Goal: Transaction & Acquisition: Purchase product/service

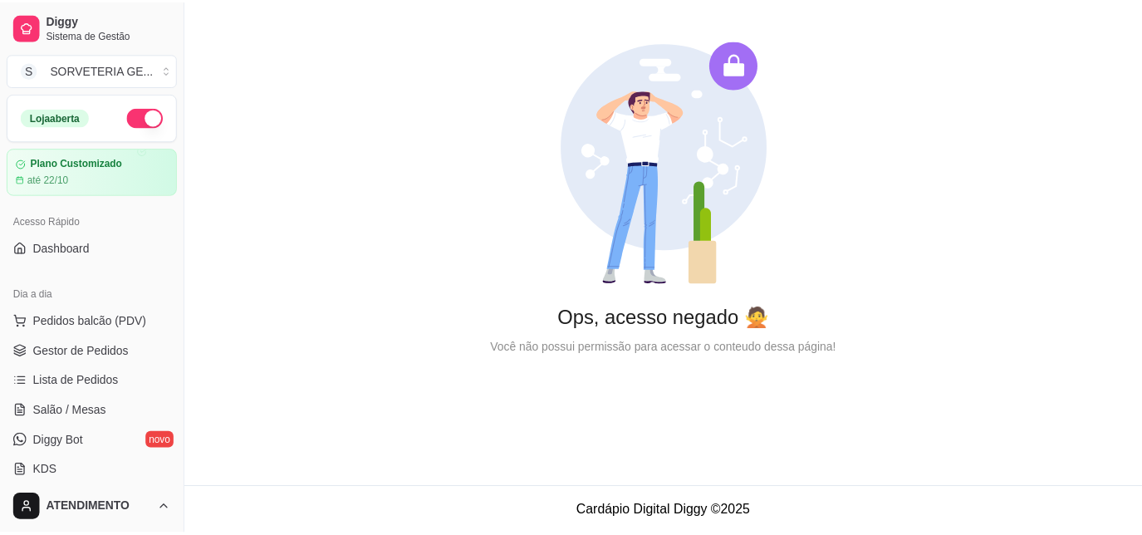
scroll to position [206, 0]
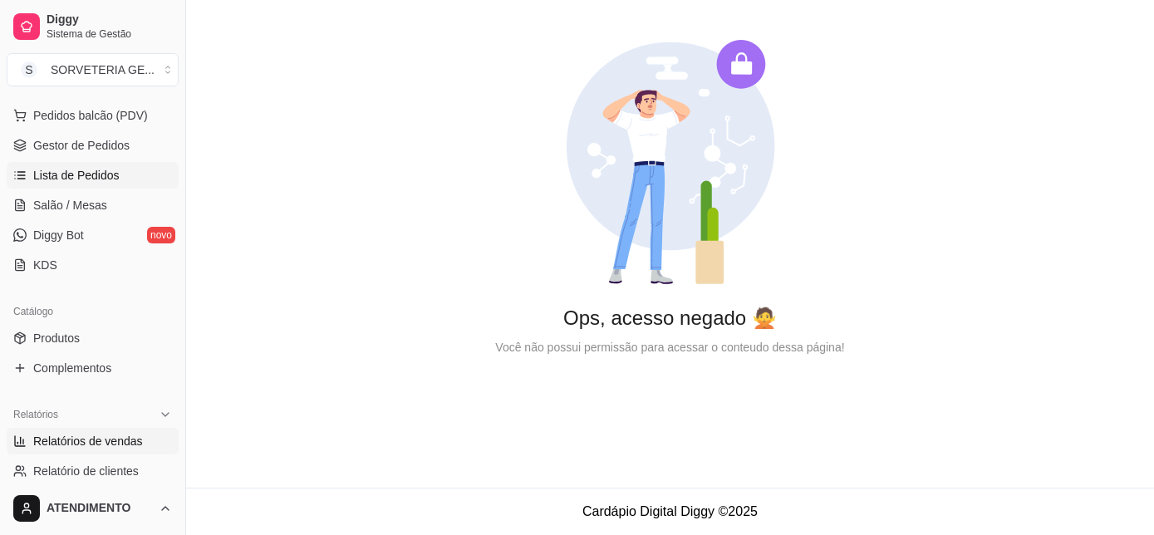
click at [106, 172] on span "Lista de Pedidos" at bounding box center [76, 175] width 86 height 17
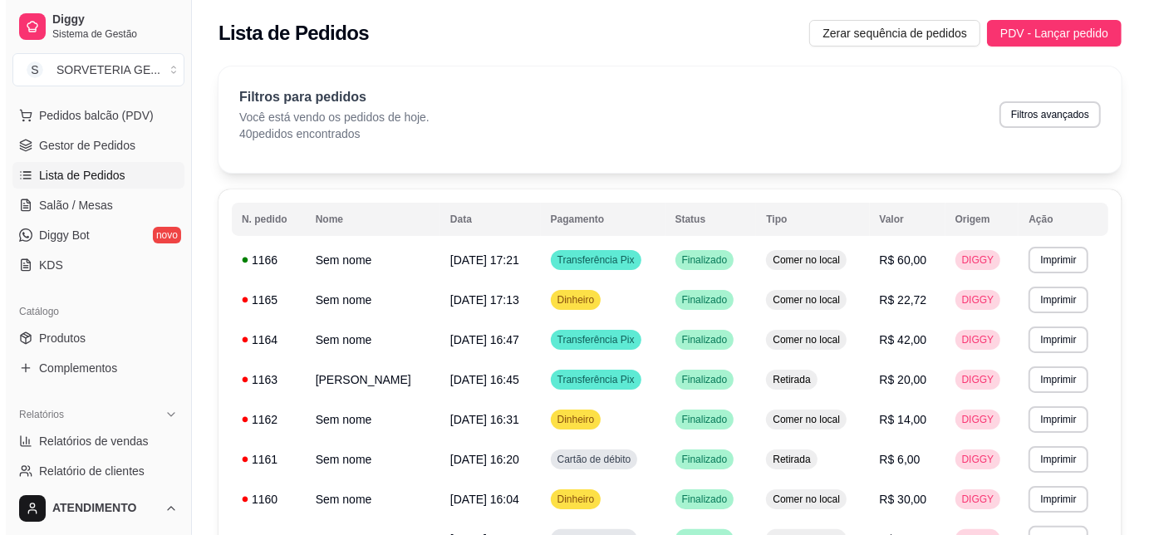
scroll to position [55, 0]
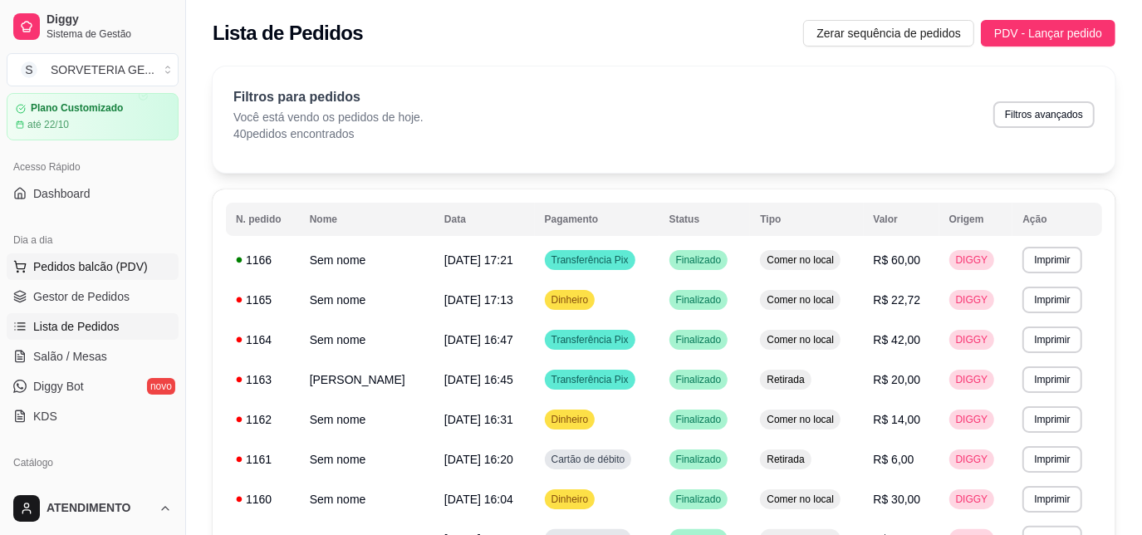
click at [80, 264] on span "Pedidos balcão (PDV)" at bounding box center [90, 266] width 115 height 17
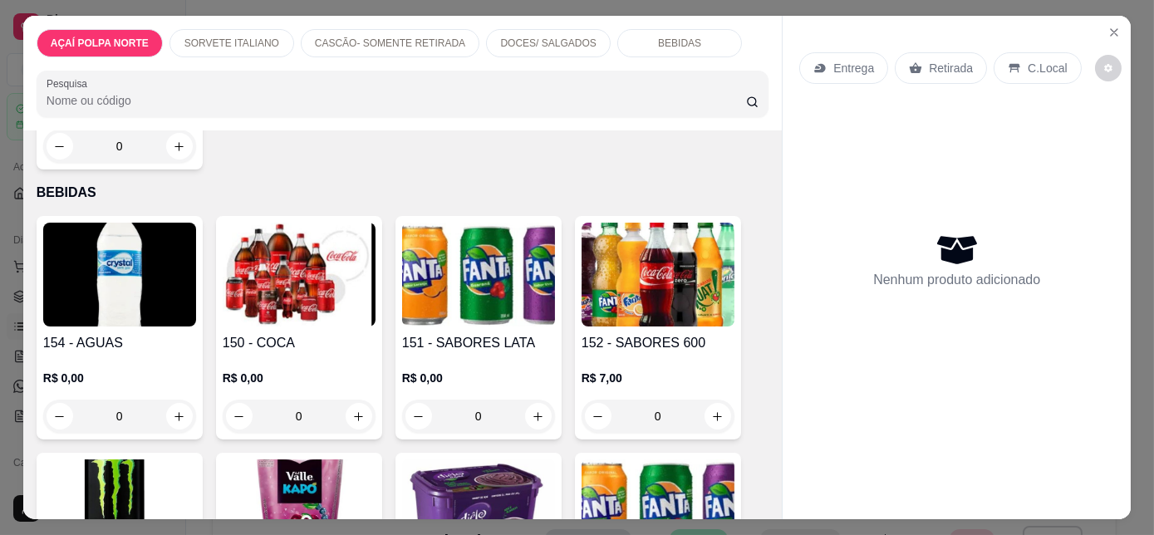
scroll to position [1435, 0]
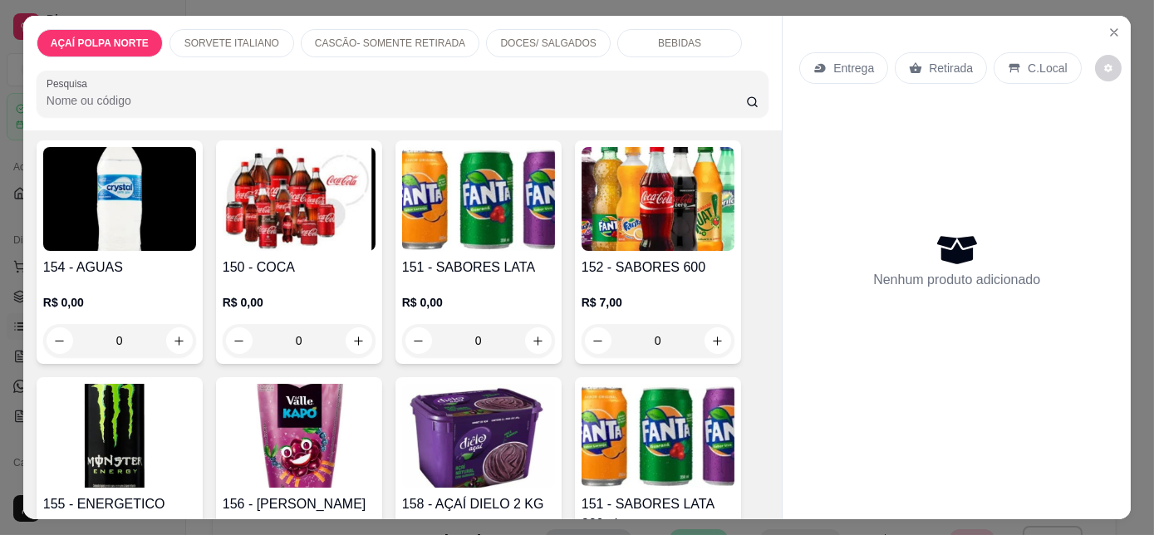
click at [299, 294] on p "R$ 0,00" at bounding box center [299, 302] width 153 height 17
click at [146, 402] on img at bounding box center [119, 436] width 153 height 104
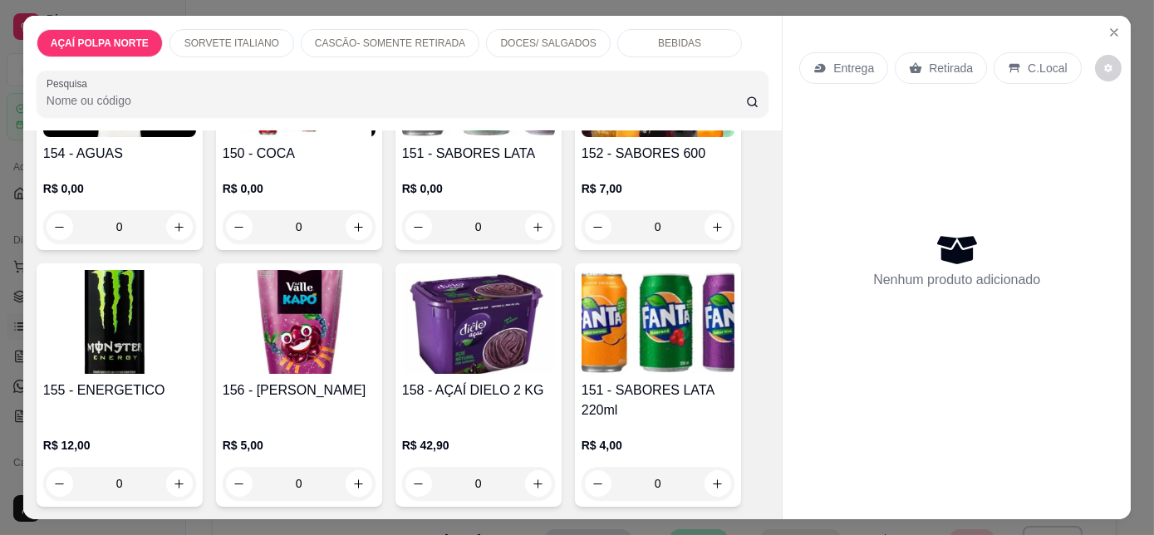
scroll to position [42, 0]
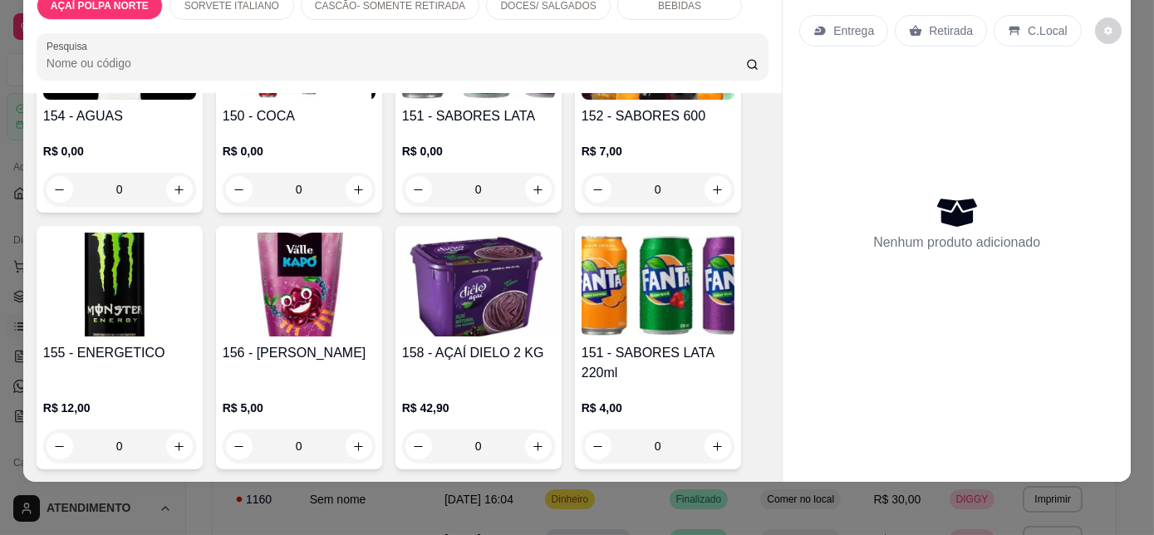
click at [137, 343] on h4 "155 - ENERGETICO" at bounding box center [119, 353] width 153 height 20
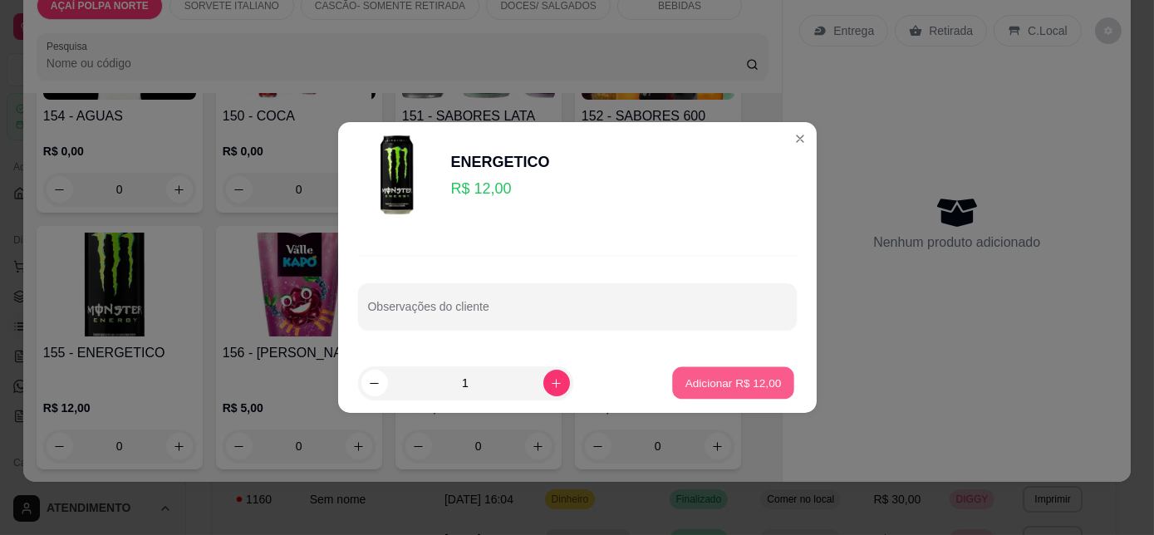
click at [725, 386] on p "Adicionar R$ 12,00" at bounding box center [733, 383] width 96 height 16
type input "1"
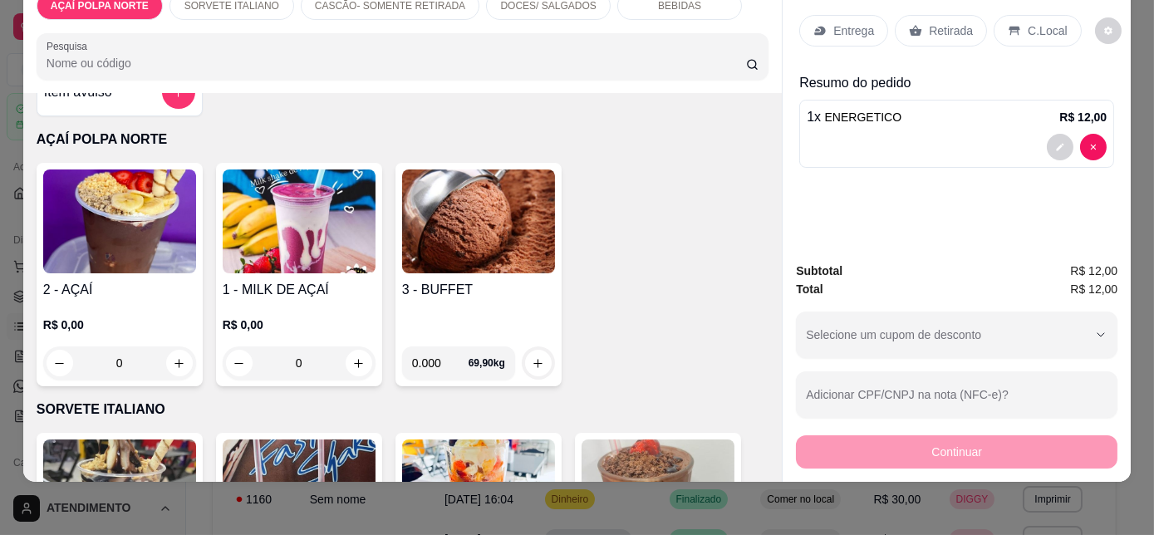
scroll to position [0, 0]
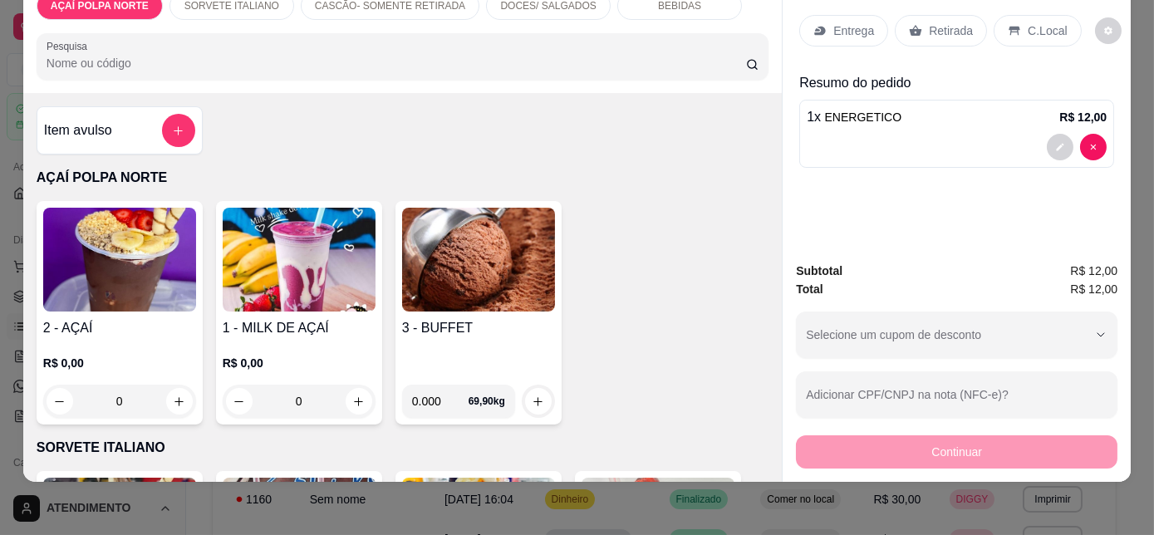
click at [504, 338] on div "3 - BUFFET" at bounding box center [478, 344] width 153 height 53
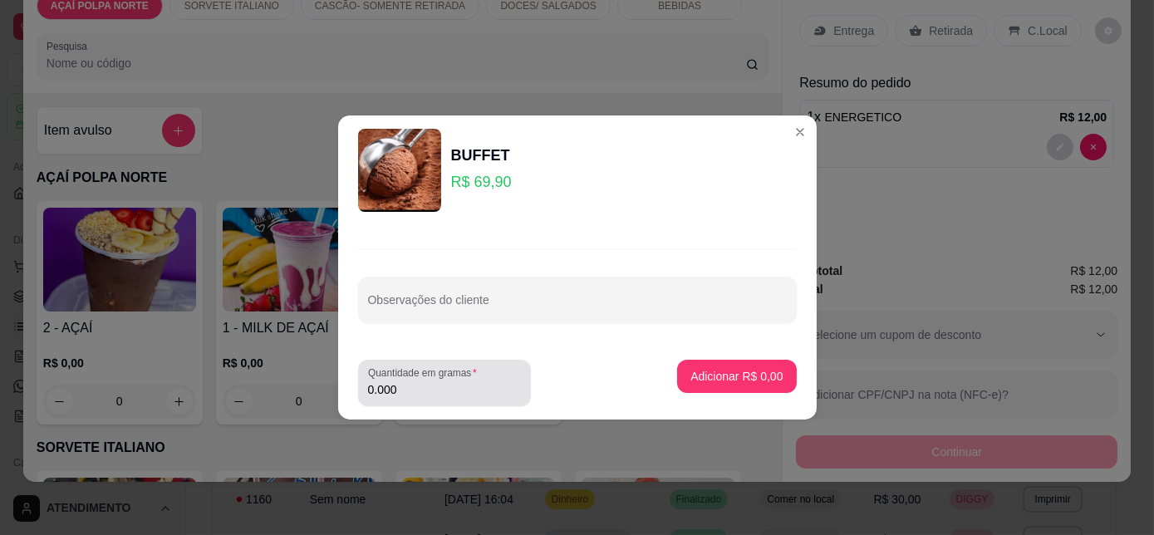
click at [427, 399] on div "0.000" at bounding box center [444, 382] width 153 height 33
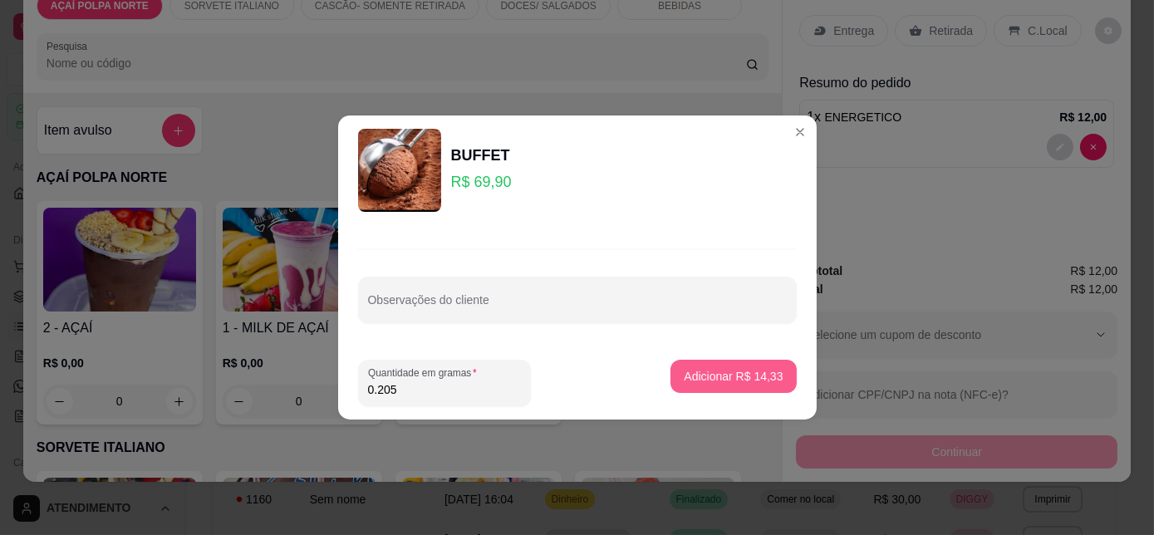
type input "0.205"
click at [751, 376] on p "Adicionar R$ 14,33" at bounding box center [733, 376] width 99 height 17
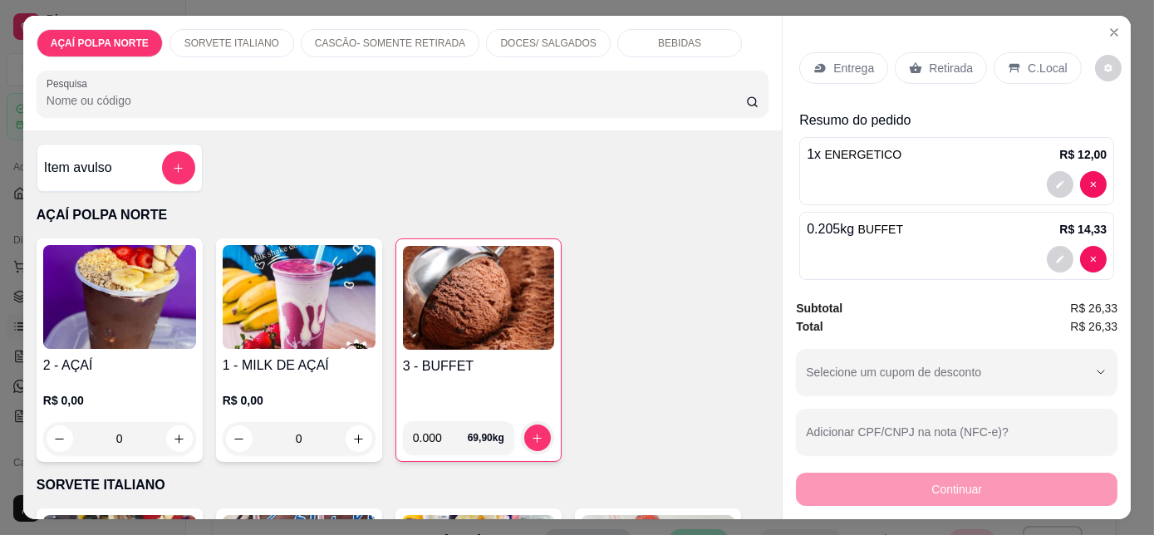
click at [1030, 60] on p "C.Local" at bounding box center [1047, 68] width 39 height 17
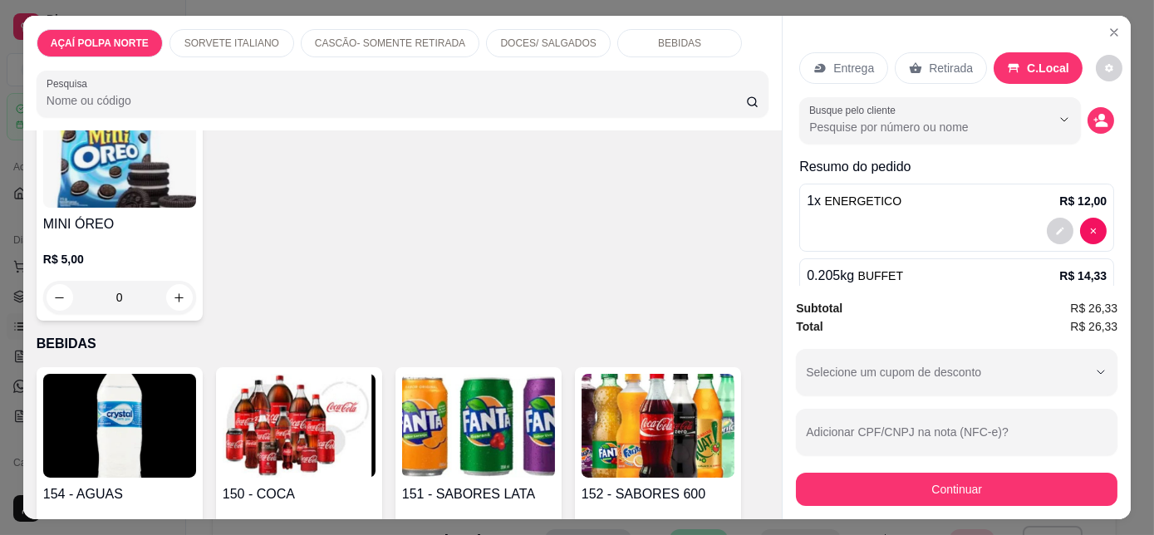
scroll to position [1435, 0]
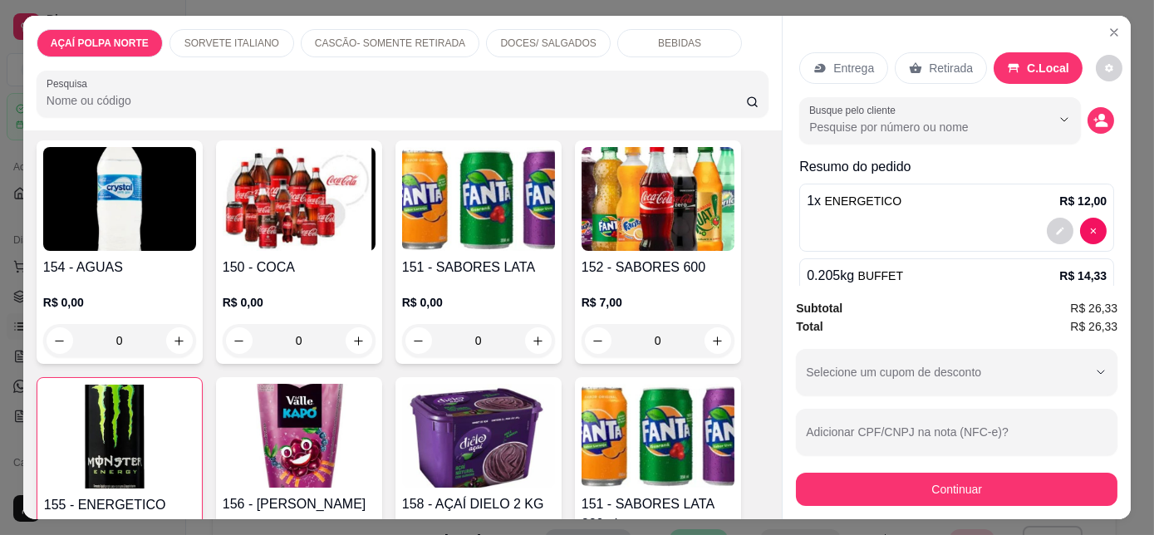
click at [151, 281] on div "R$ 0,00 0" at bounding box center [119, 318] width 153 height 80
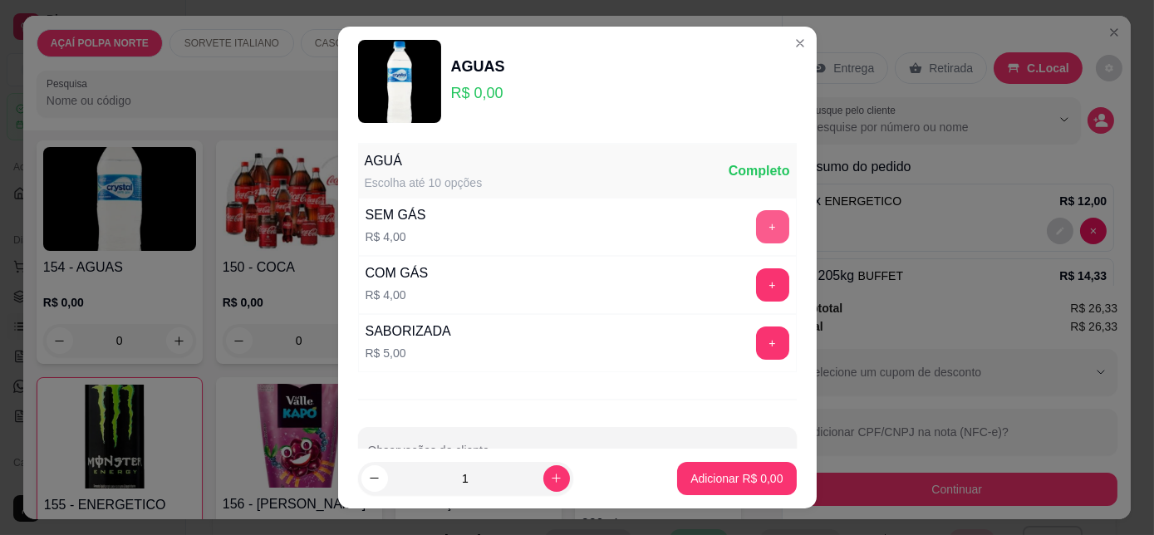
click at [756, 220] on button "+" at bounding box center [772, 226] width 33 height 33
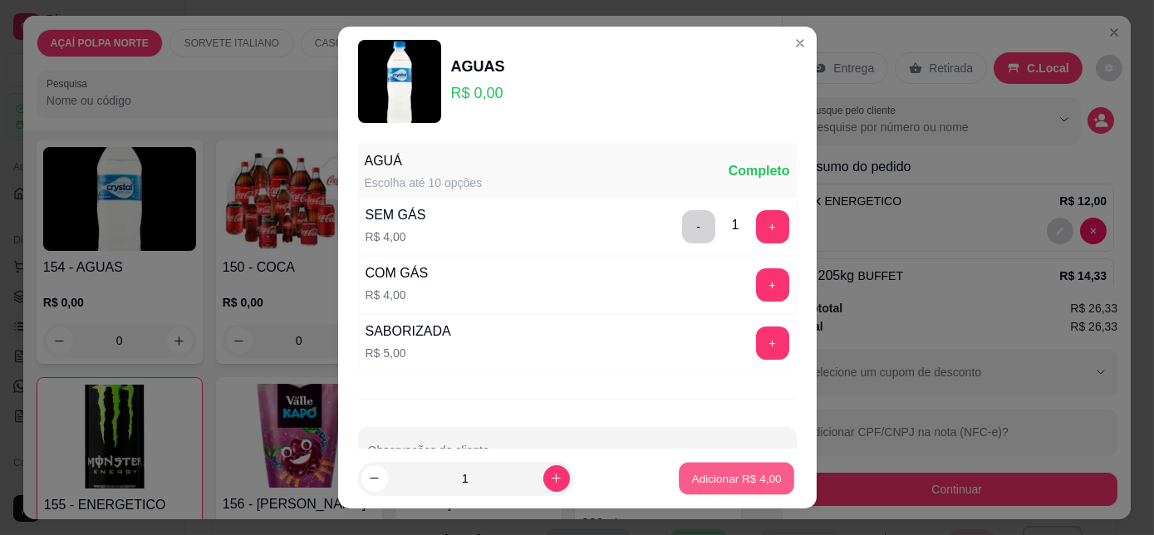
click at [759, 467] on button "Adicionar R$ 4,00" at bounding box center [736, 478] width 115 height 32
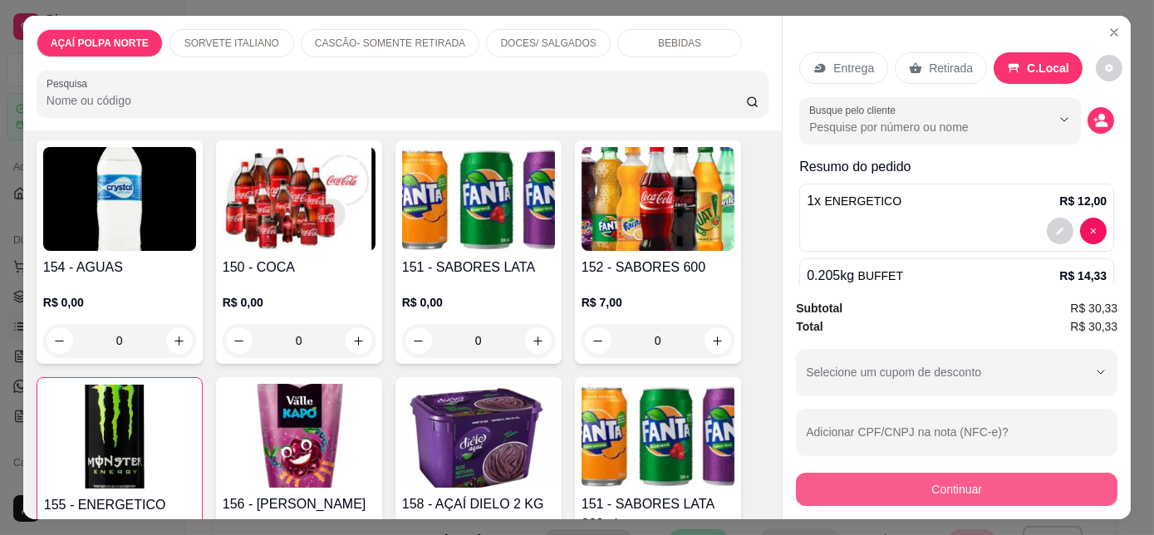
click at [967, 479] on button "Continuar" at bounding box center [957, 489] width 322 height 33
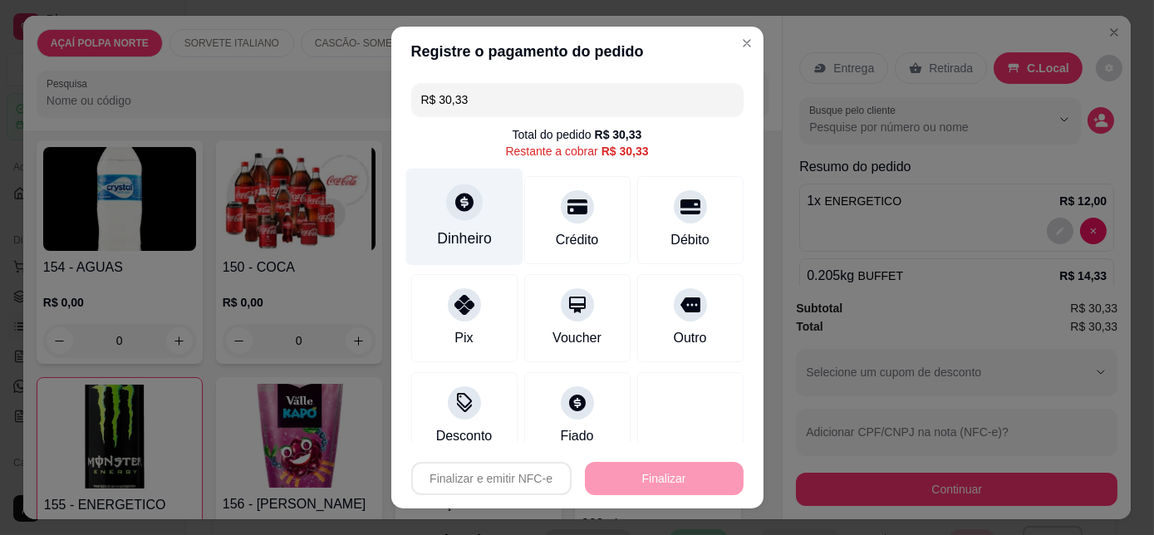
click at [453, 201] on icon at bounding box center [464, 202] width 22 height 22
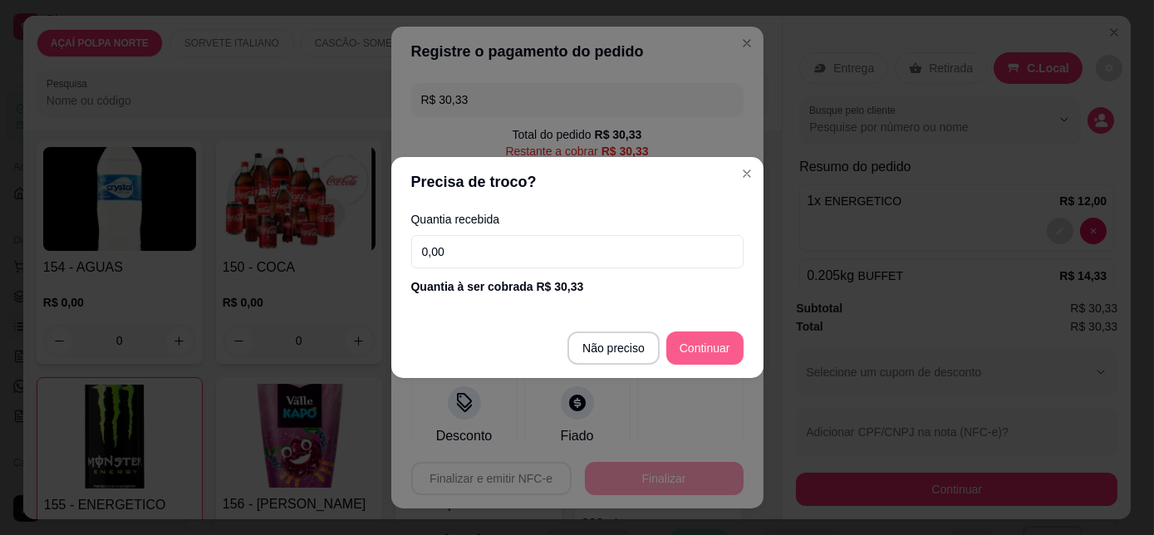
type input "R$ 0,00"
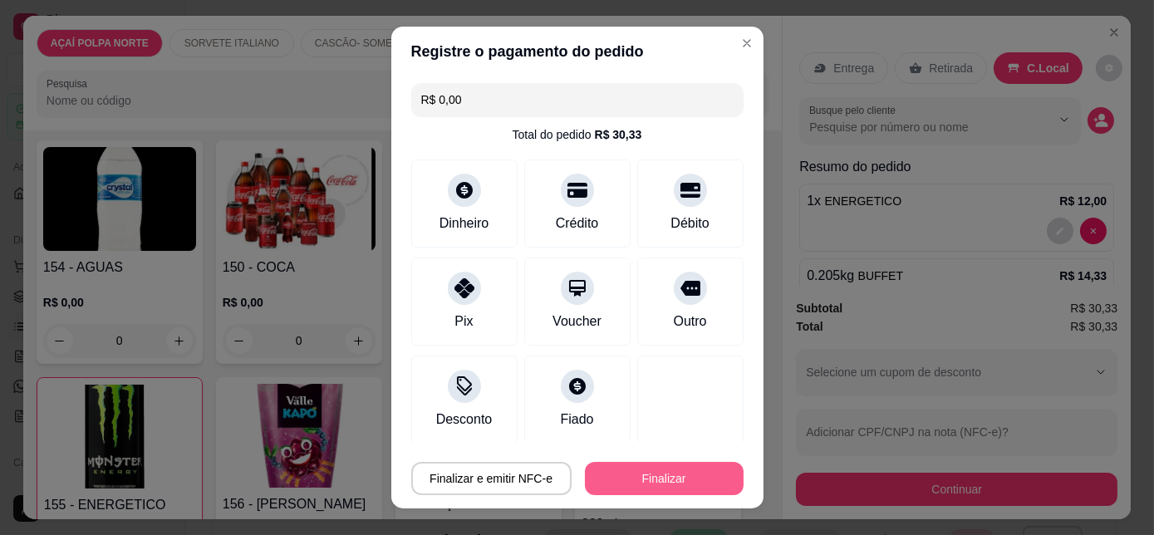
click at [701, 466] on button "Finalizar" at bounding box center [664, 478] width 159 height 33
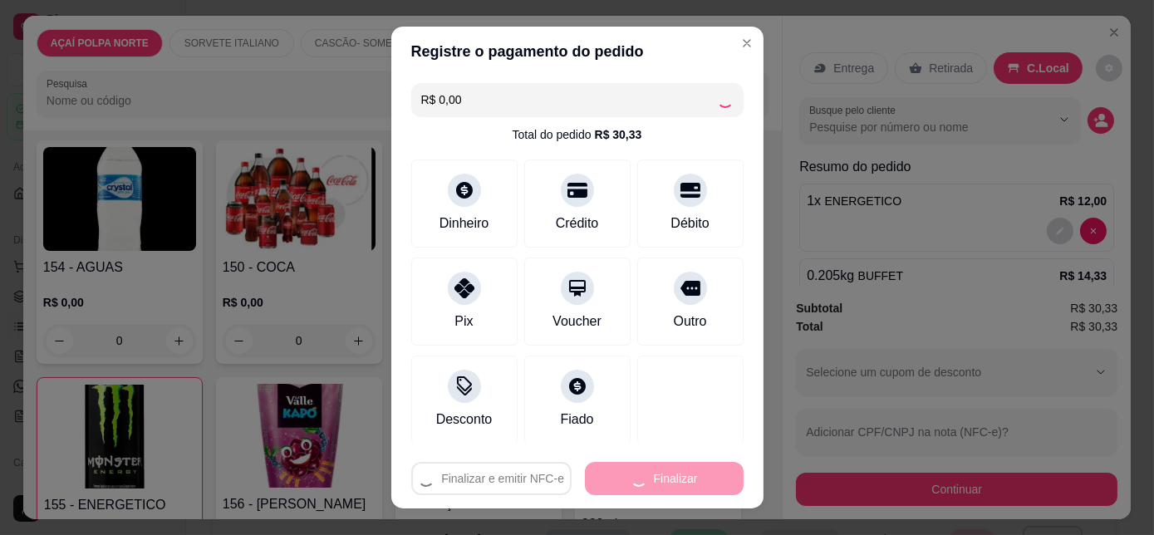
type input "0"
type input "-R$ 30,33"
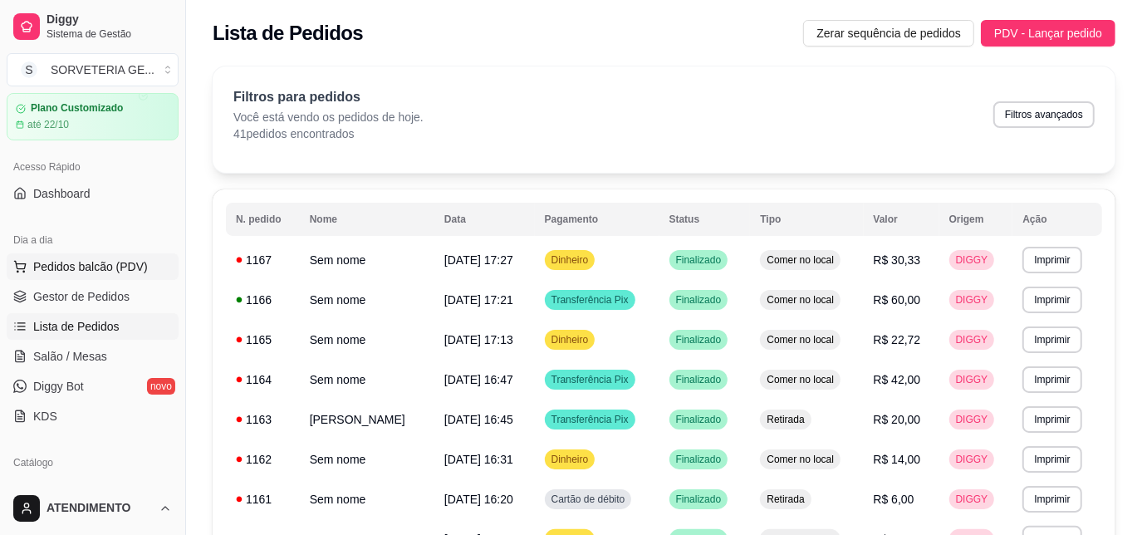
click at [88, 268] on span "Pedidos balcão (PDV)" at bounding box center [90, 266] width 115 height 17
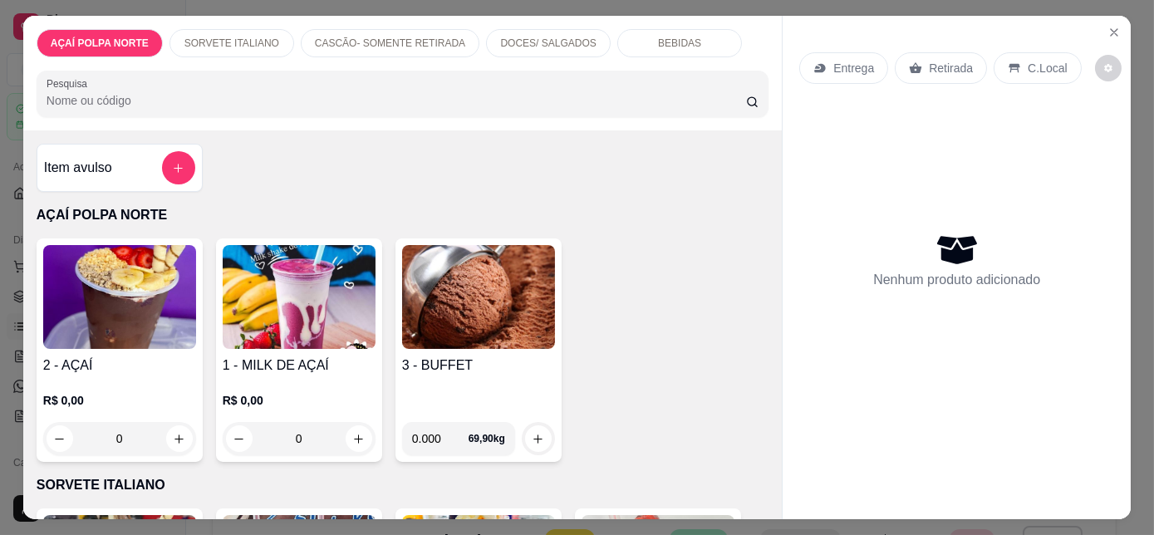
scroll to position [226, 0]
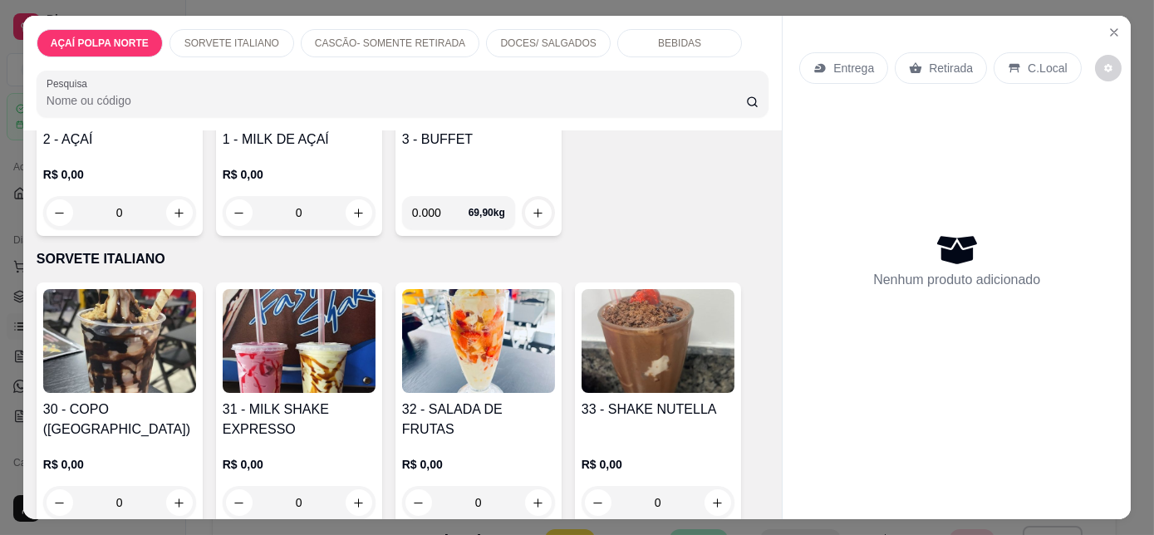
click at [137, 346] on img at bounding box center [119, 341] width 153 height 104
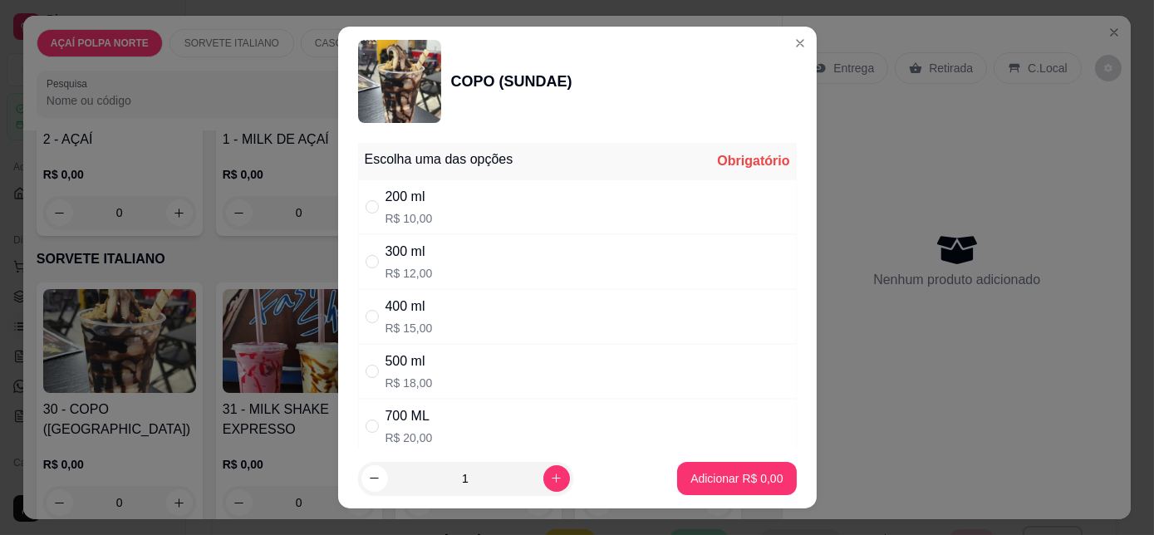
click at [447, 429] on div "700 ML R$ 20,00" at bounding box center [577, 426] width 439 height 55
radio input "true"
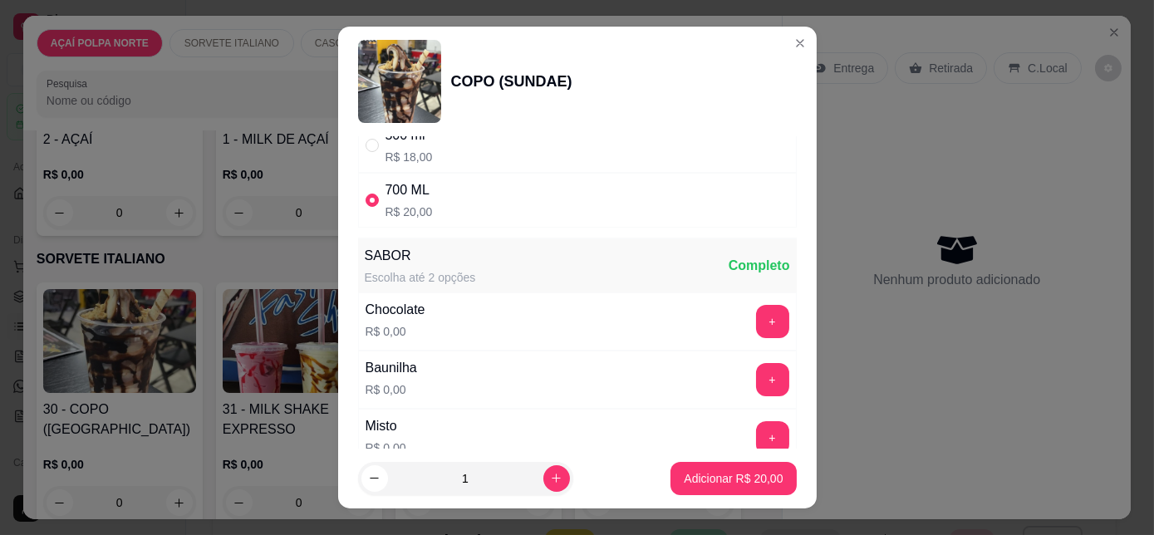
scroll to position [302, 0]
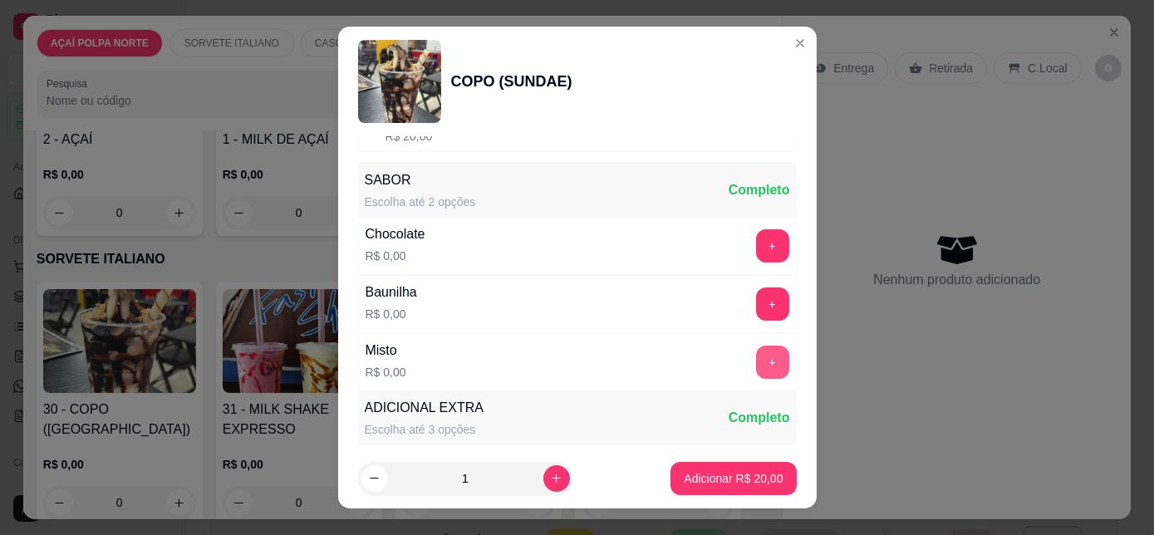
click at [756, 351] on button "+" at bounding box center [772, 362] width 33 height 33
click at [733, 477] on p "Adicionar R$ 20,00" at bounding box center [733, 478] width 99 height 17
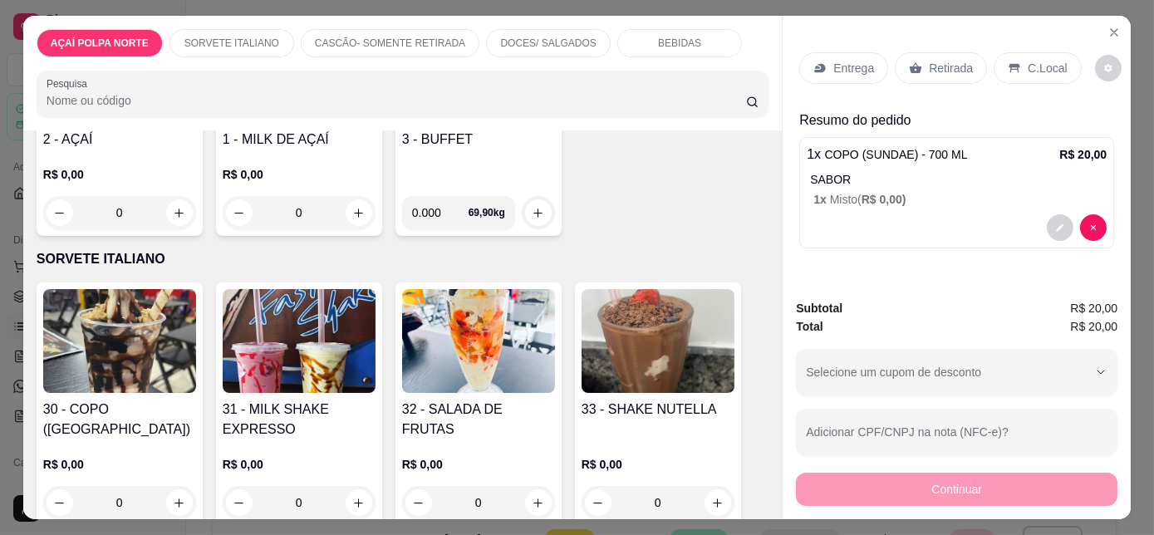
click at [1015, 62] on div "C.Local" at bounding box center [1037, 68] width 87 height 32
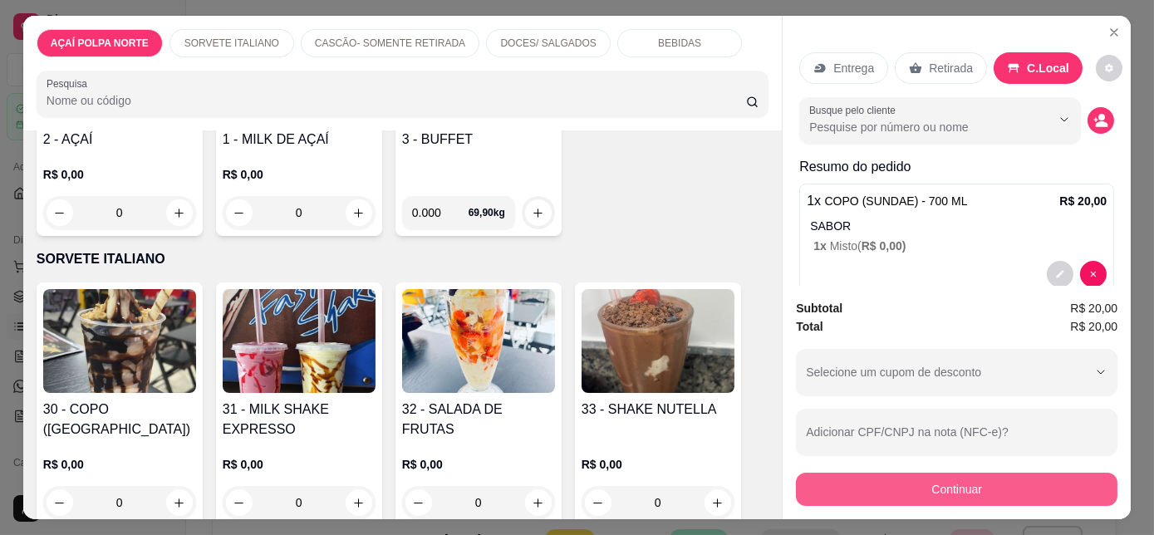
click at [943, 478] on button "Continuar" at bounding box center [957, 489] width 322 height 33
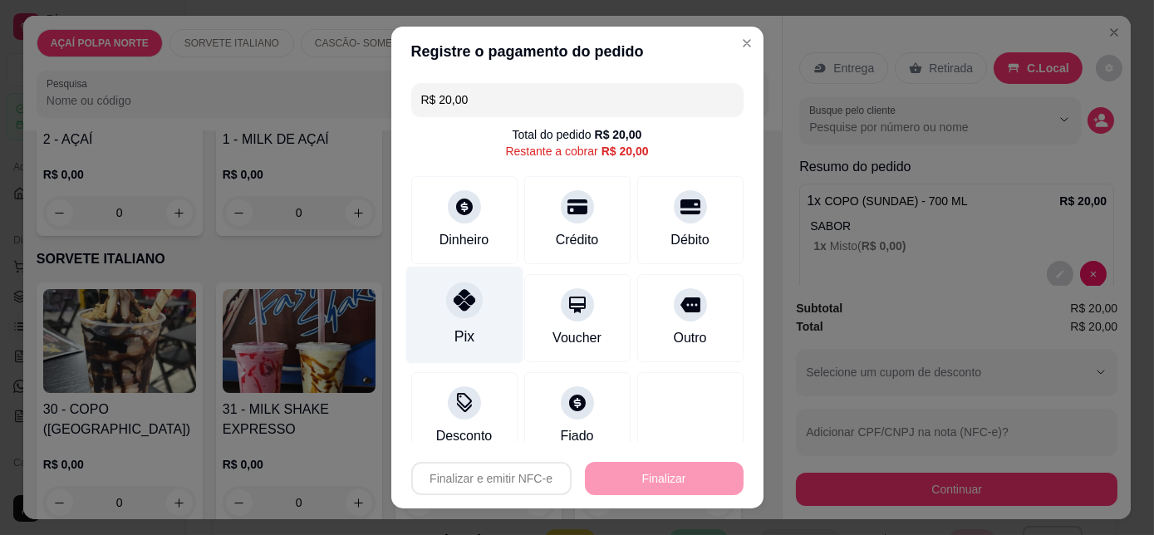
click at [472, 317] on div "Pix" at bounding box center [463, 315] width 117 height 97
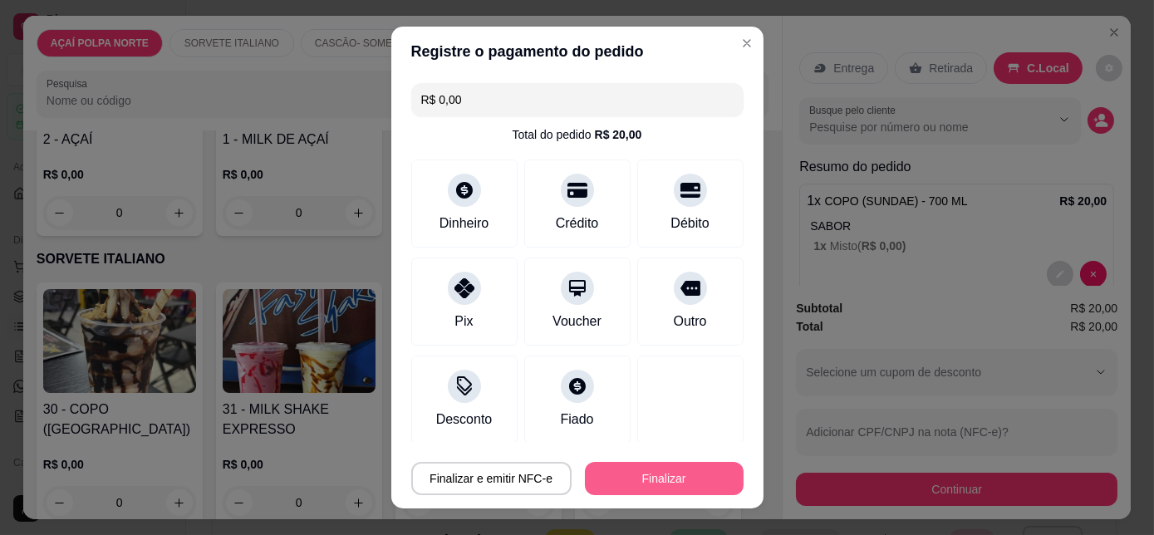
click at [670, 474] on button "Finalizar" at bounding box center [664, 478] width 159 height 33
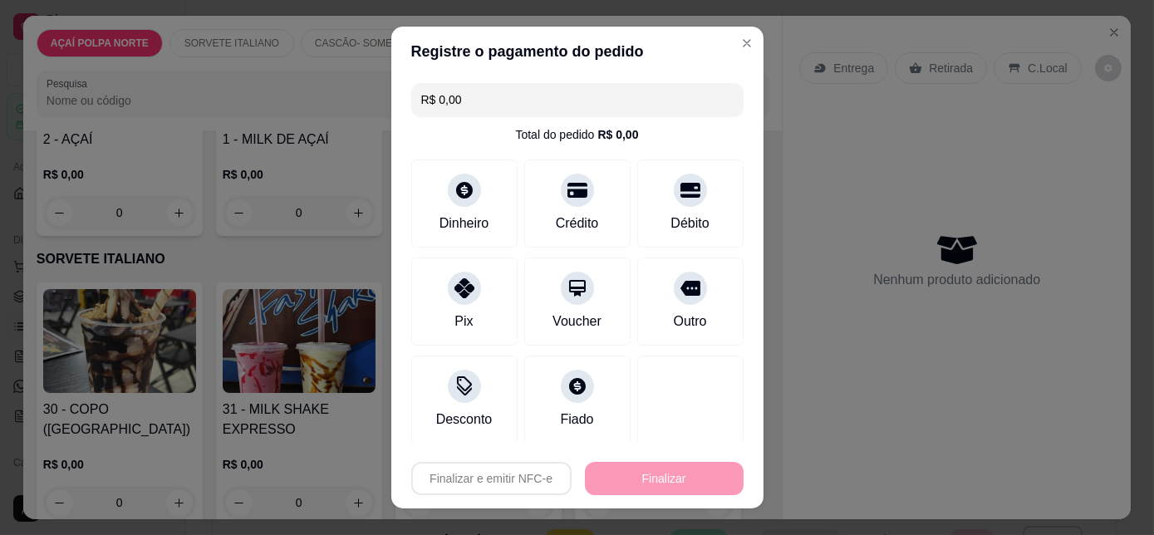
type input "-R$ 20,00"
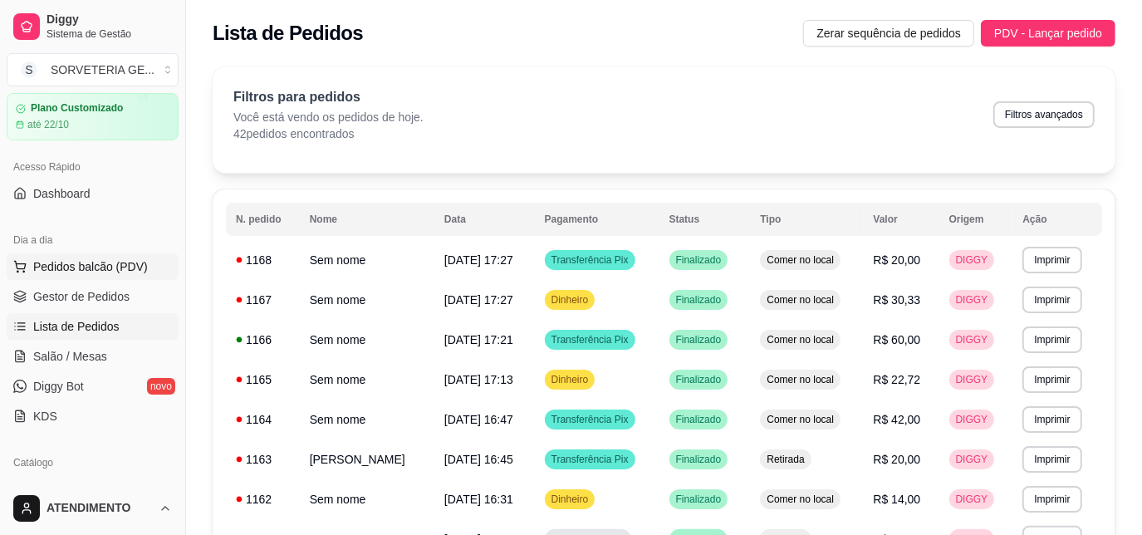
click at [115, 265] on span "Pedidos balcão (PDV)" at bounding box center [90, 266] width 115 height 17
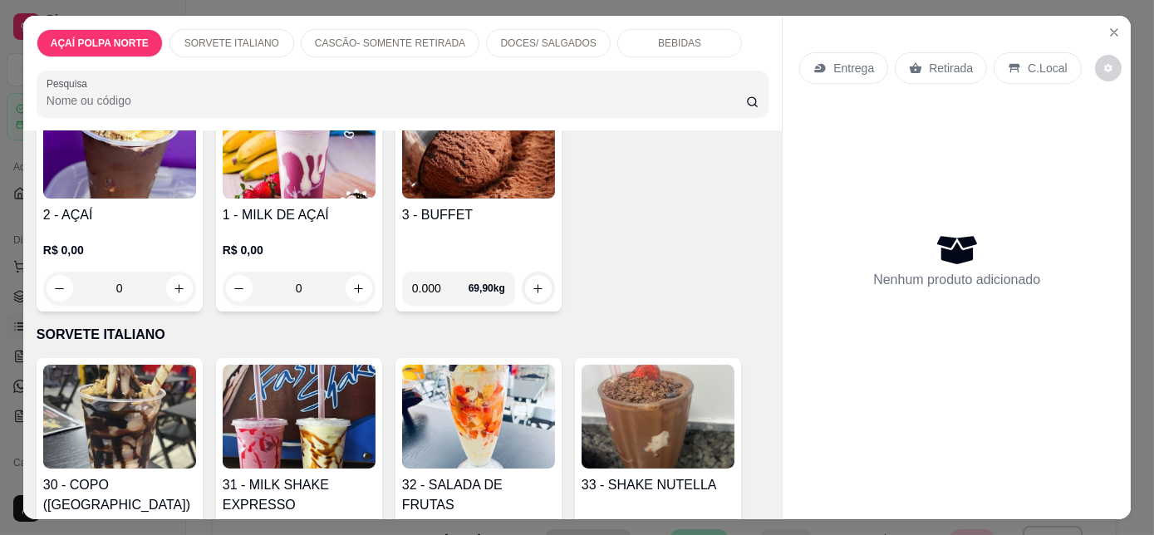
scroll to position [226, 0]
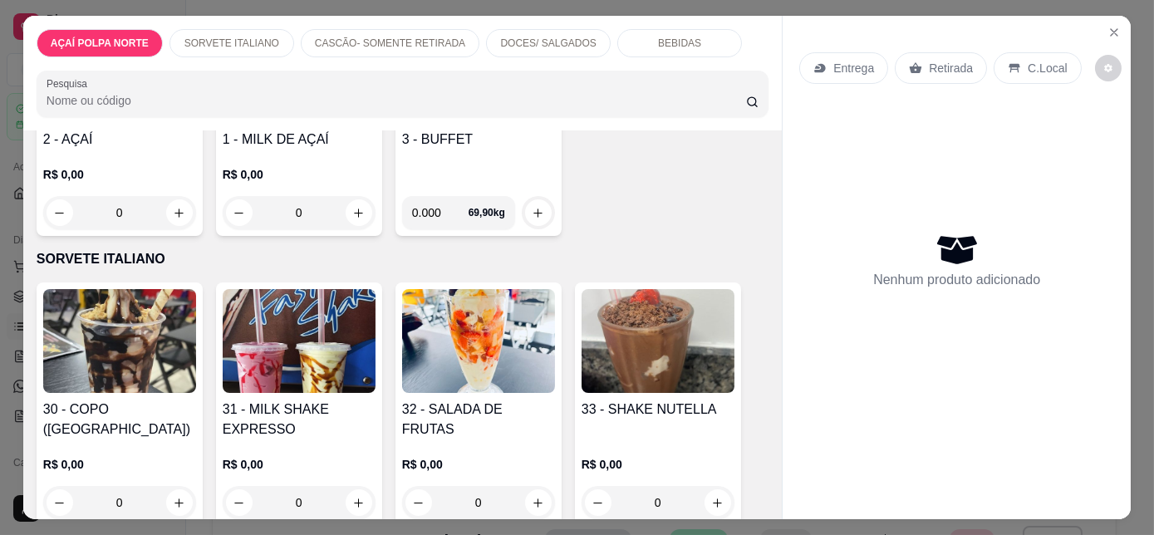
click at [134, 366] on img at bounding box center [119, 341] width 153 height 104
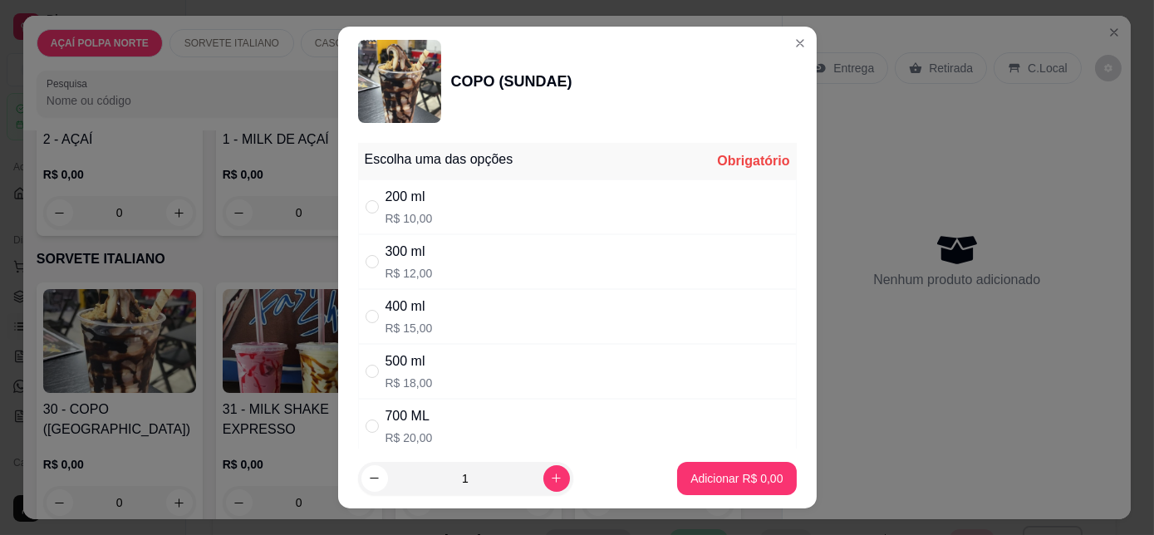
click at [458, 372] on div "500 ml R$ 18,00" at bounding box center [577, 371] width 439 height 55
radio input "true"
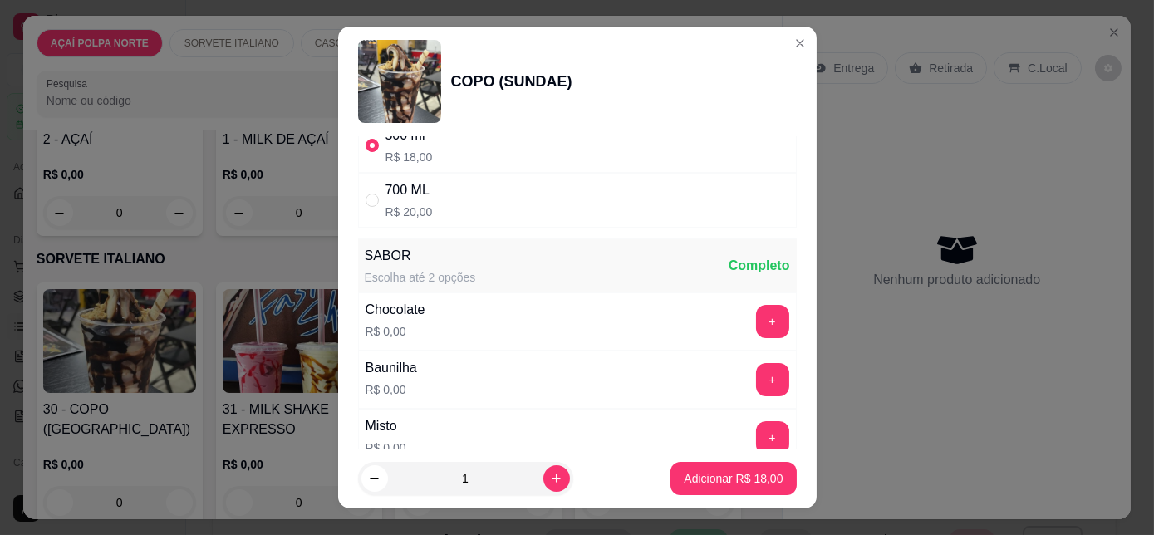
scroll to position [302, 0]
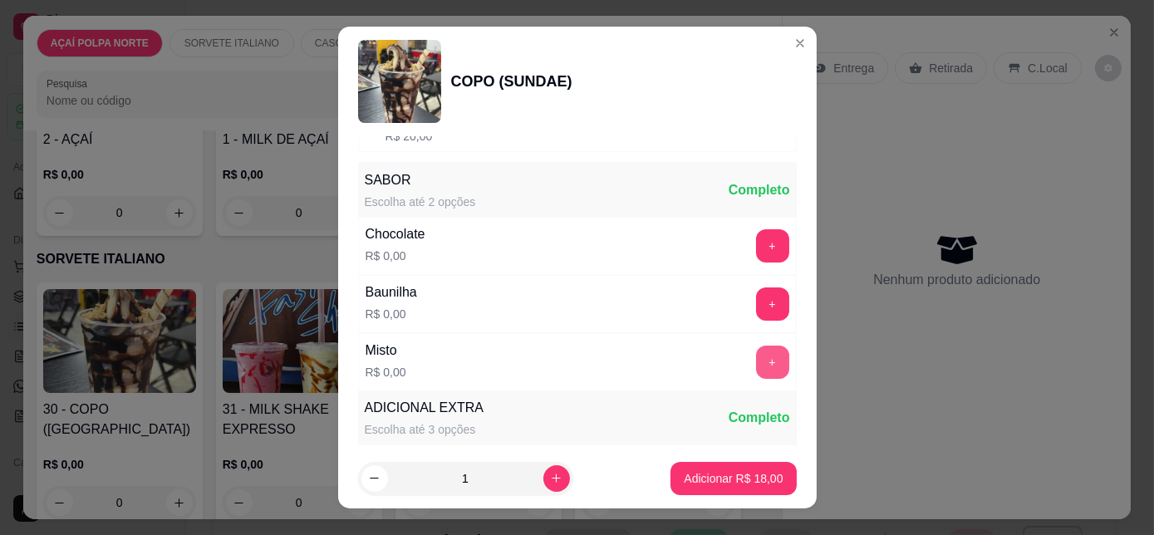
click at [756, 371] on button "+" at bounding box center [772, 362] width 33 height 33
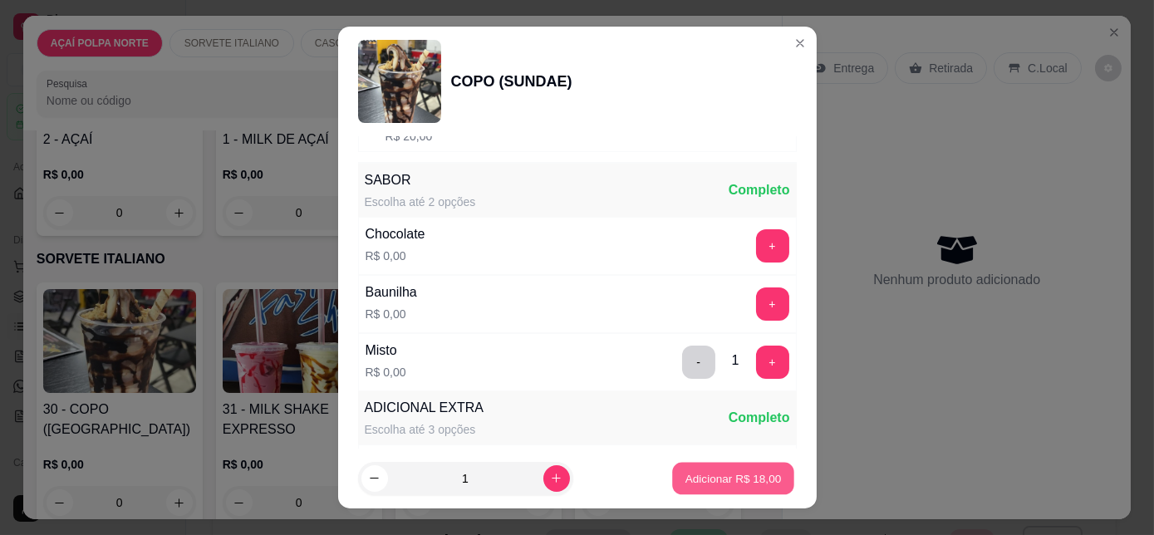
click at [731, 479] on p "Adicionar R$ 18,00" at bounding box center [733, 478] width 96 height 16
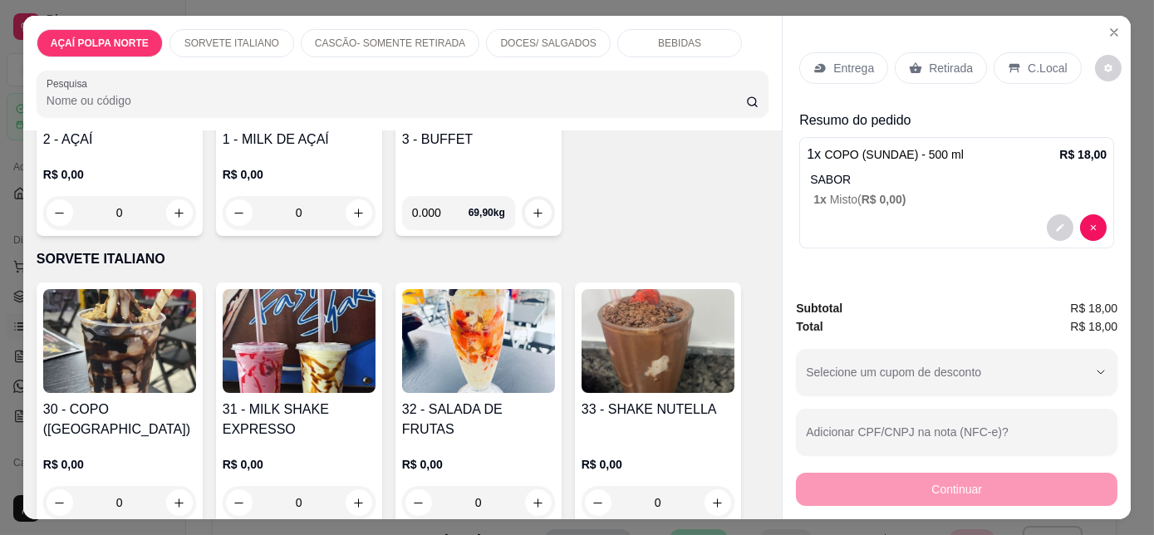
click at [1052, 66] on p "C.Local" at bounding box center [1047, 68] width 39 height 17
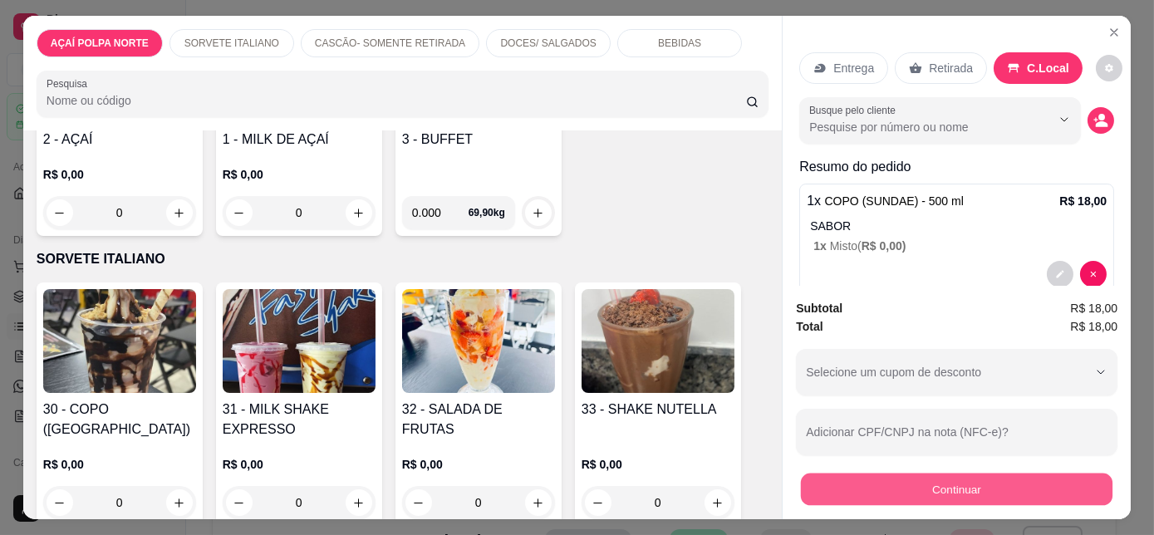
click at [1034, 496] on button "Continuar" at bounding box center [957, 489] width 312 height 32
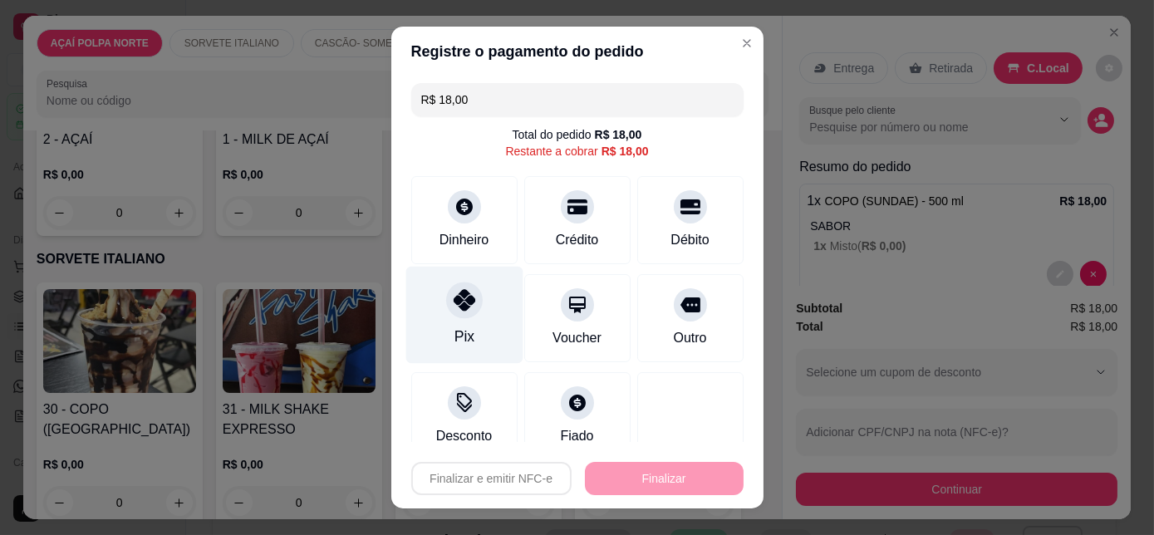
drag, startPoint x: 473, startPoint y: 326, endPoint x: 499, endPoint y: 332, distance: 26.6
click at [474, 324] on div "Pix" at bounding box center [463, 315] width 117 height 97
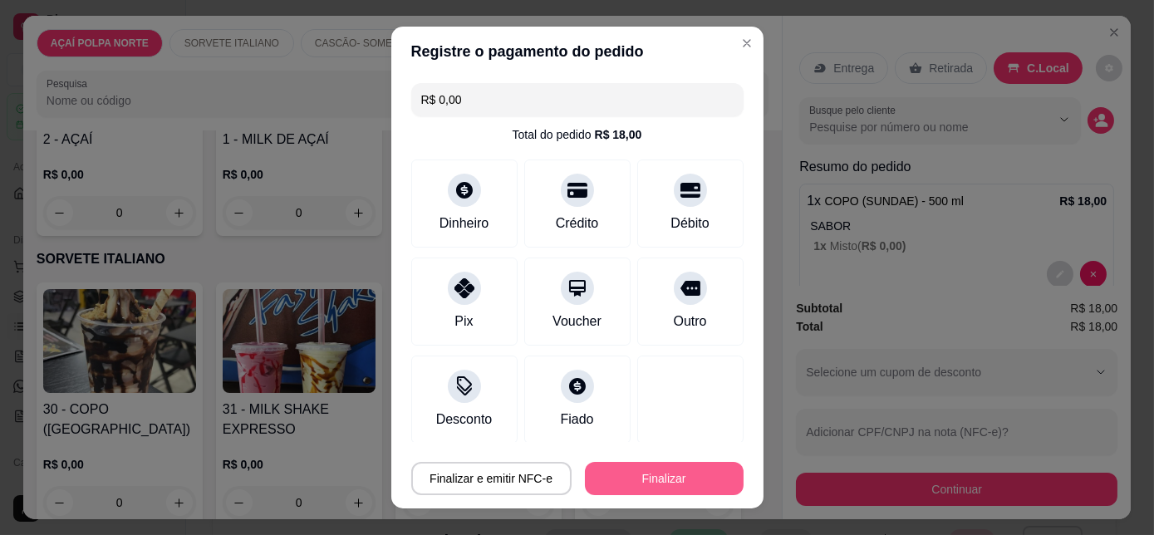
click at [672, 474] on button "Finalizar" at bounding box center [664, 478] width 159 height 33
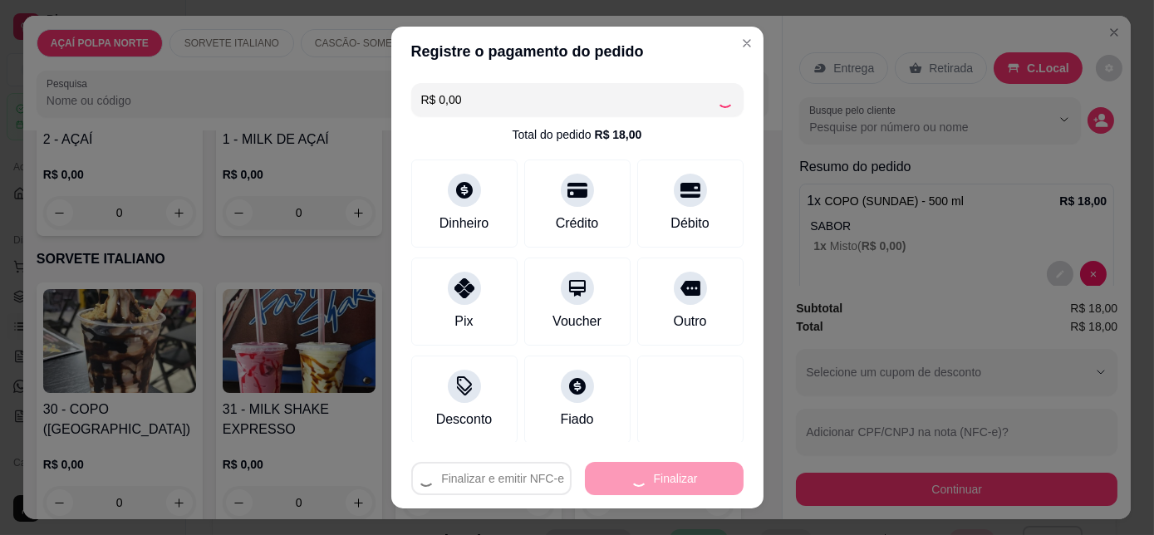
type input "-R$ 18,00"
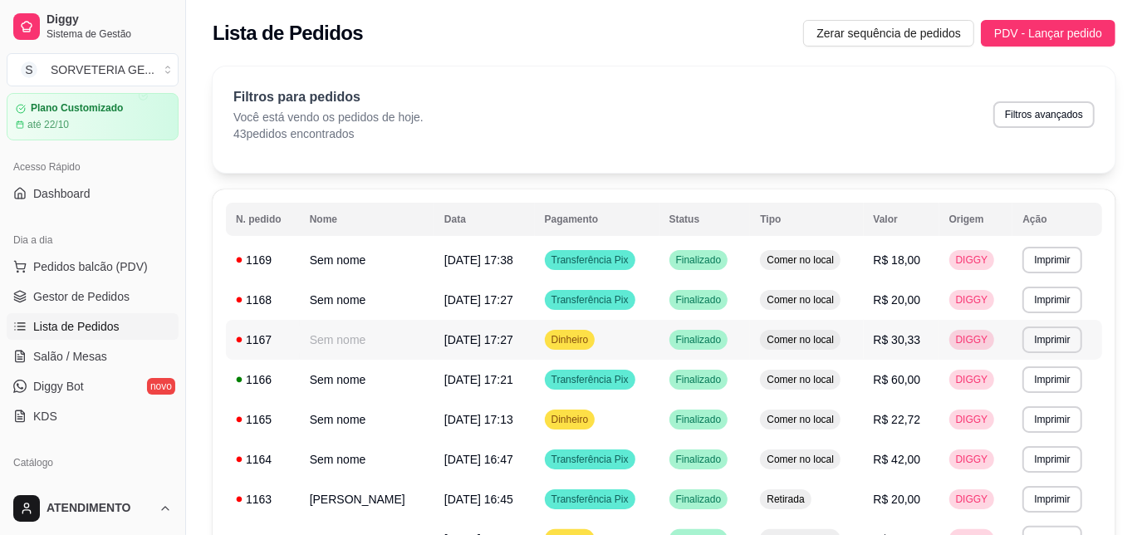
click at [641, 334] on td "Dinheiro" at bounding box center [597, 340] width 125 height 40
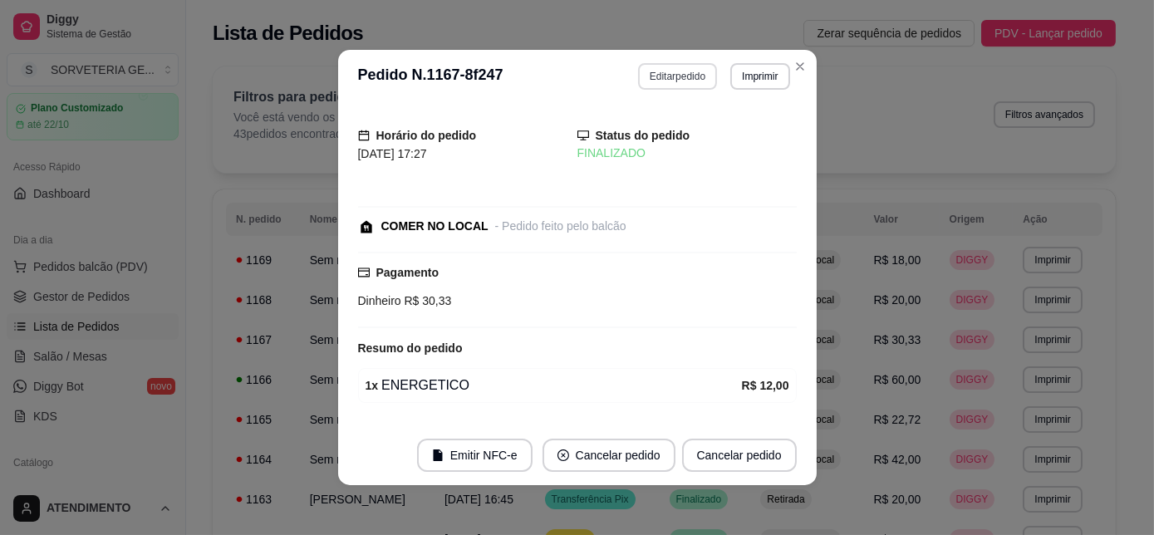
click at [657, 73] on button "Editar pedido" at bounding box center [677, 76] width 79 height 27
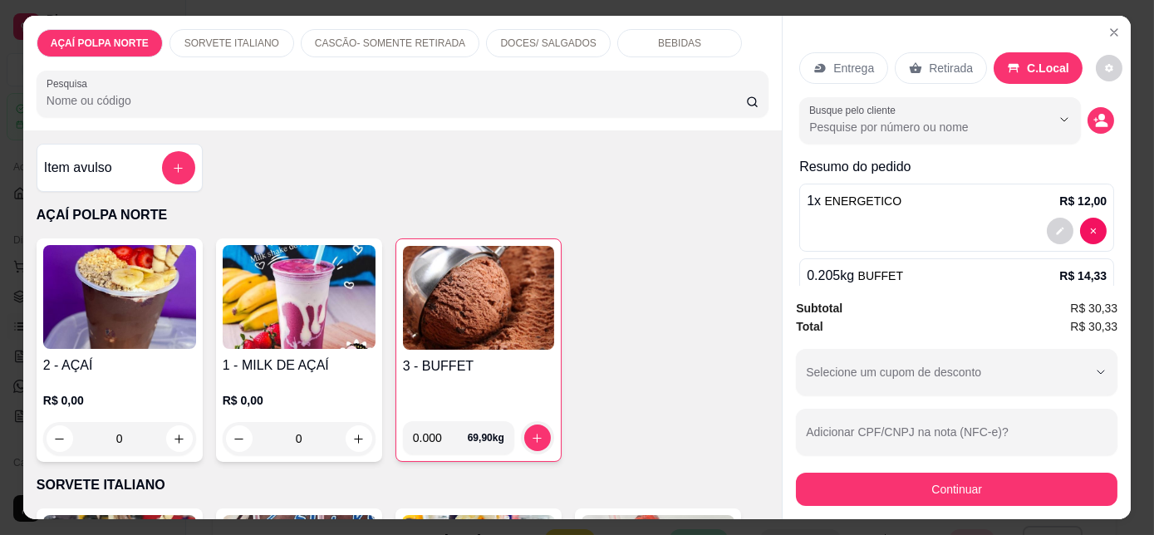
click at [80, 144] on div "Item avulso" at bounding box center [120, 168] width 166 height 48
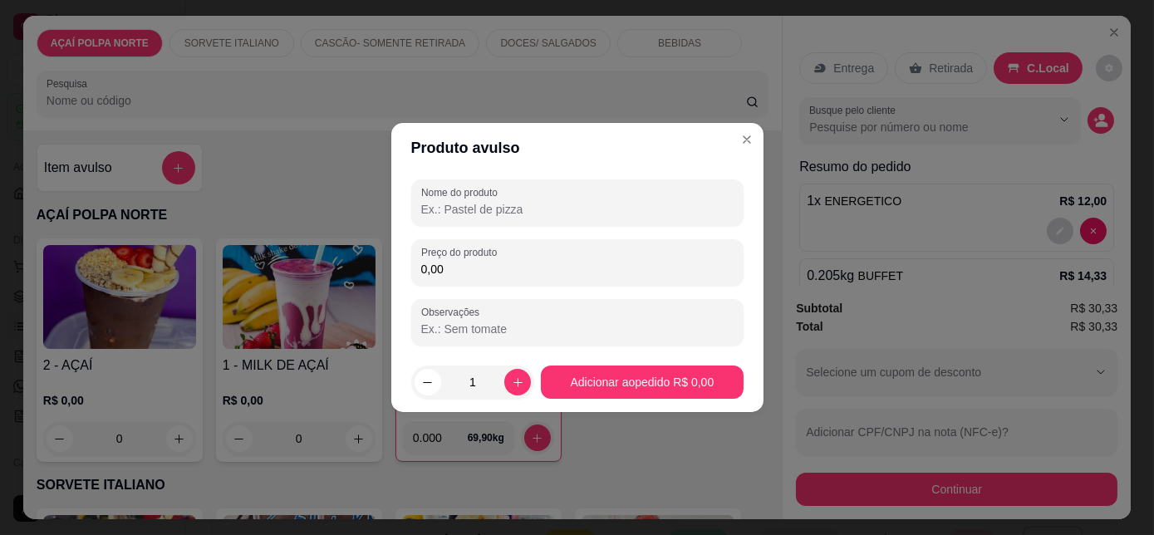
click at [484, 276] on input "0,00" at bounding box center [577, 269] width 312 height 17
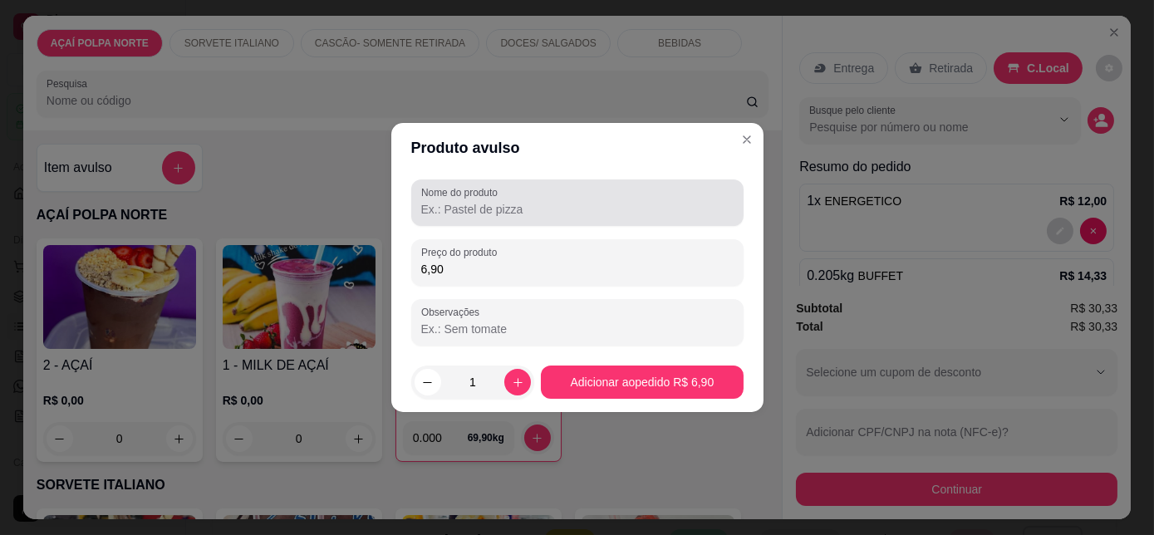
type input "6,90"
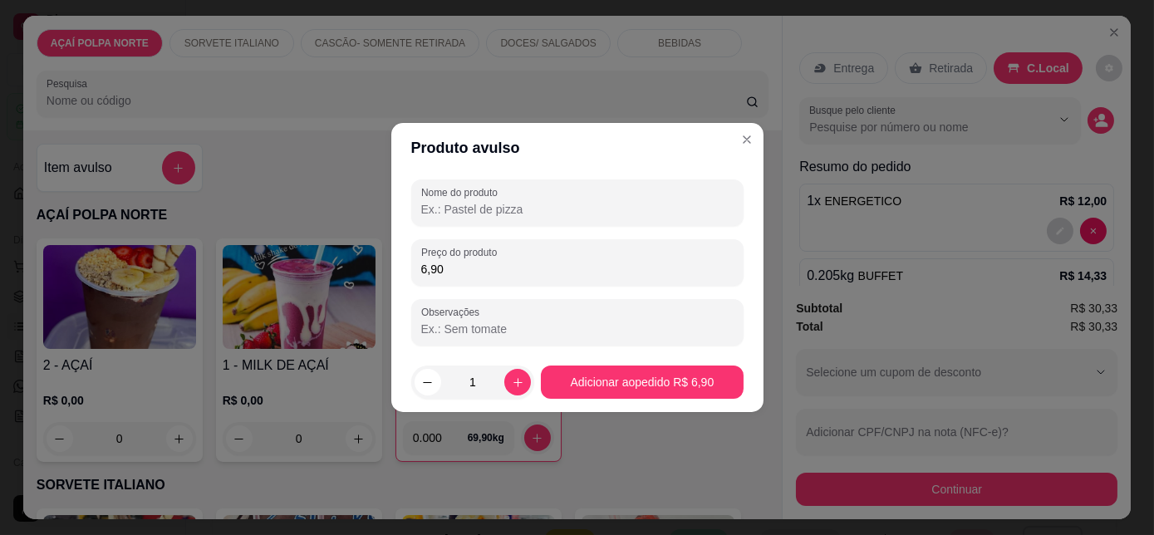
click at [609, 204] on input "Nome do produto" at bounding box center [577, 209] width 312 height 17
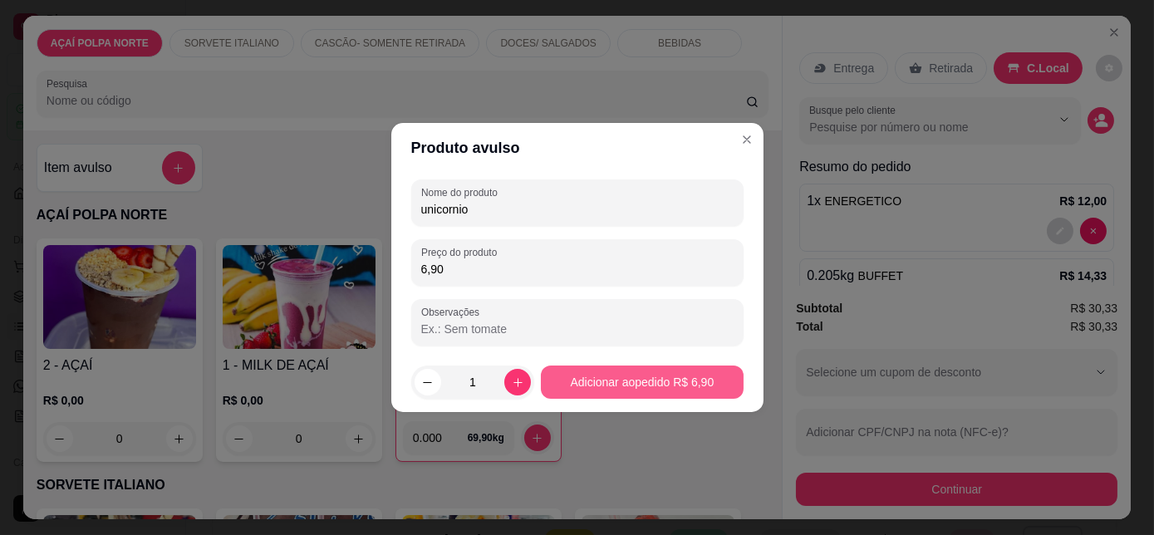
type input "unicornio"
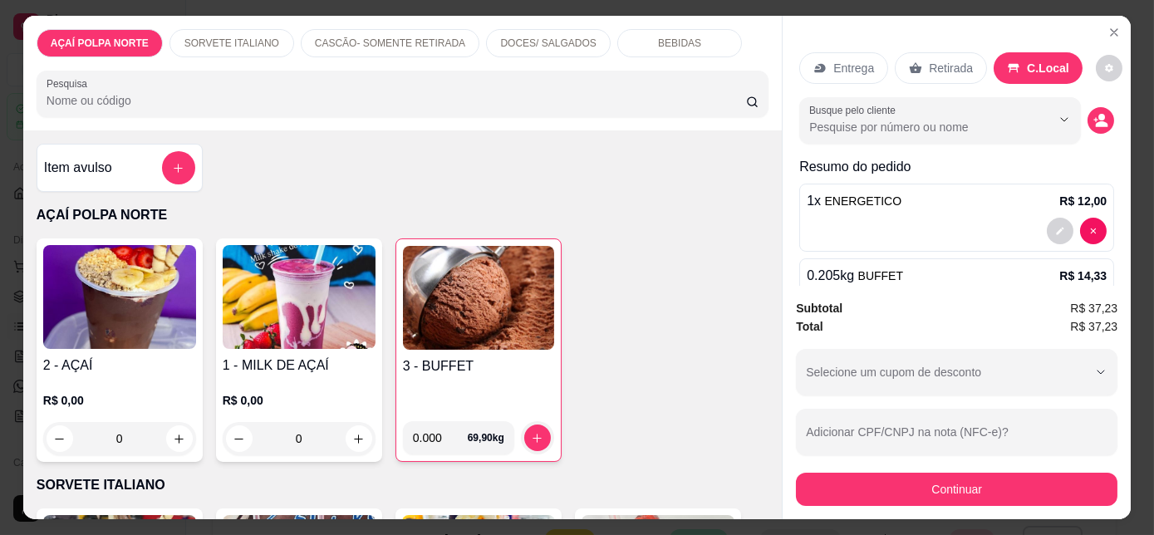
click at [102, 164] on h4 "Item avulso" at bounding box center [78, 168] width 68 height 20
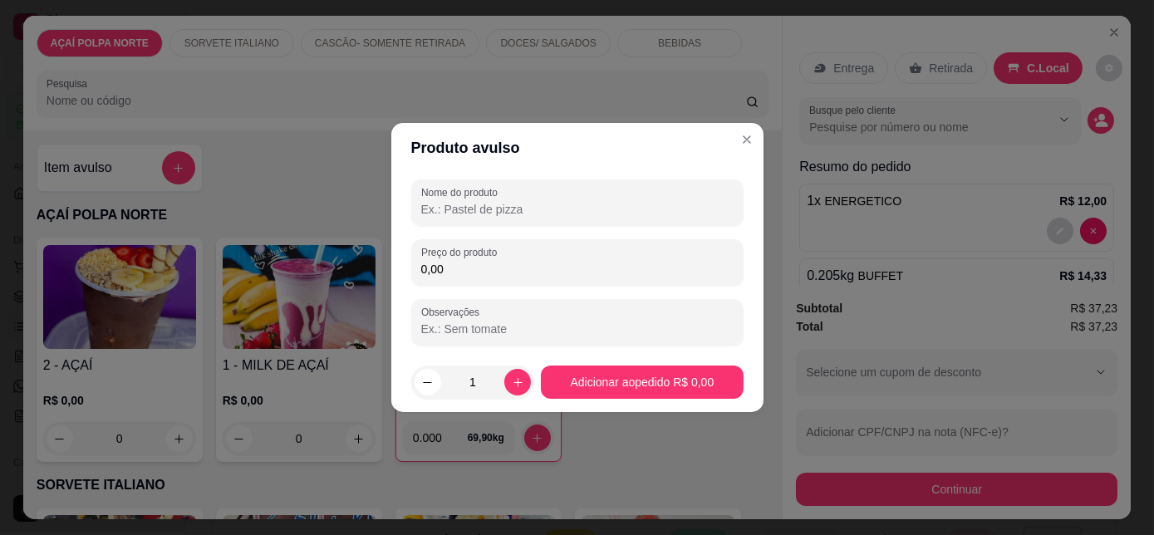
click at [459, 276] on input "0,00" at bounding box center [577, 269] width 312 height 17
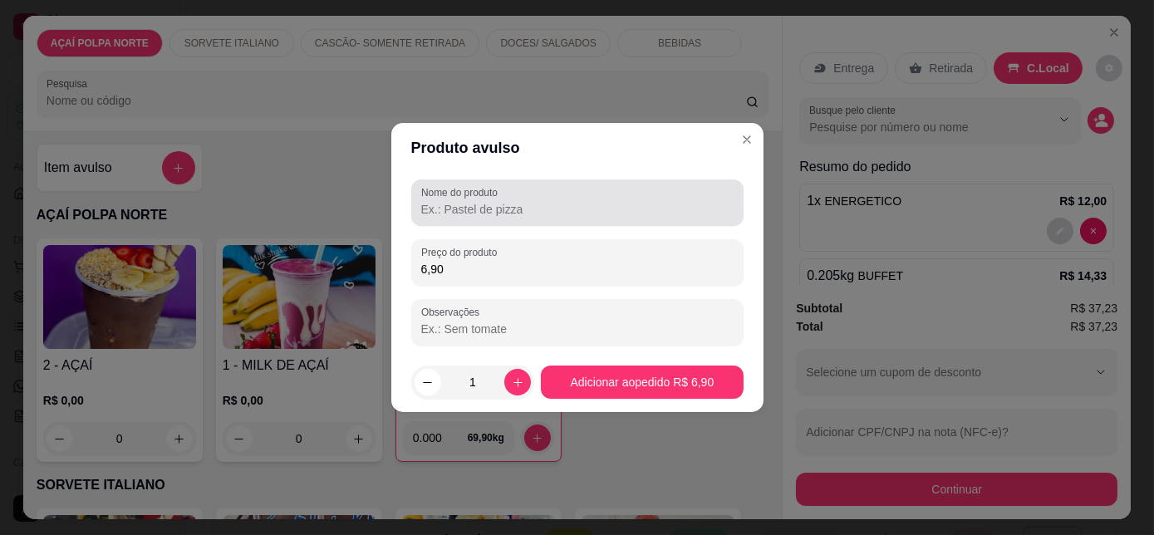
type input "6,90"
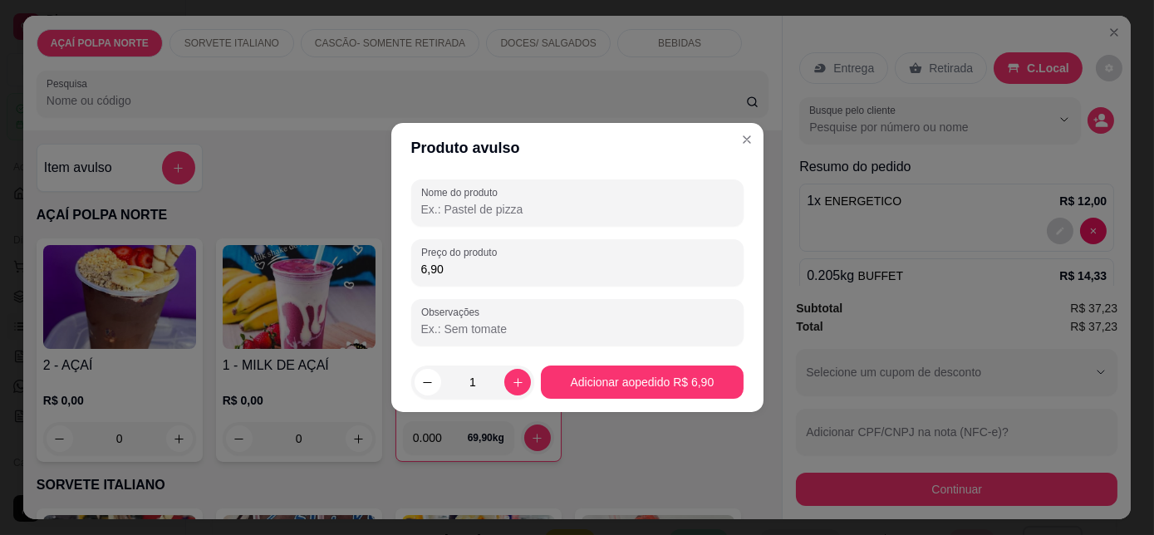
click at [508, 201] on input "Nome do produto" at bounding box center [577, 209] width 312 height 17
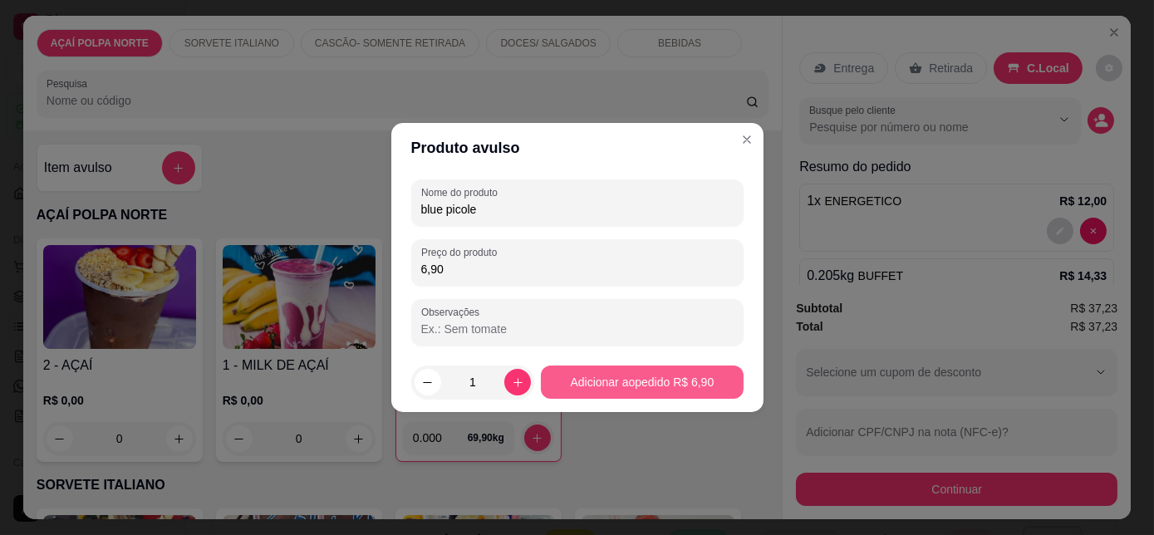
type input "blue picole"
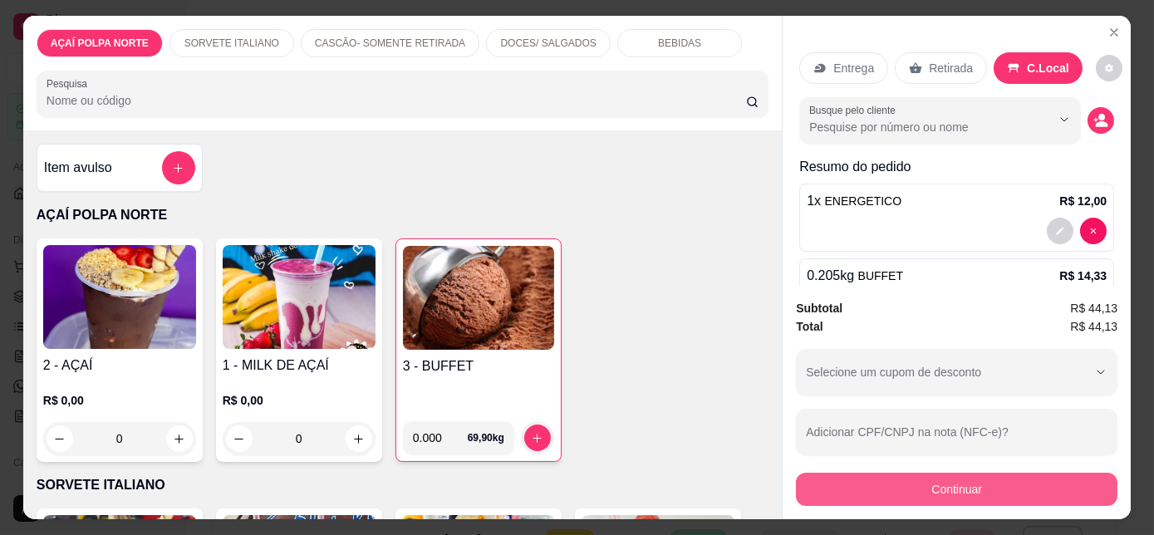
click at [978, 492] on button "Continuar" at bounding box center [957, 489] width 322 height 33
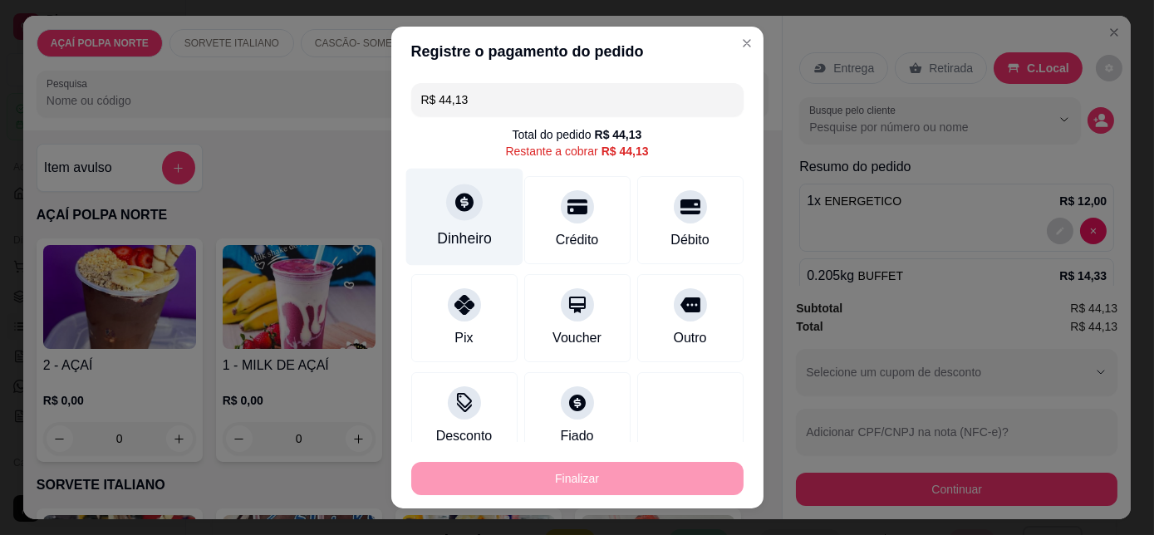
click at [434, 209] on div "Dinheiro" at bounding box center [463, 217] width 117 height 97
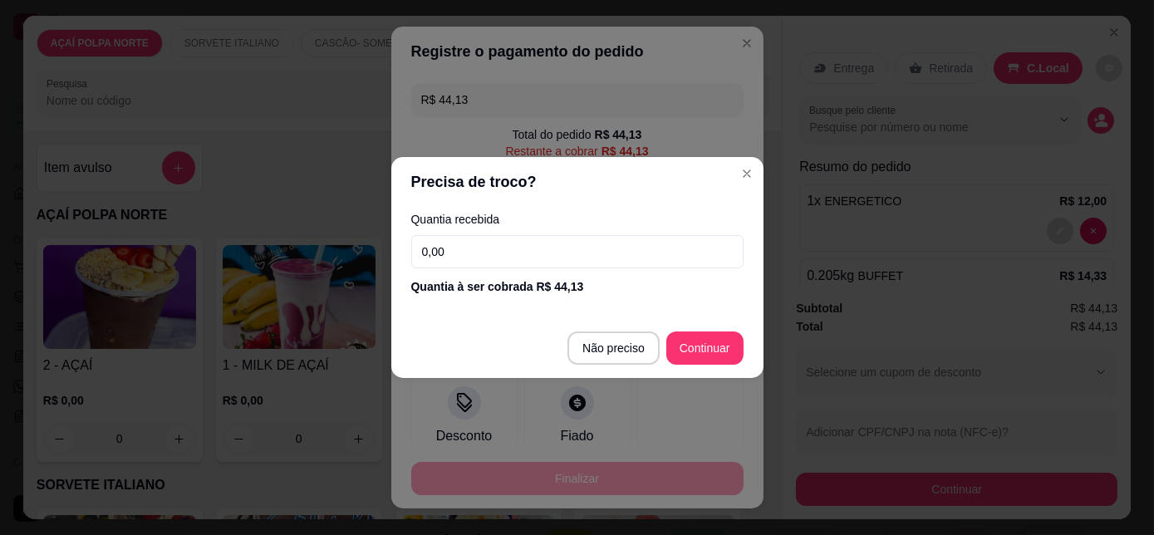
click at [553, 259] on input "0,00" at bounding box center [577, 251] width 332 height 33
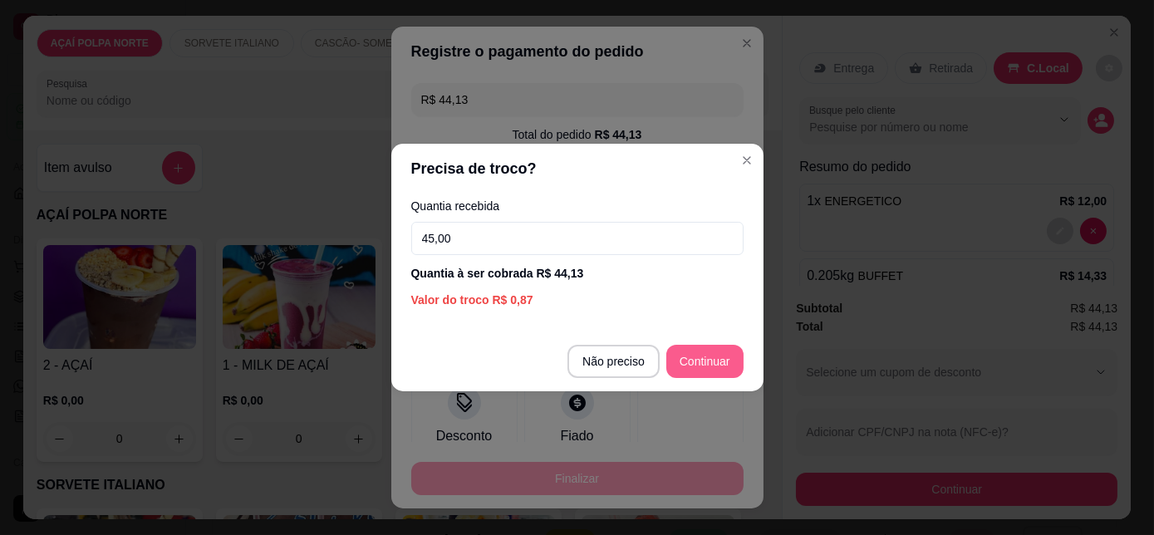
type input "45,00"
type input "R$ 0,00"
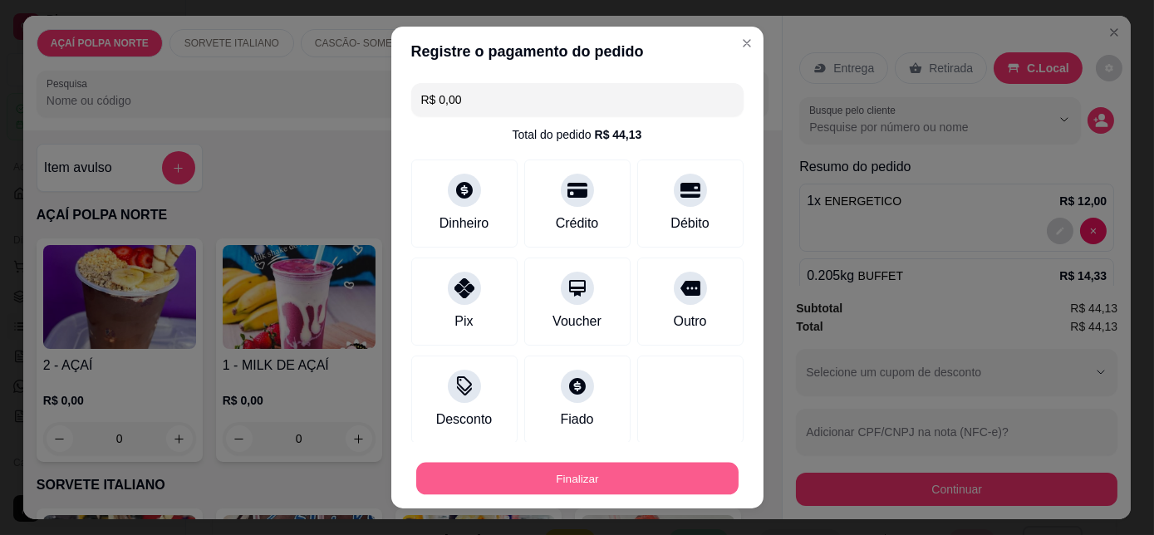
click at [676, 472] on button "Finalizar" at bounding box center [577, 478] width 322 height 32
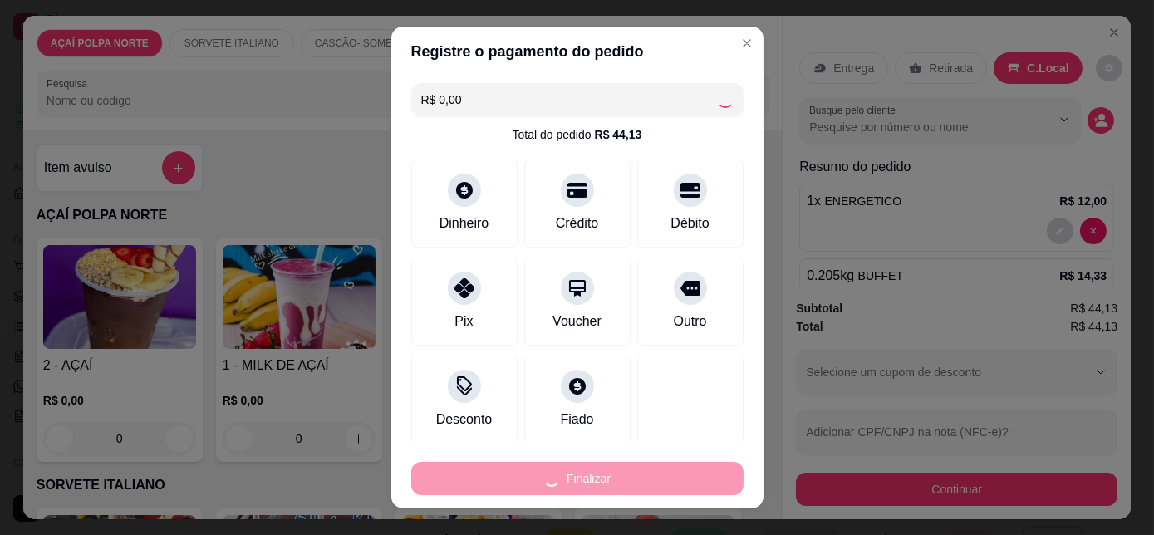
type input "0"
type input "-R$ 44,13"
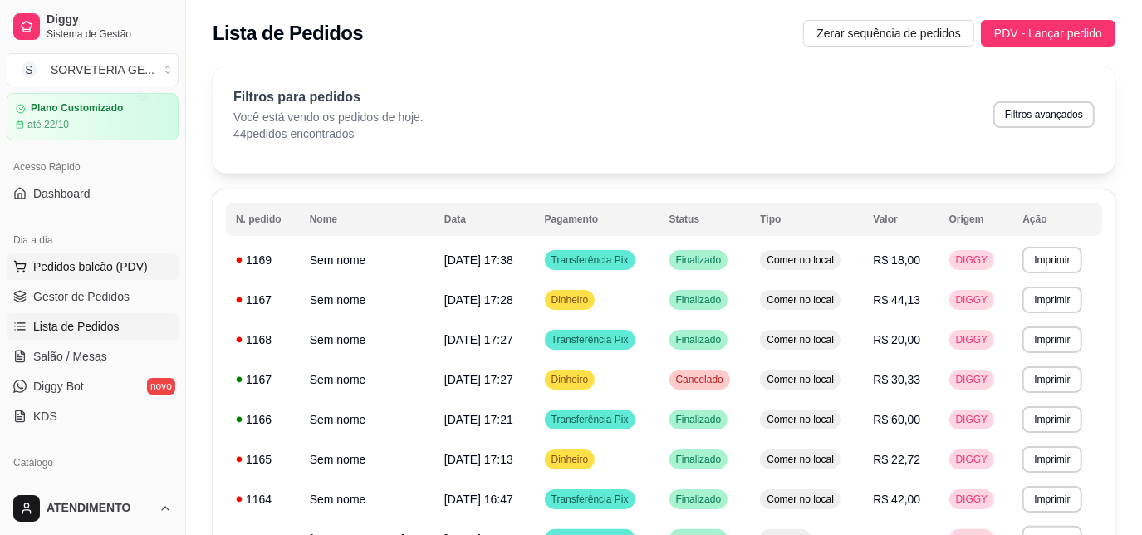
click at [124, 254] on button "Pedidos balcão (PDV)" at bounding box center [93, 266] width 172 height 27
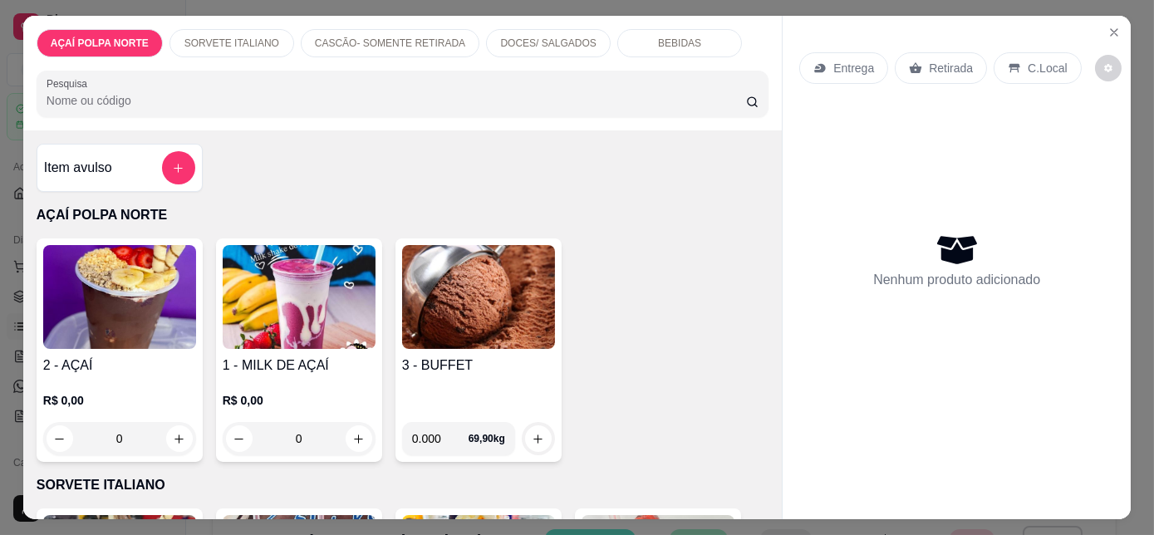
click at [141, 283] on img at bounding box center [119, 297] width 153 height 104
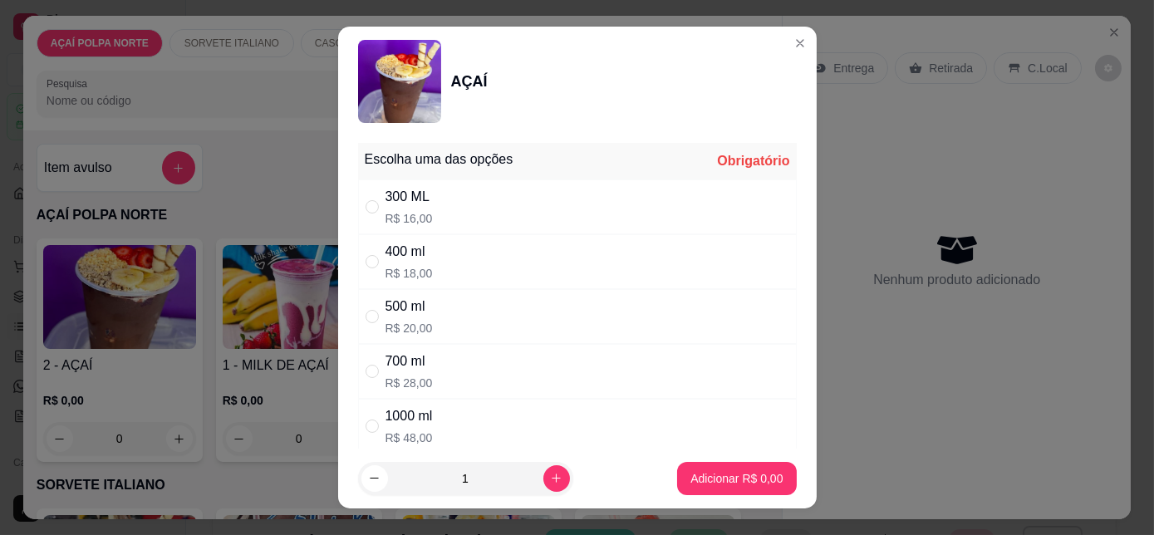
click at [445, 212] on div "300 ML R$ 16,00" at bounding box center [577, 206] width 439 height 55
radio input "true"
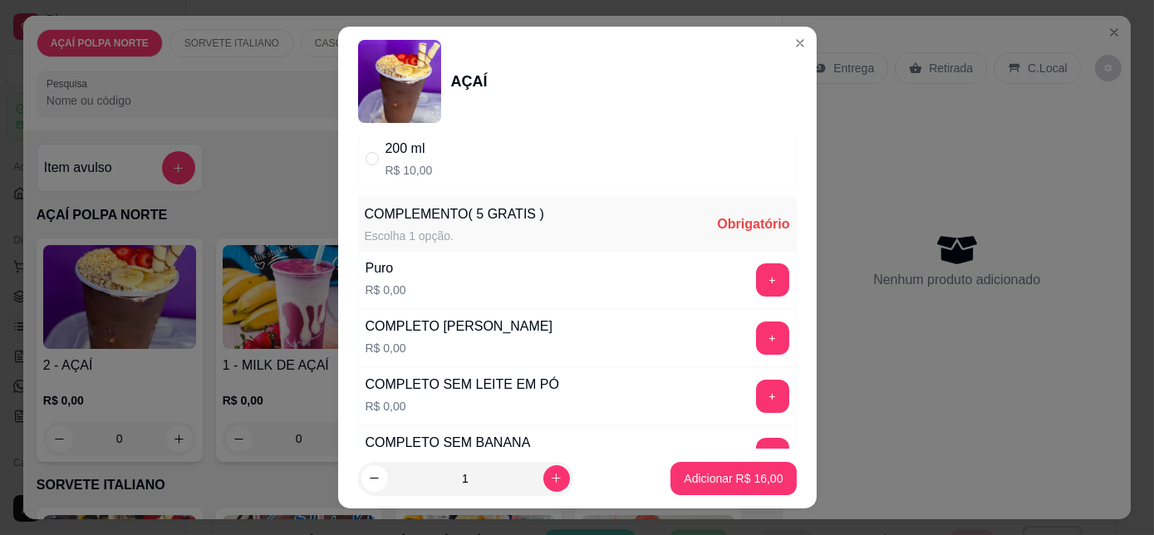
scroll to position [528, 0]
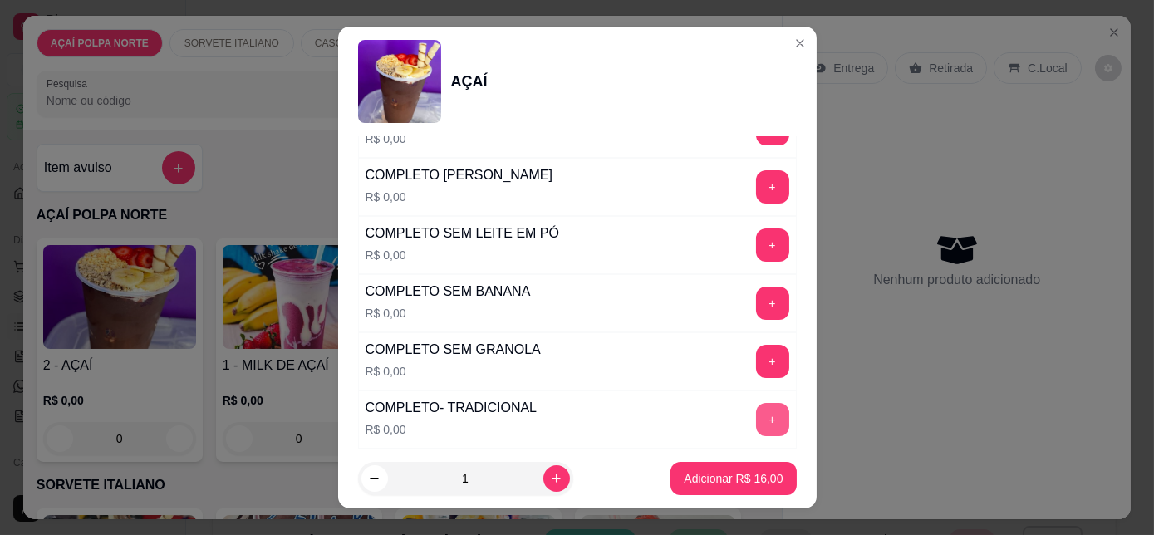
click at [756, 404] on button "+" at bounding box center [772, 419] width 33 height 33
click at [745, 489] on button "Adicionar R$ 16,00" at bounding box center [733, 478] width 125 height 33
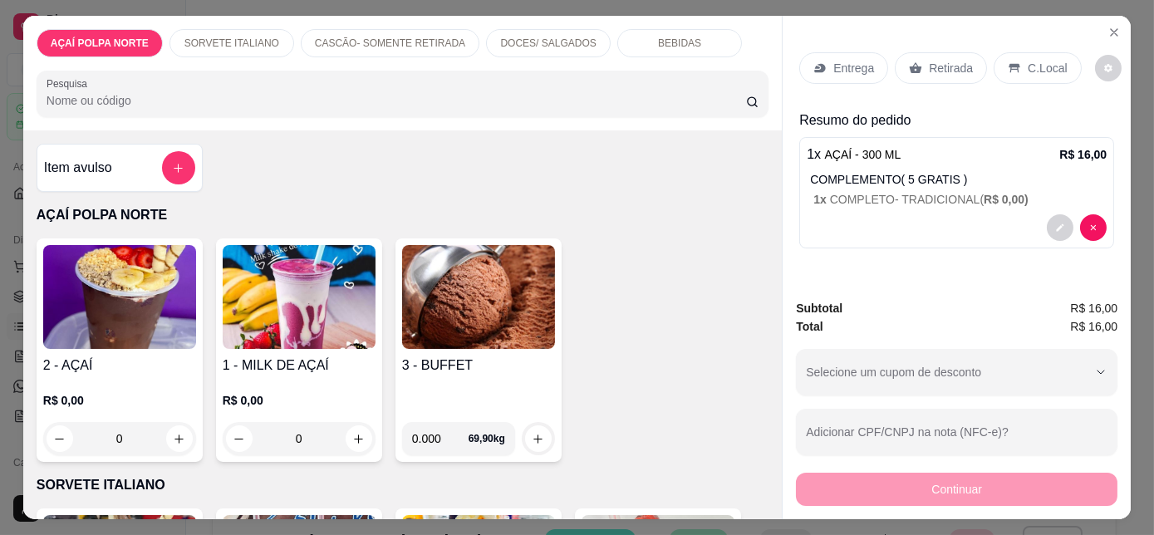
click at [970, 71] on div "Retirada" at bounding box center [941, 68] width 92 height 32
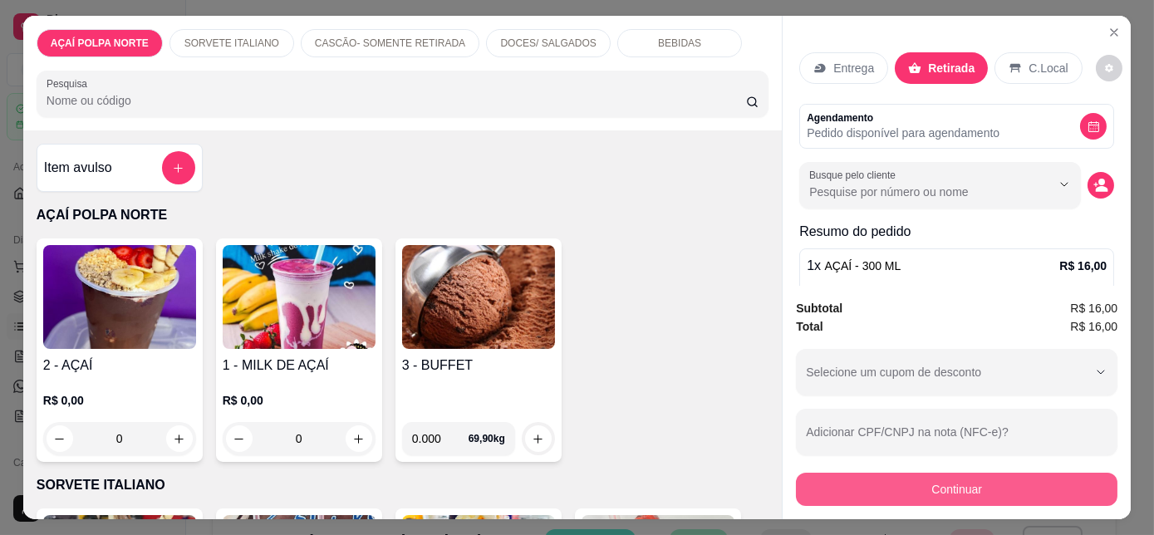
click at [902, 480] on button "Continuar" at bounding box center [957, 489] width 322 height 33
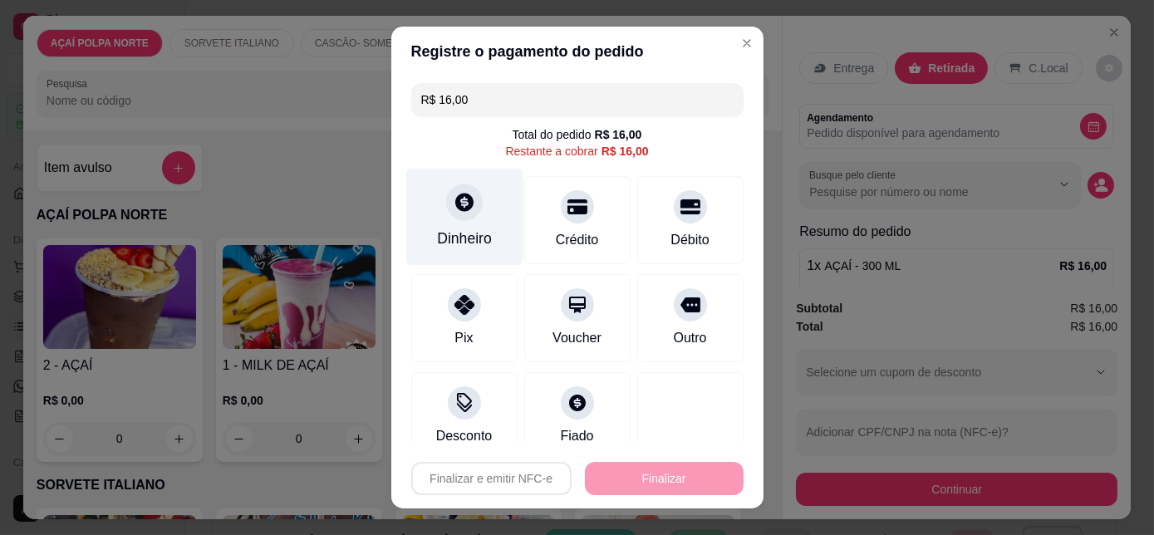
click at [469, 214] on div "Dinheiro" at bounding box center [463, 217] width 117 height 97
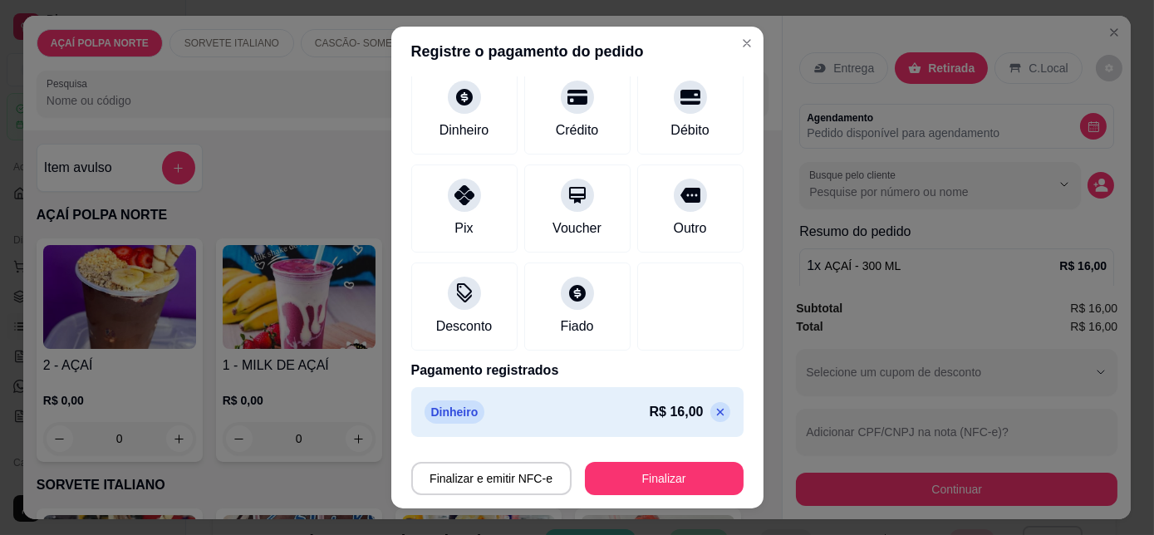
click at [710, 411] on p at bounding box center [720, 412] width 20 height 20
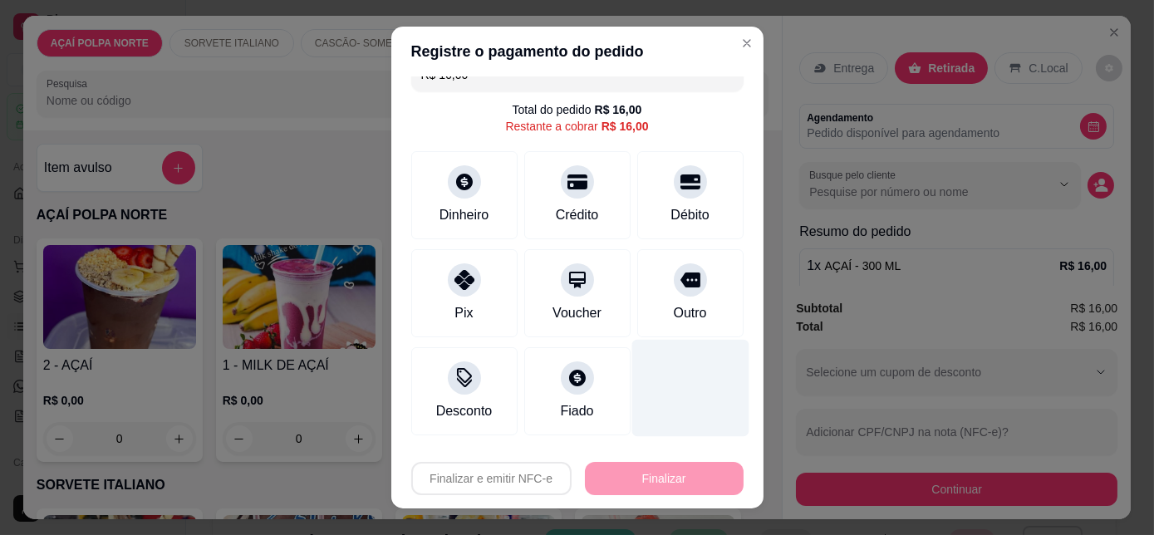
scroll to position [24, 0]
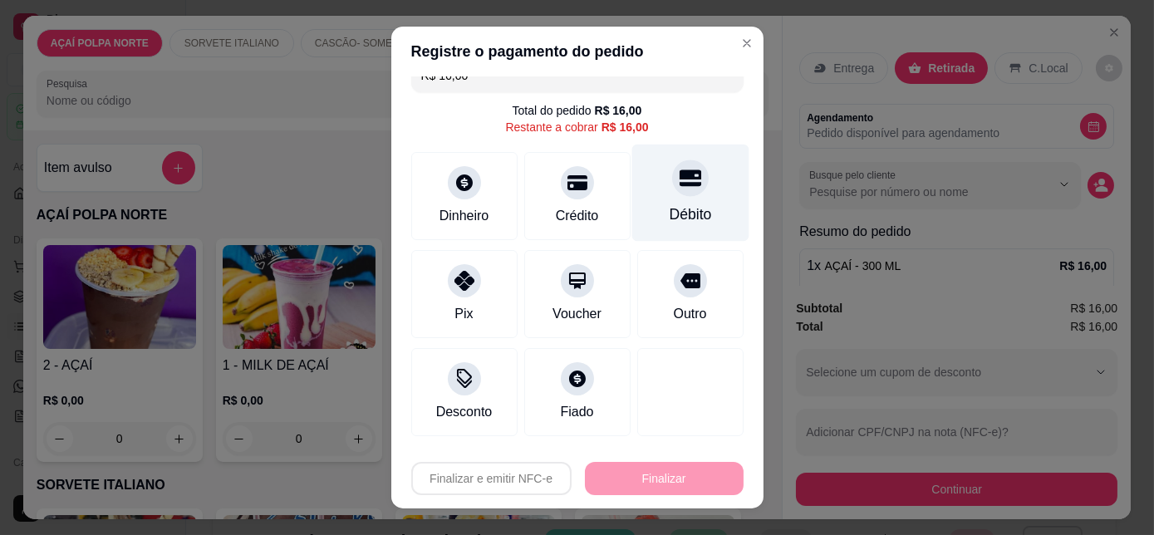
click at [674, 217] on div "Débito" at bounding box center [690, 215] width 42 height 22
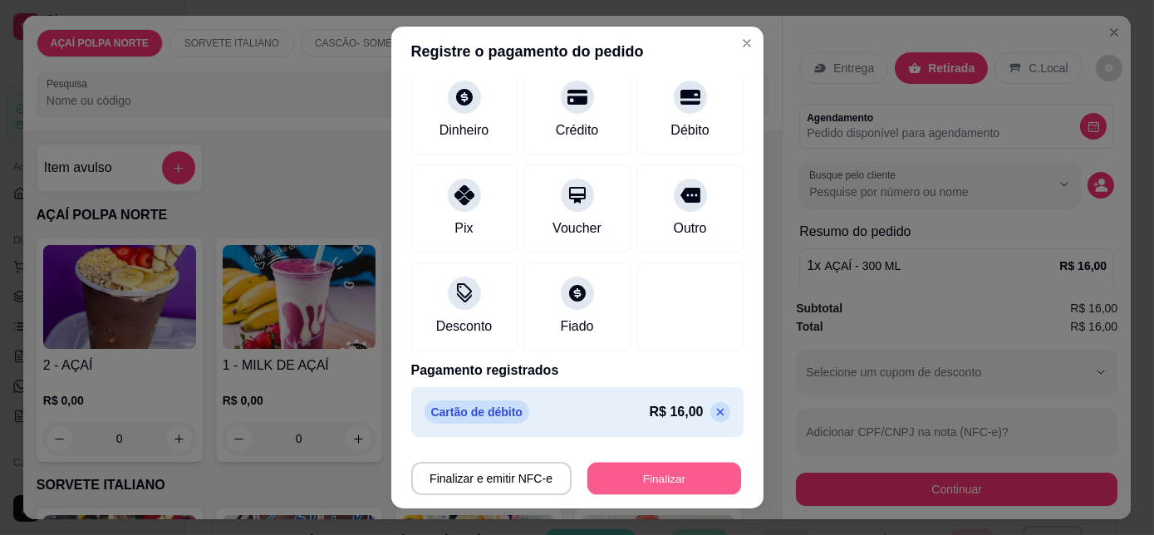
click at [695, 474] on button "Finalizar" at bounding box center [664, 478] width 154 height 32
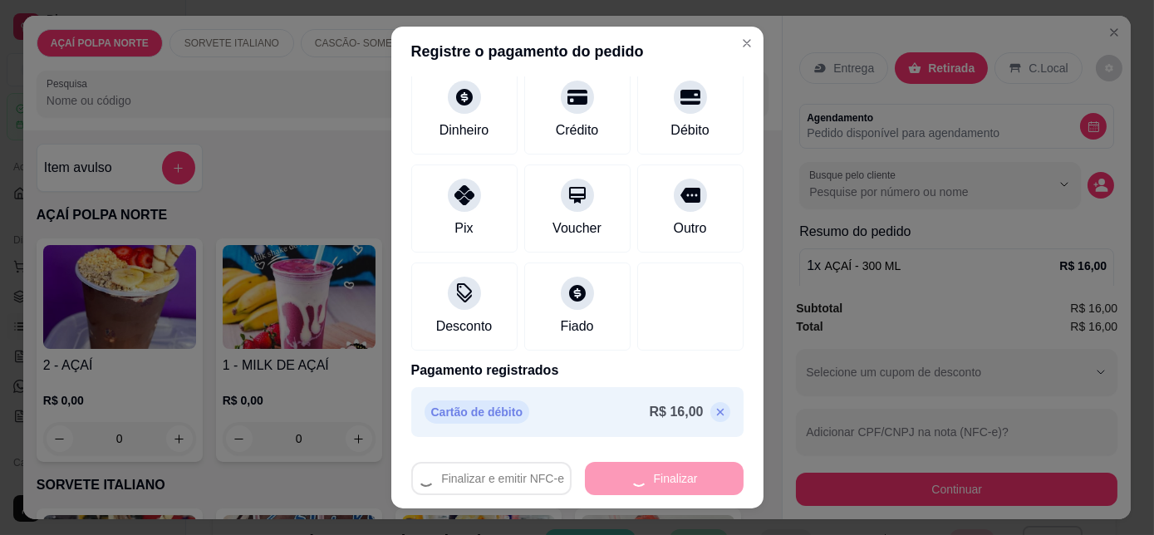
type input "-R$ 16,00"
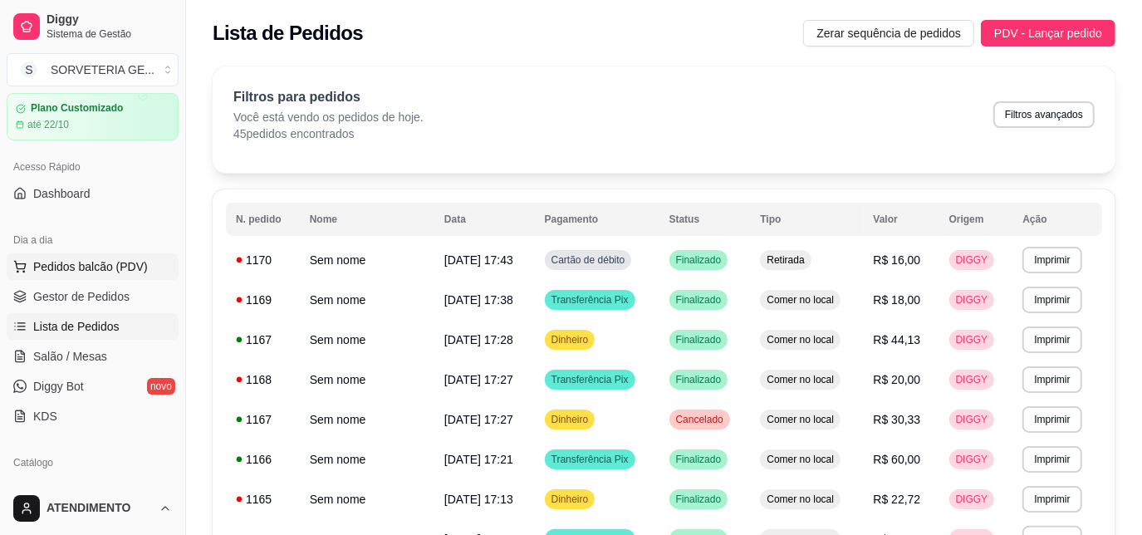
click at [117, 267] on span "Pedidos balcão (PDV)" at bounding box center [90, 266] width 115 height 17
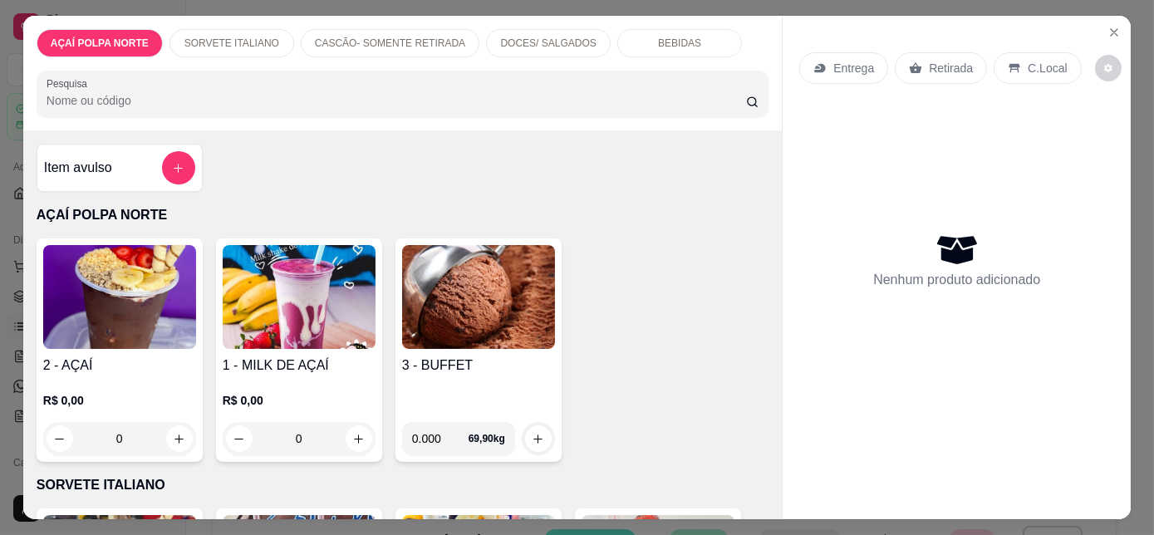
click at [165, 317] on img at bounding box center [119, 297] width 153 height 104
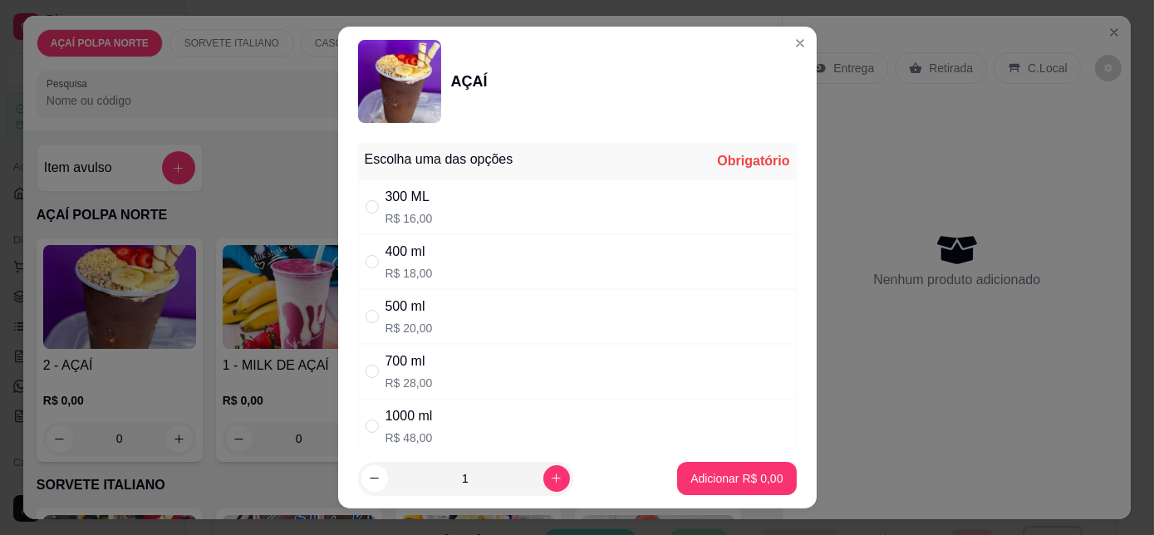
click at [445, 255] on div "400 ml R$ 18,00" at bounding box center [577, 261] width 439 height 55
radio input "true"
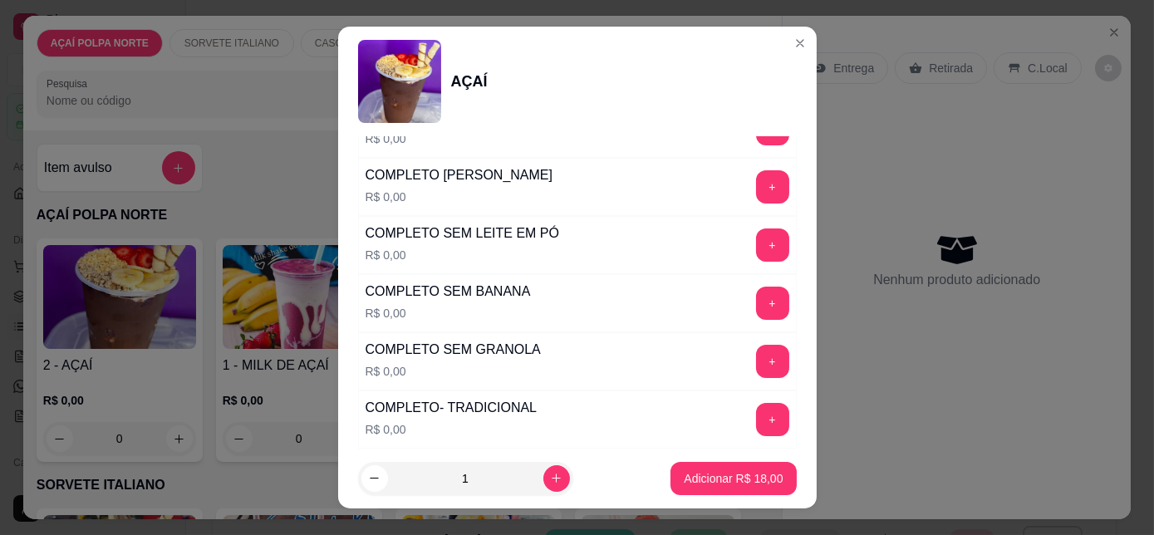
scroll to position [680, 0]
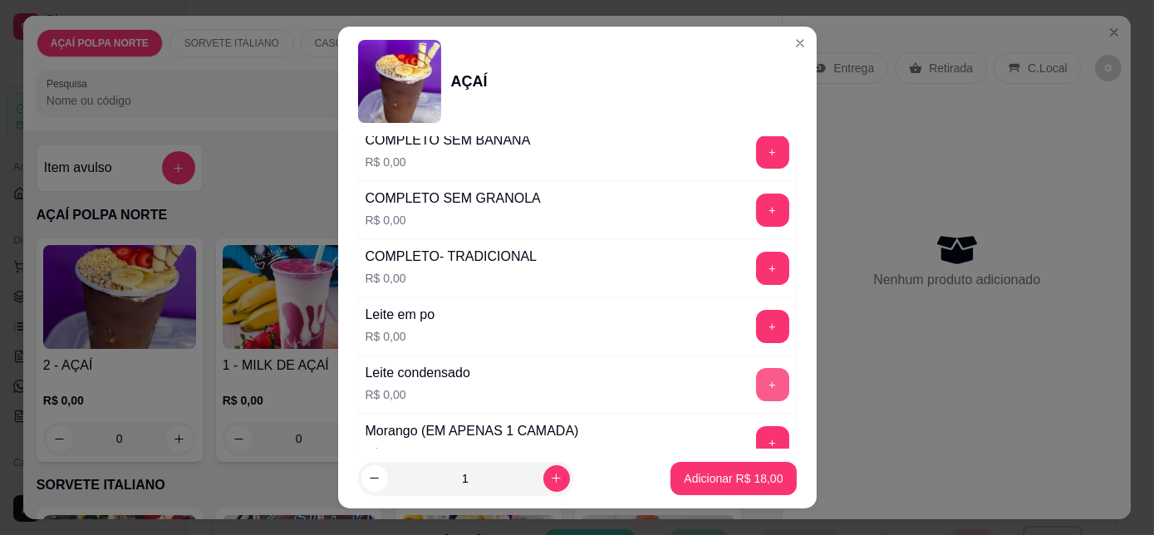
click at [756, 380] on button "+" at bounding box center [772, 384] width 33 height 33
click at [756, 435] on button "+" at bounding box center [772, 443] width 32 height 32
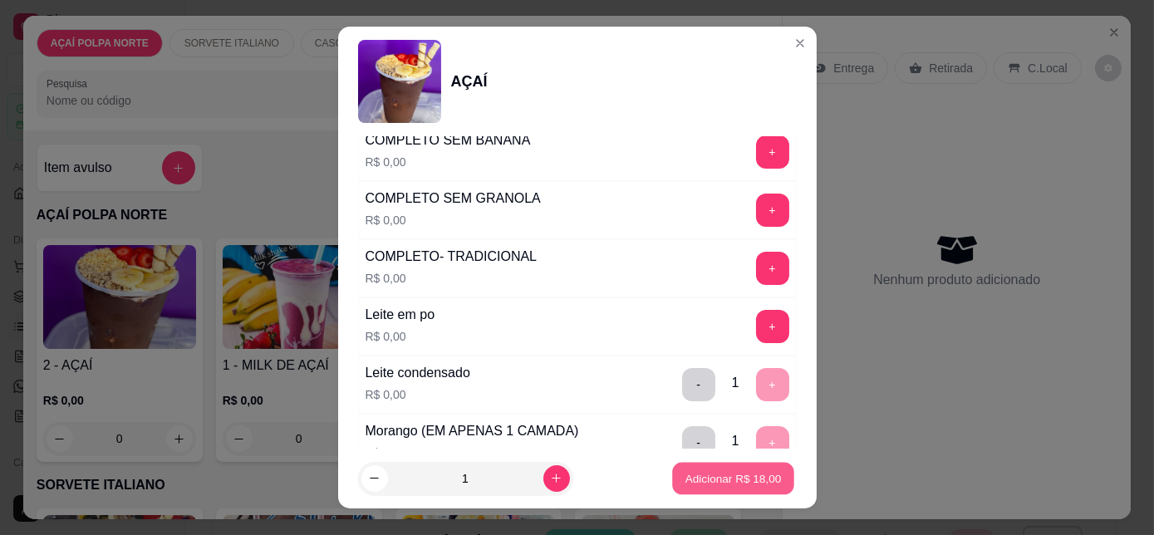
click at [742, 480] on p "Adicionar R$ 18,00" at bounding box center [733, 478] width 96 height 16
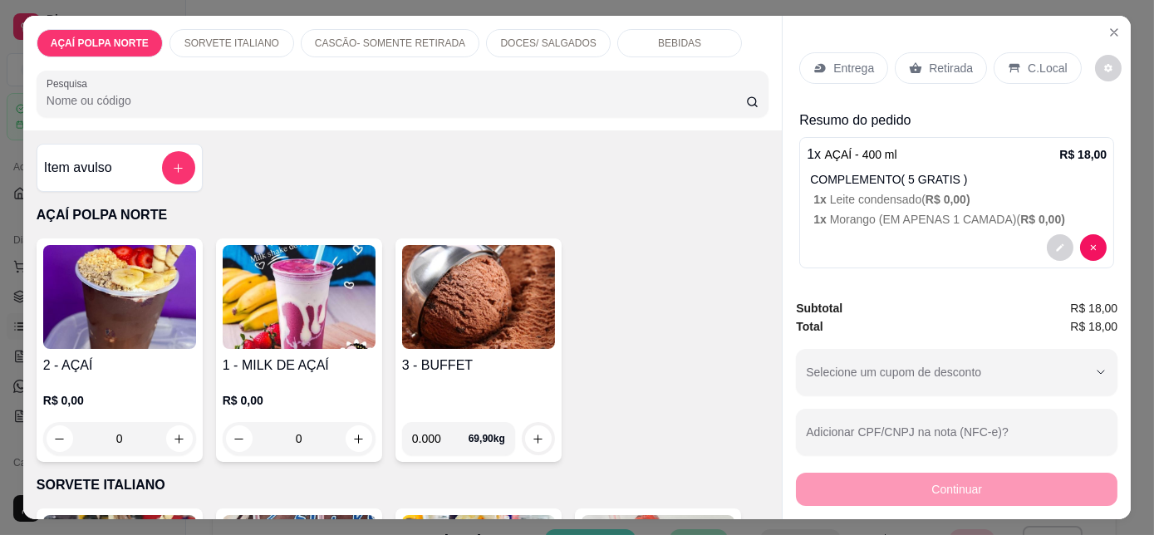
click at [937, 73] on div "Retirada" at bounding box center [941, 68] width 92 height 32
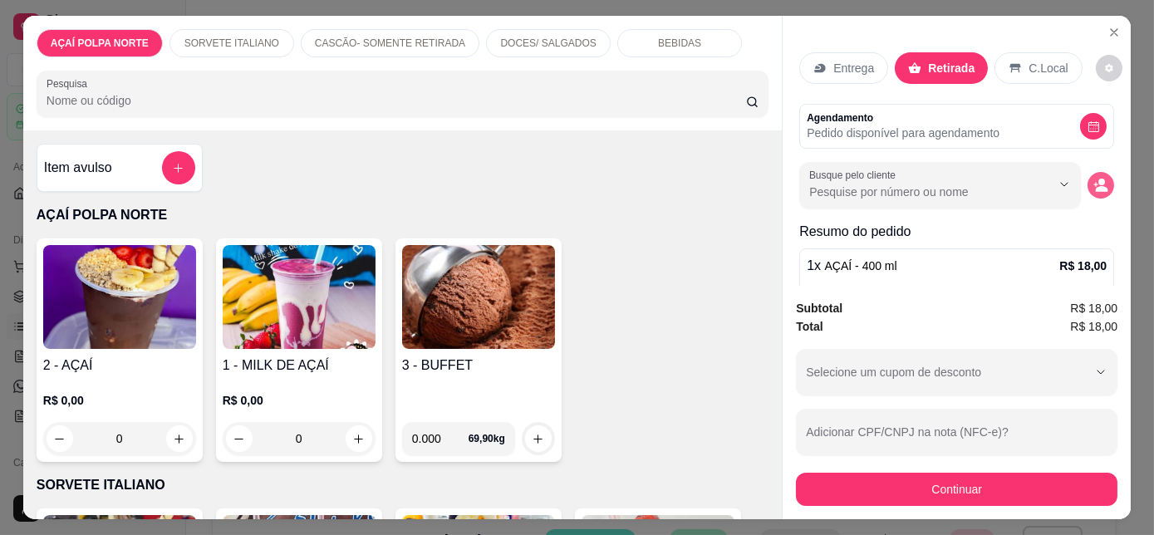
click at [1096, 186] on icon "decrease-product-quantity" at bounding box center [1102, 189] width 12 height 6
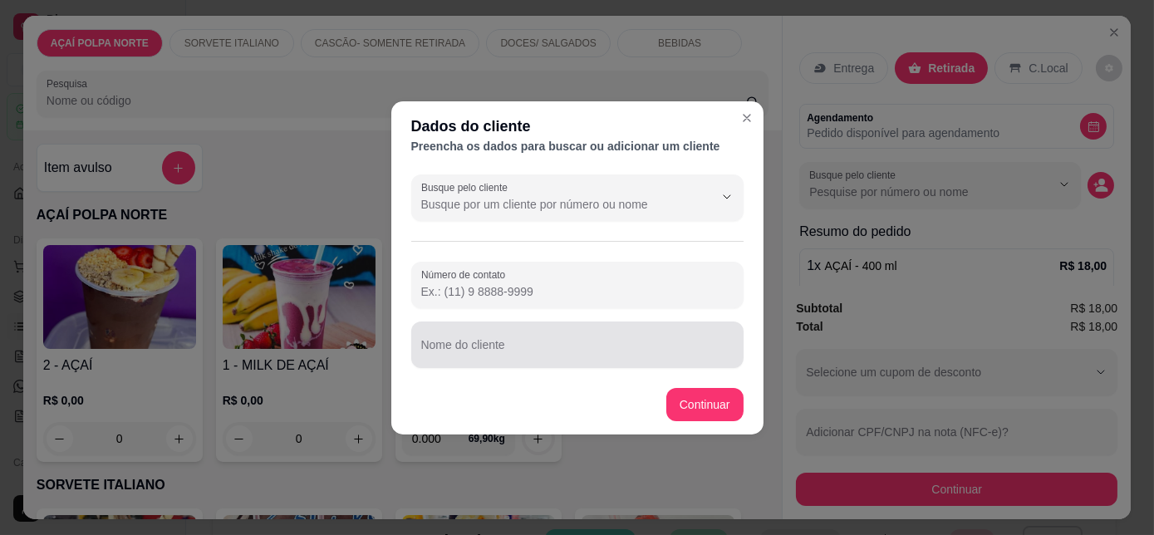
click at [467, 340] on div at bounding box center [577, 344] width 312 height 33
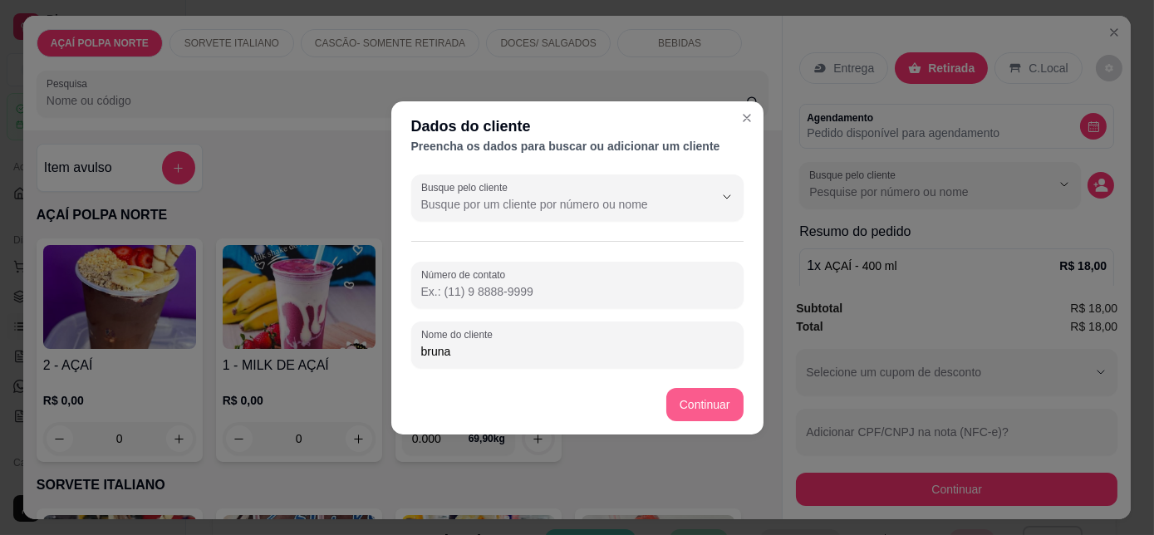
type input "bruna"
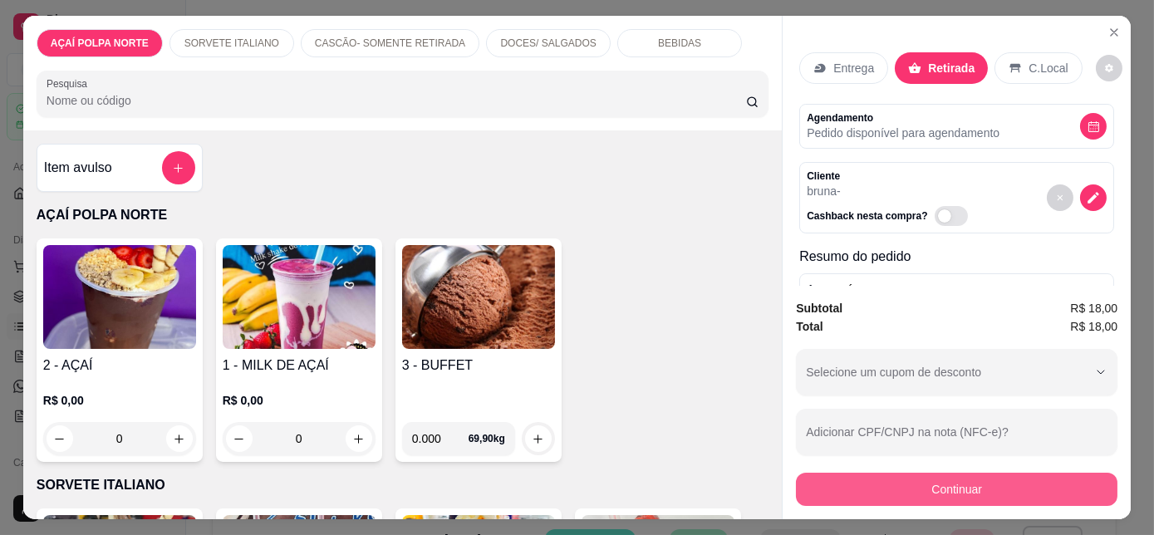
click at [1002, 489] on button "Continuar" at bounding box center [957, 489] width 322 height 33
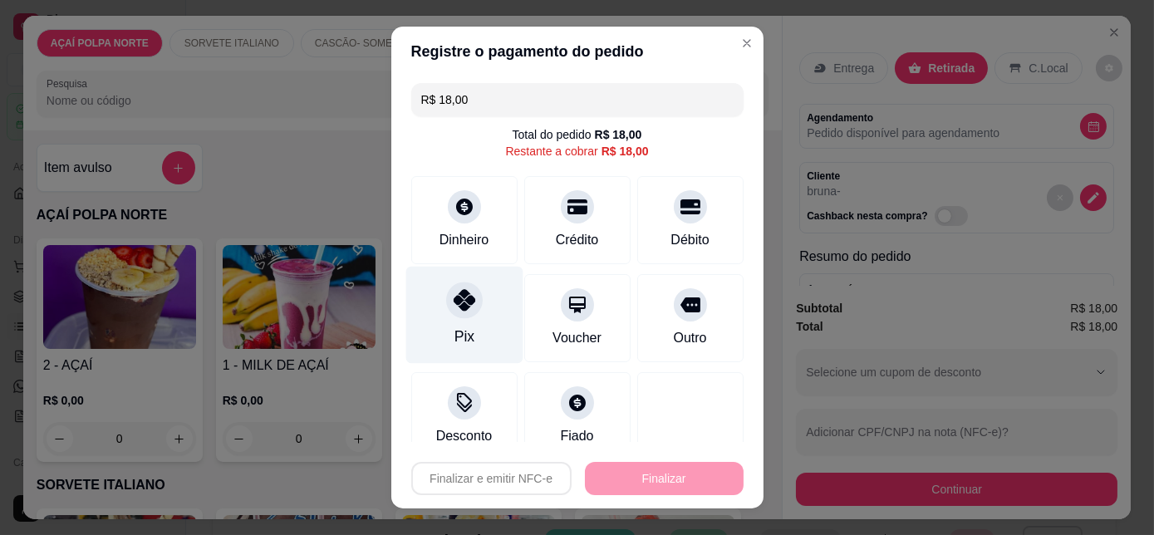
click at [480, 322] on div "Pix" at bounding box center [463, 315] width 117 height 97
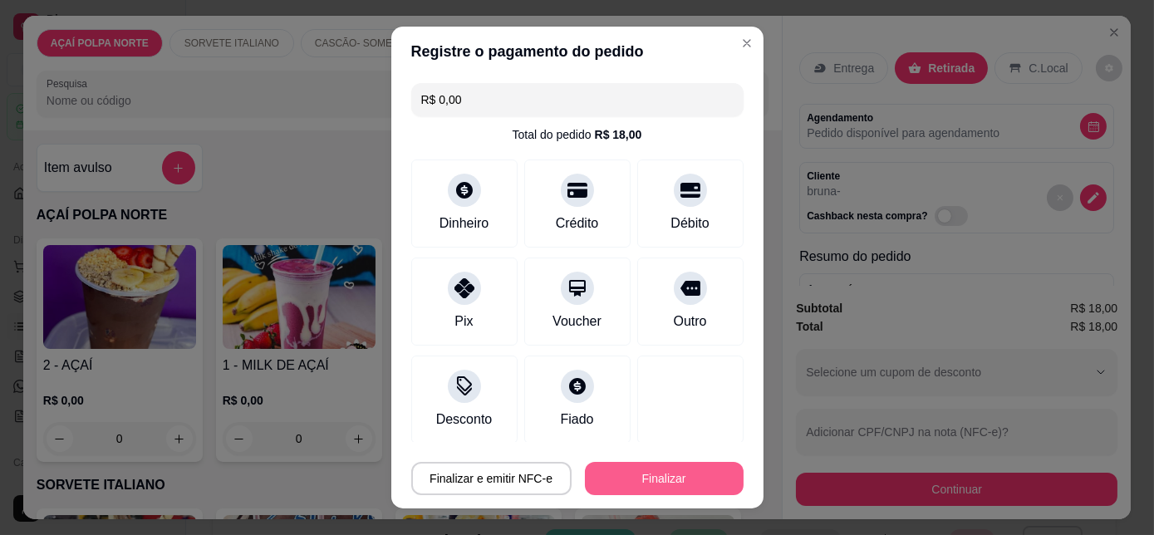
click at [678, 485] on button "Finalizar" at bounding box center [664, 478] width 159 height 33
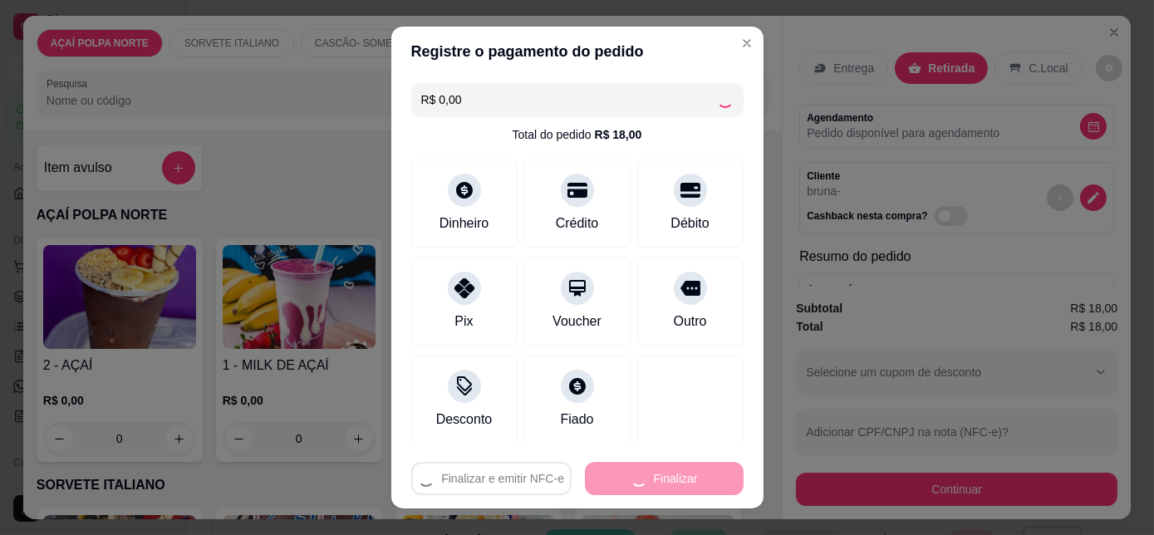
type input "-R$ 18,00"
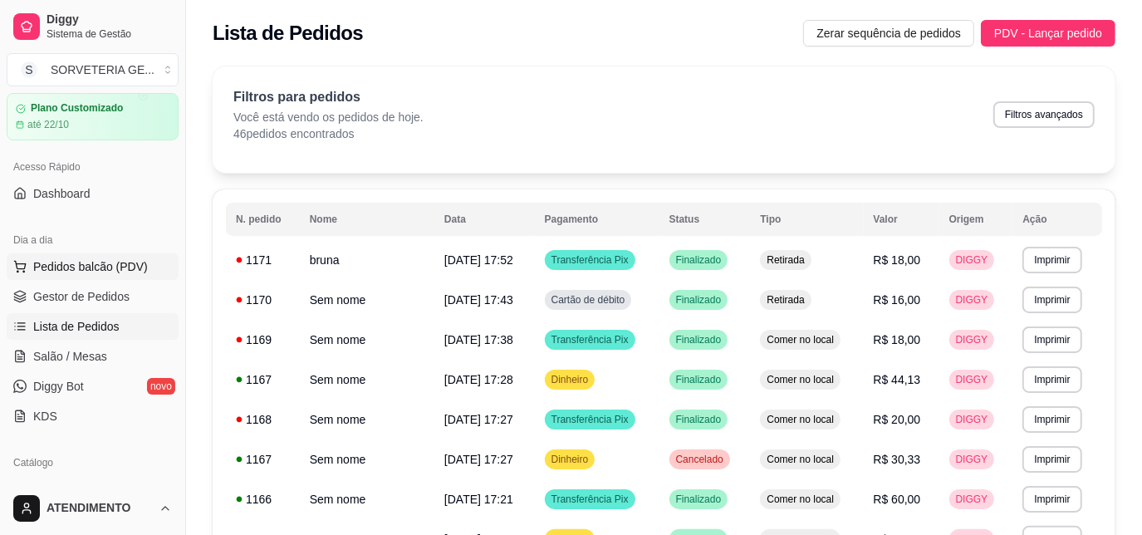
click at [66, 263] on span "Pedidos balcão (PDV)" at bounding box center [90, 266] width 115 height 17
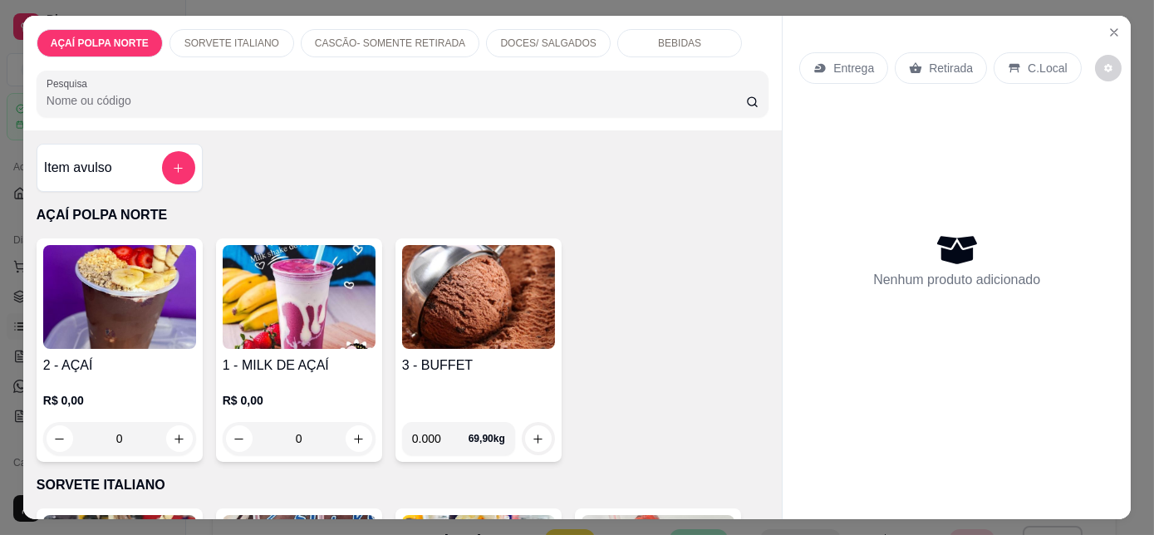
scroll to position [150, 0]
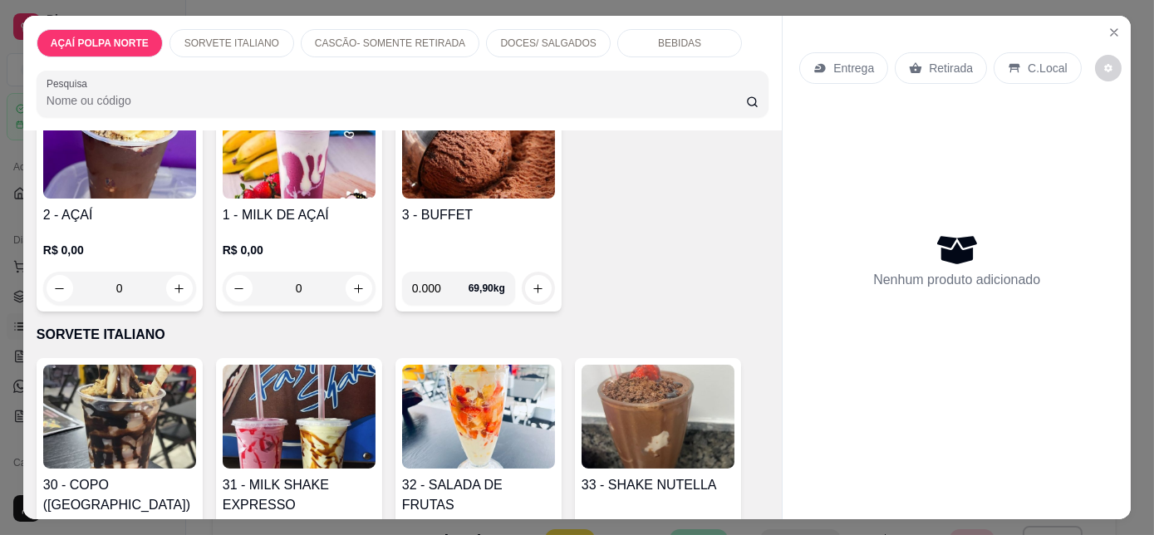
click at [292, 205] on h4 "1 - MILK DE AÇAÍ" at bounding box center [299, 215] width 153 height 20
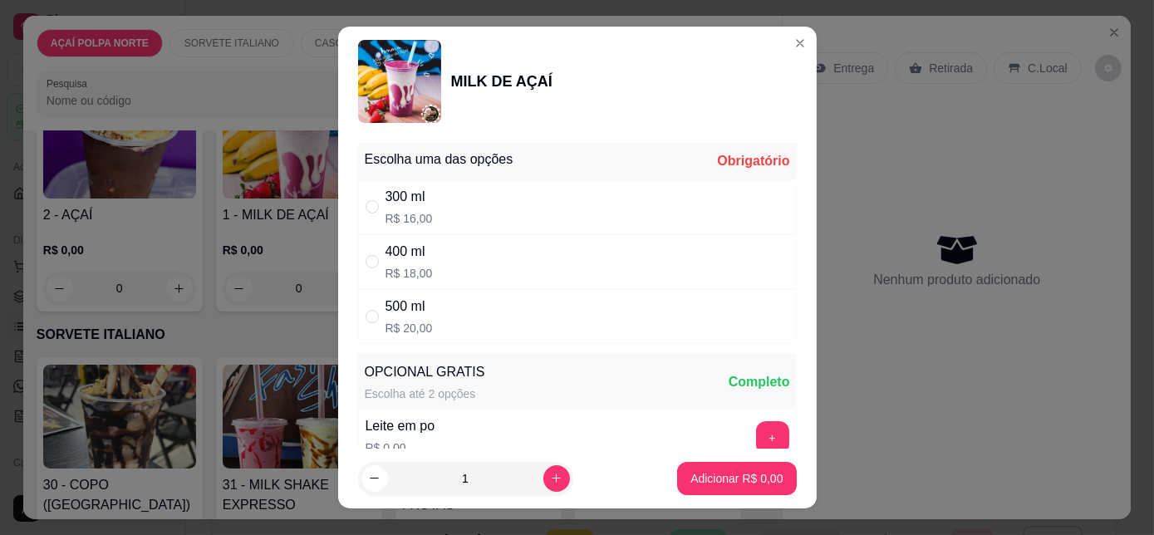
click at [436, 313] on div "500 ml R$ 20,00" at bounding box center [577, 316] width 439 height 55
radio input "true"
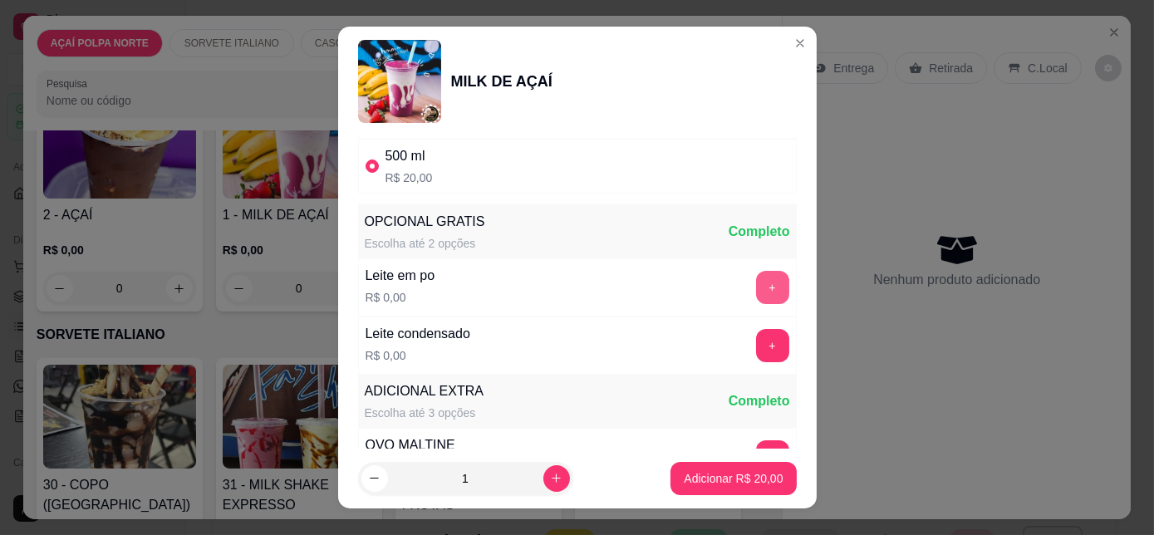
click at [756, 285] on button "+" at bounding box center [772, 287] width 33 height 33
click at [756, 337] on button "+" at bounding box center [772, 345] width 33 height 33
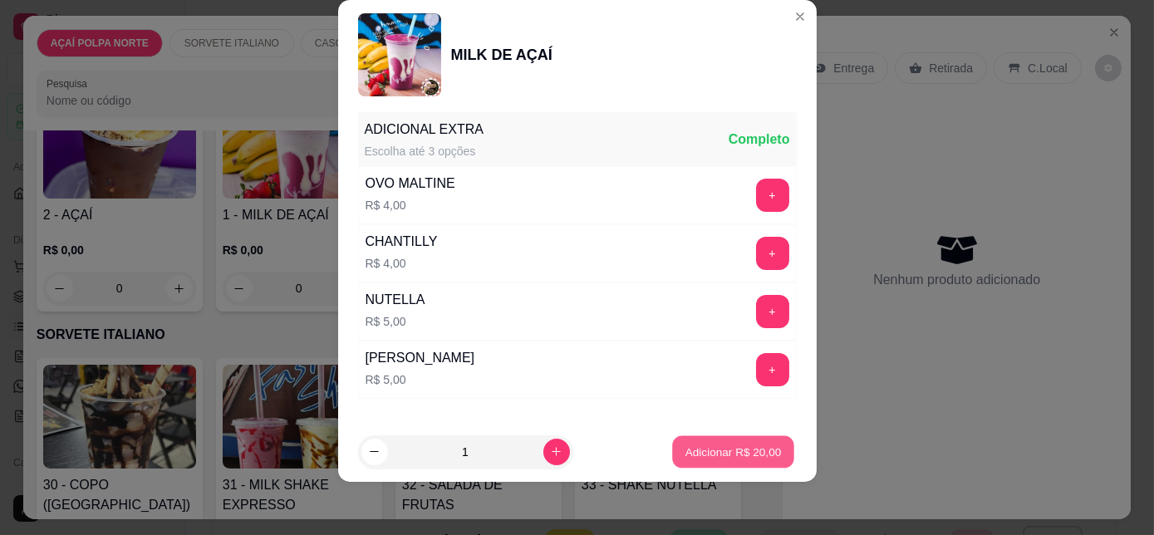
click at [697, 450] on p "Adicionar R$ 20,00" at bounding box center [733, 452] width 96 height 16
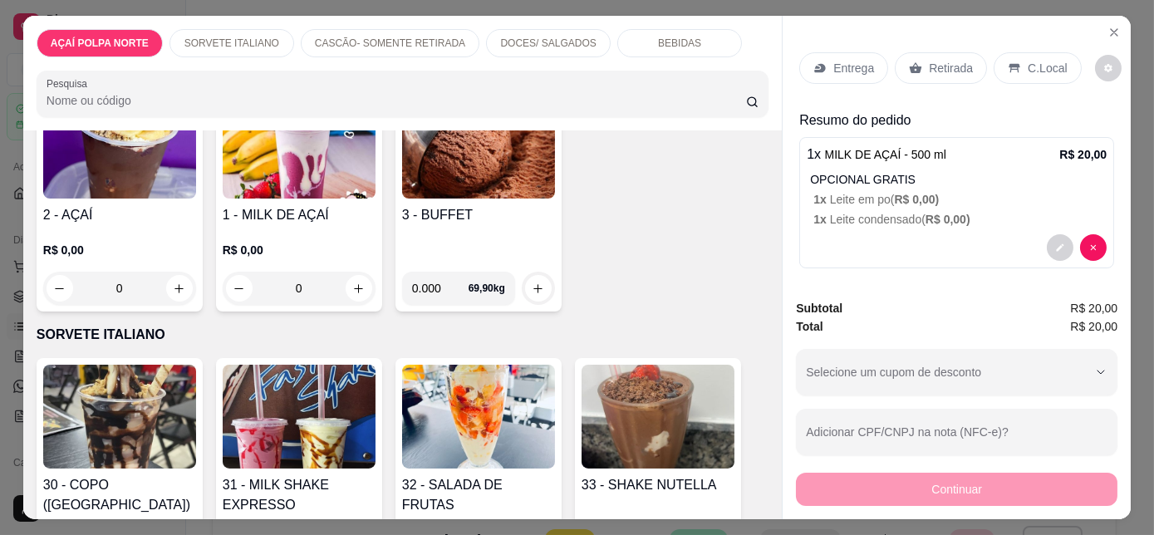
click at [1028, 64] on p "C.Local" at bounding box center [1047, 68] width 39 height 17
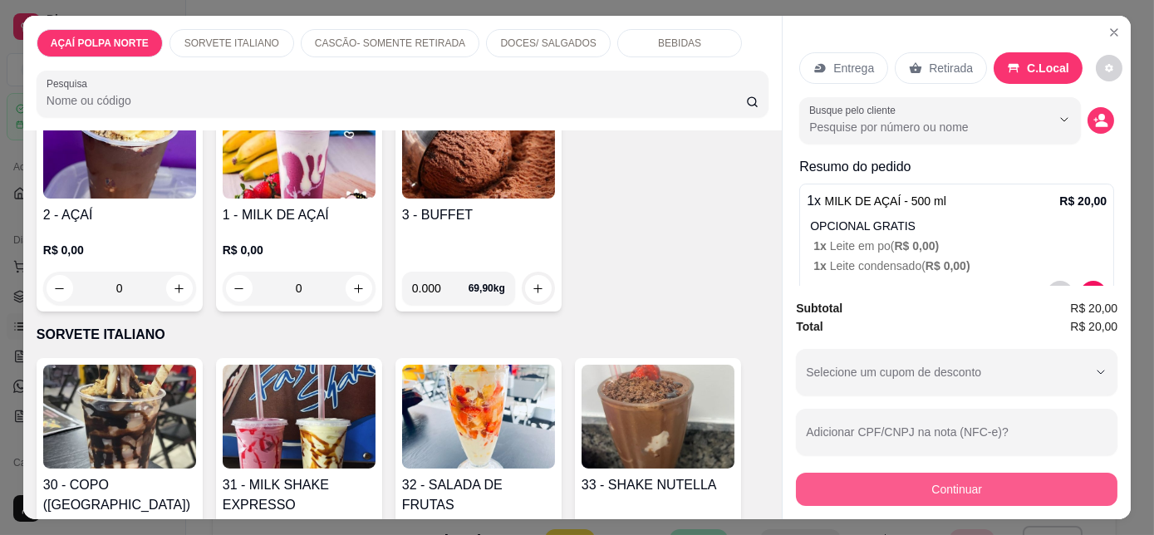
click at [998, 479] on button "Continuar" at bounding box center [957, 489] width 322 height 33
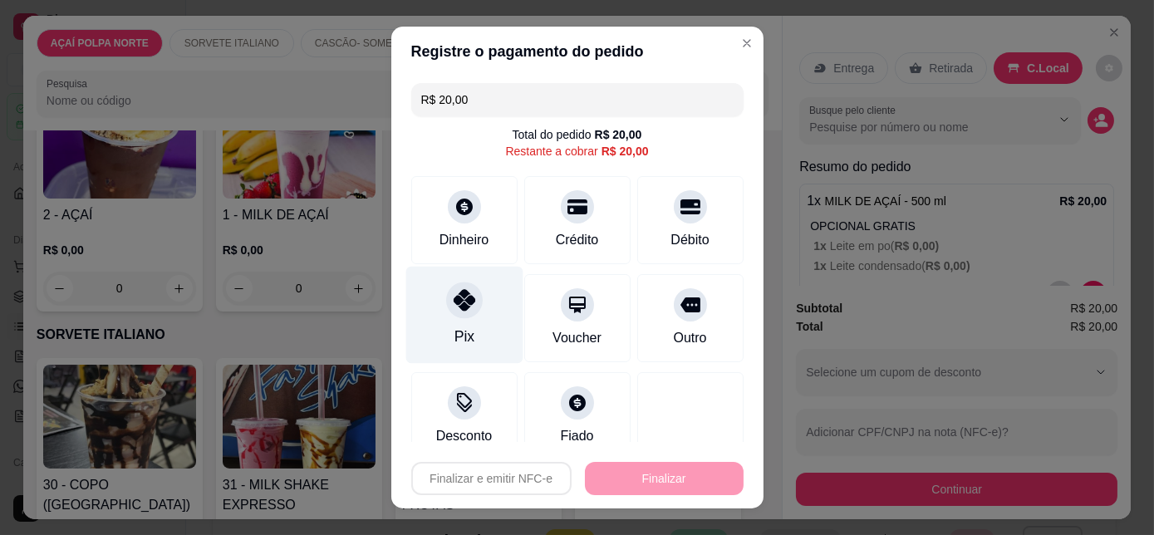
click at [454, 310] on div at bounding box center [464, 301] width 37 height 37
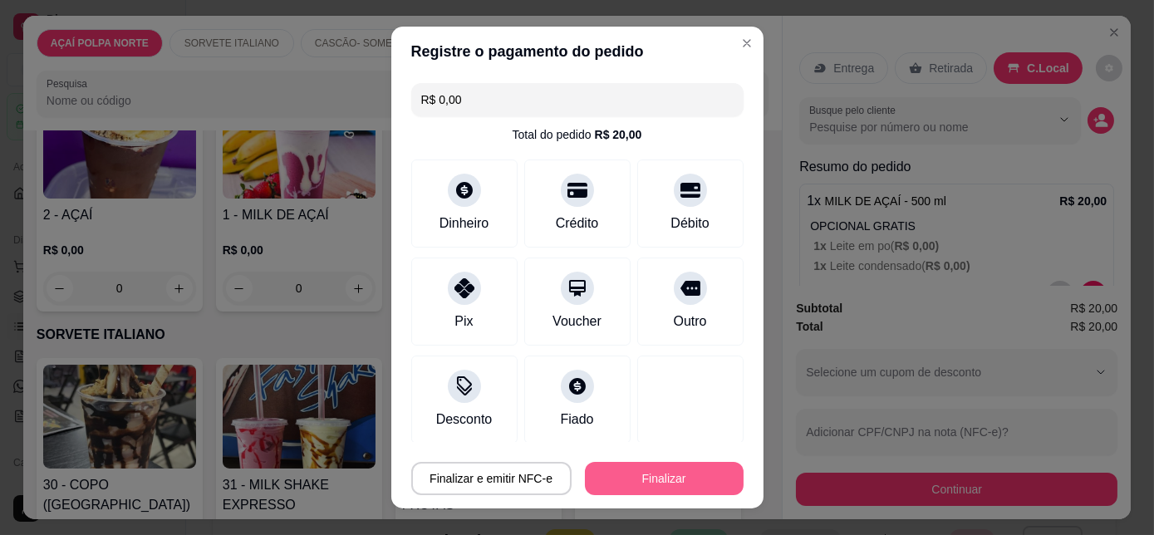
click at [677, 471] on button "Finalizar" at bounding box center [664, 478] width 159 height 33
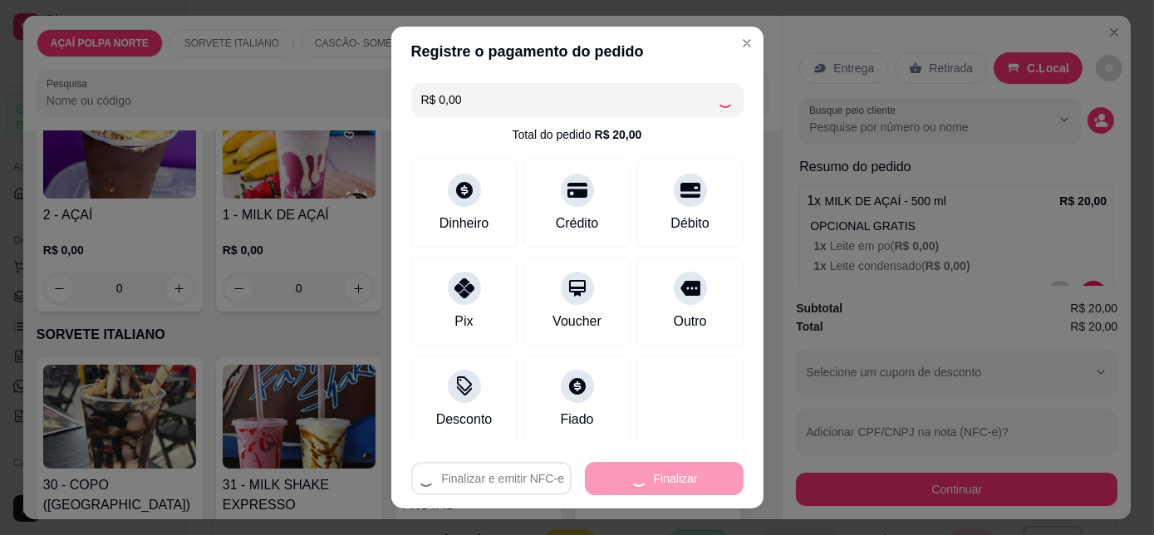
type input "-R$ 20,00"
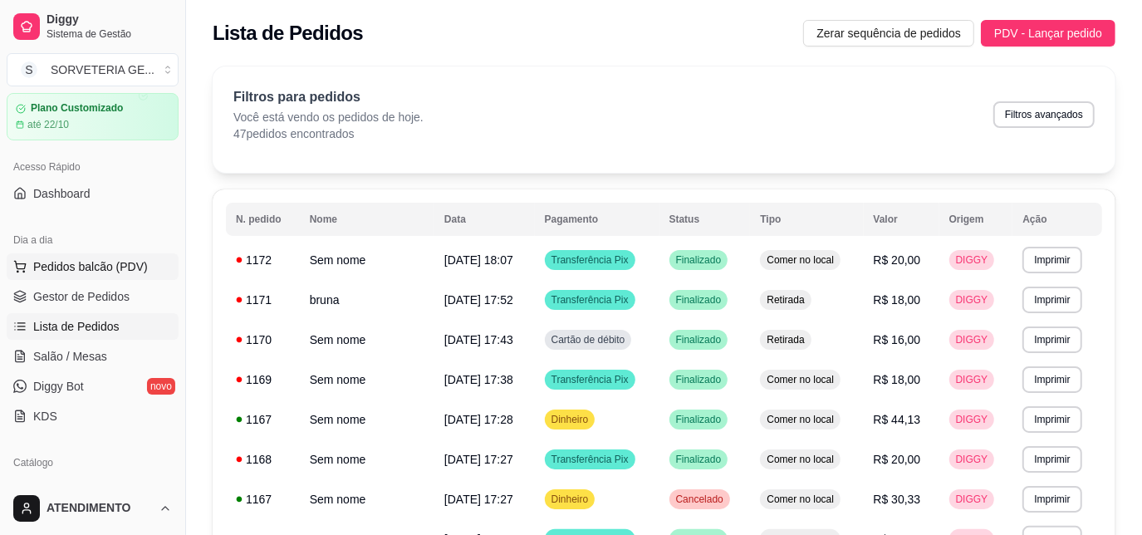
click at [85, 253] on button "Pedidos balcão (PDV)" at bounding box center [93, 266] width 172 height 27
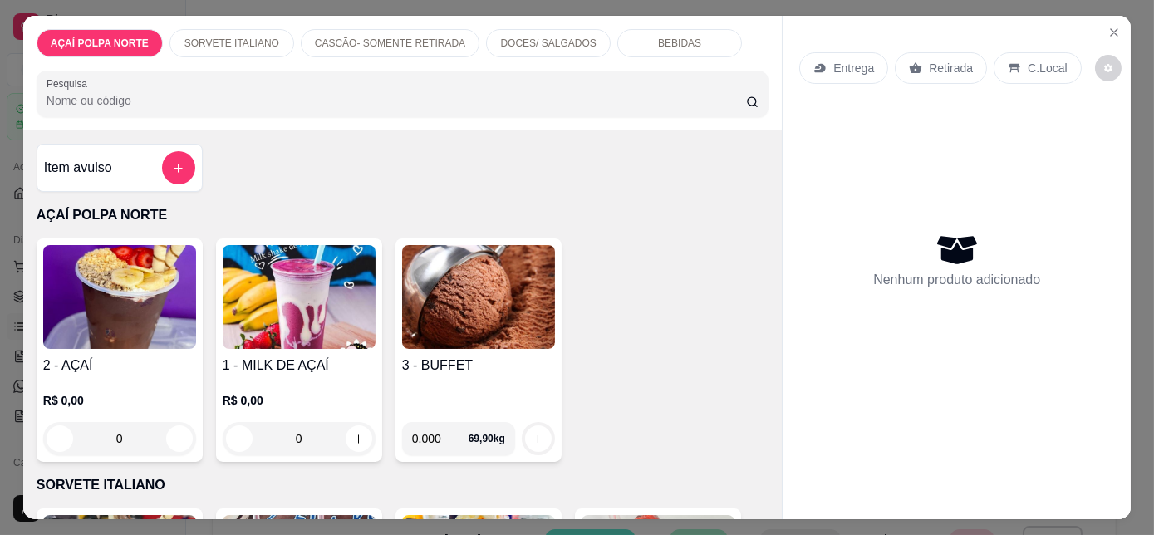
scroll to position [150, 0]
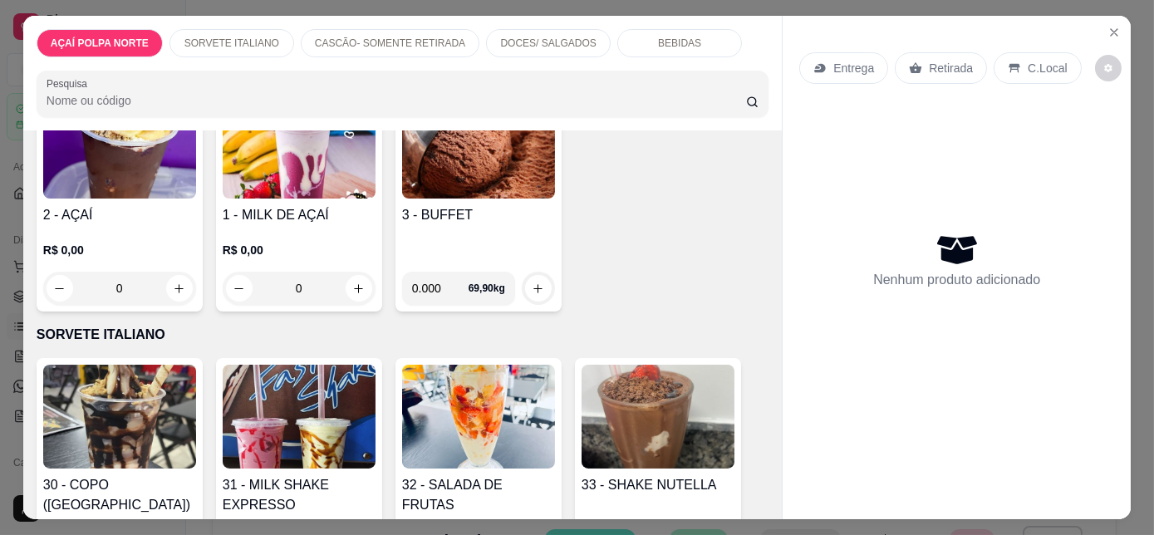
click at [301, 430] on img at bounding box center [299, 417] width 153 height 104
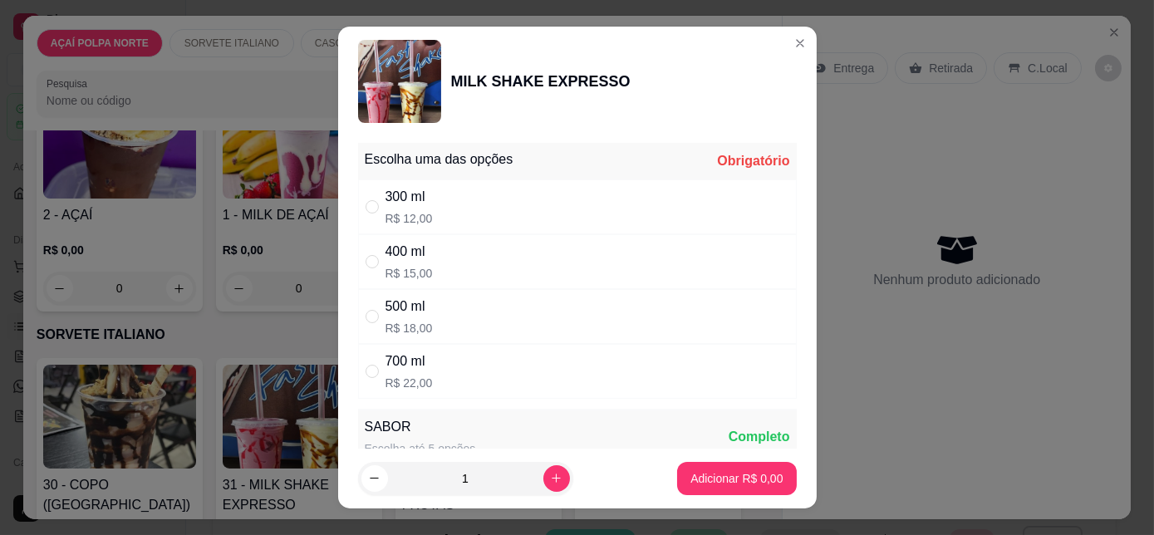
click at [454, 312] on div "500 ml R$ 18,00" at bounding box center [577, 316] width 439 height 55
radio input "true"
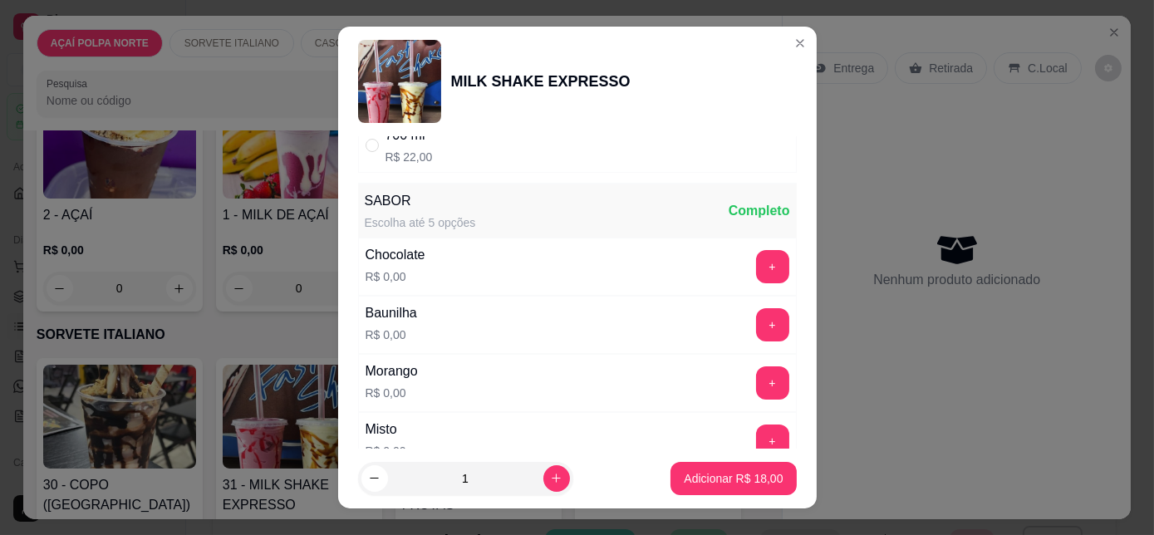
scroll to position [302, 0]
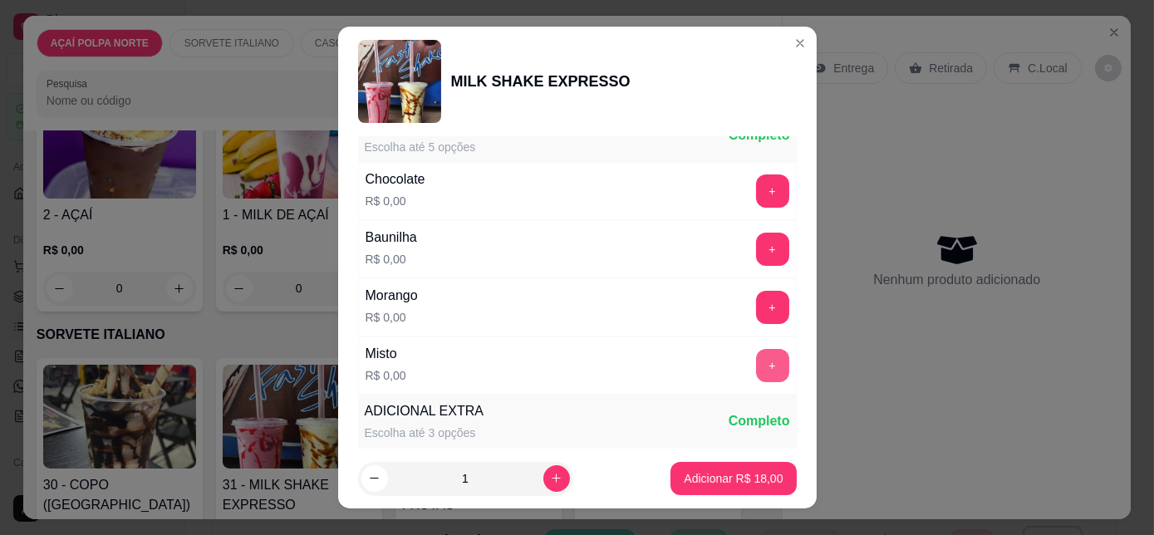
click at [756, 366] on button "+" at bounding box center [772, 365] width 33 height 33
click at [741, 472] on p "Adicionar R$ 18,00" at bounding box center [733, 478] width 99 height 17
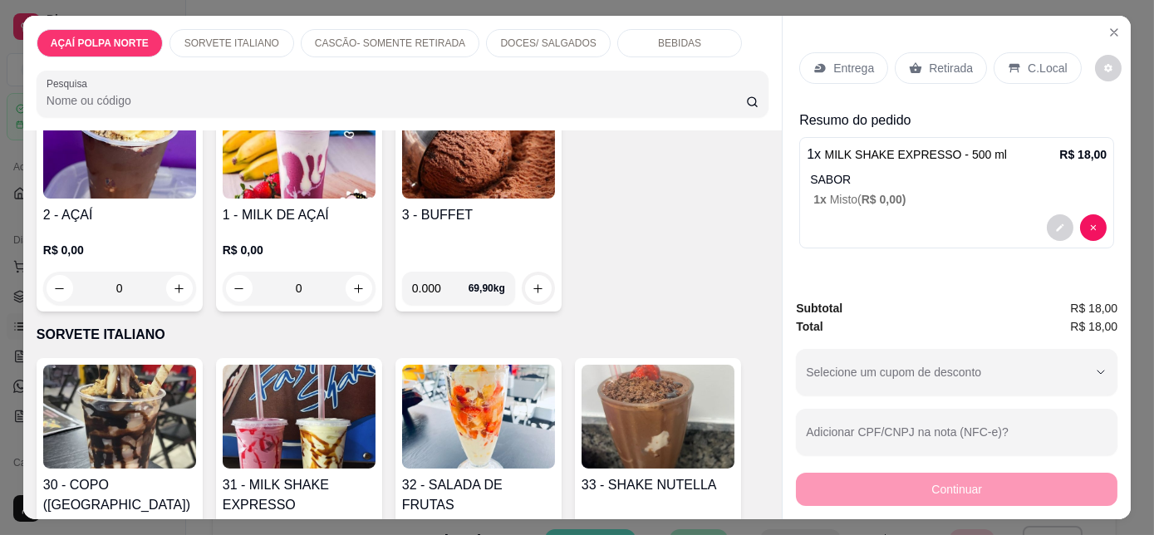
click at [938, 60] on p "Retirada" at bounding box center [951, 68] width 44 height 17
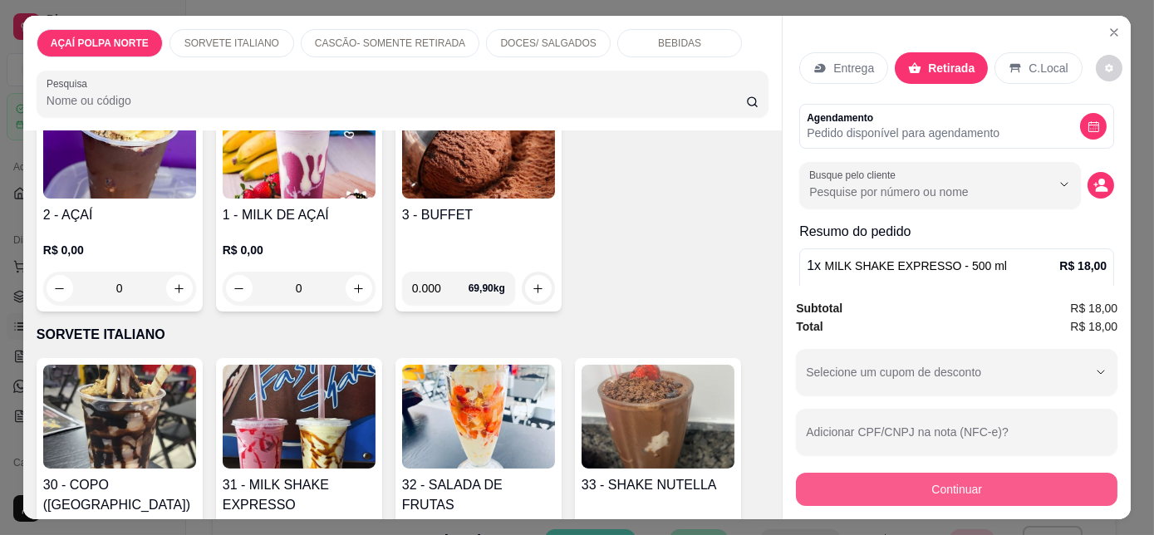
click at [1028, 478] on button "Continuar" at bounding box center [957, 489] width 322 height 33
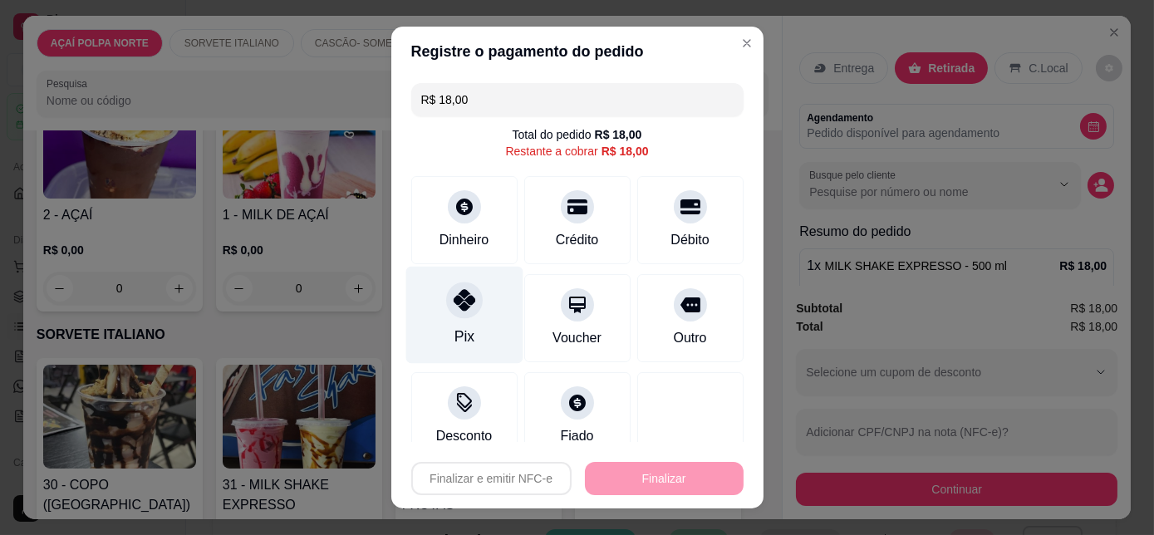
click at [453, 292] on icon at bounding box center [464, 300] width 22 height 22
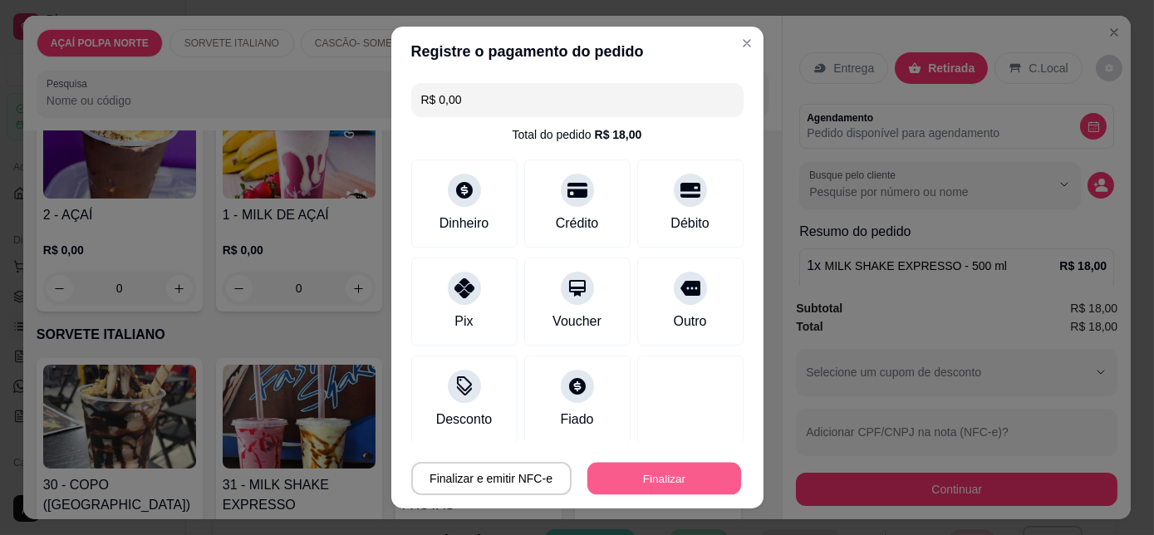
click at [622, 485] on button "Finalizar" at bounding box center [664, 478] width 154 height 32
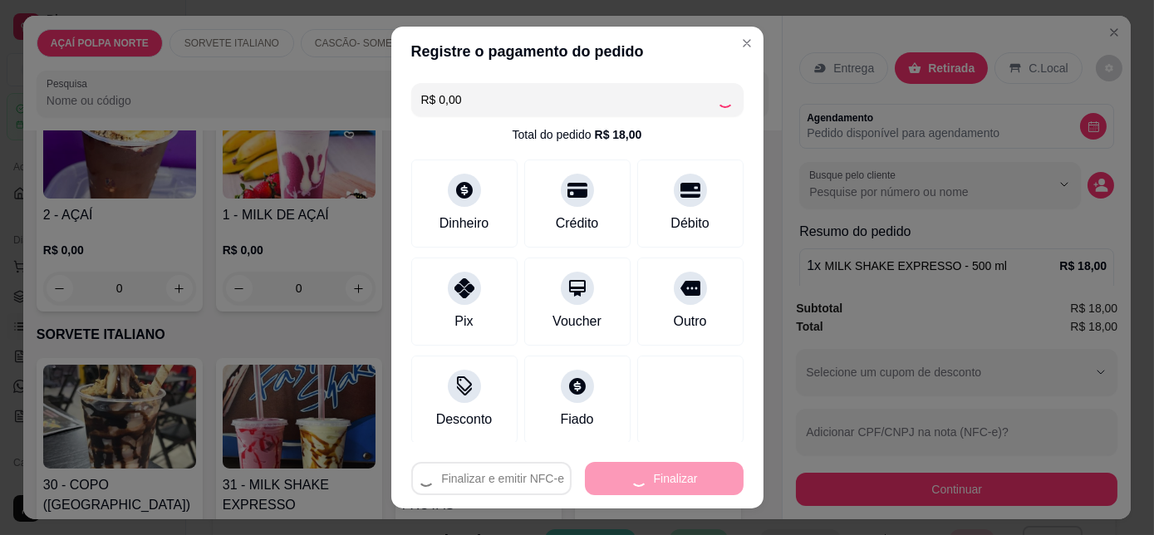
type input "-R$ 18,00"
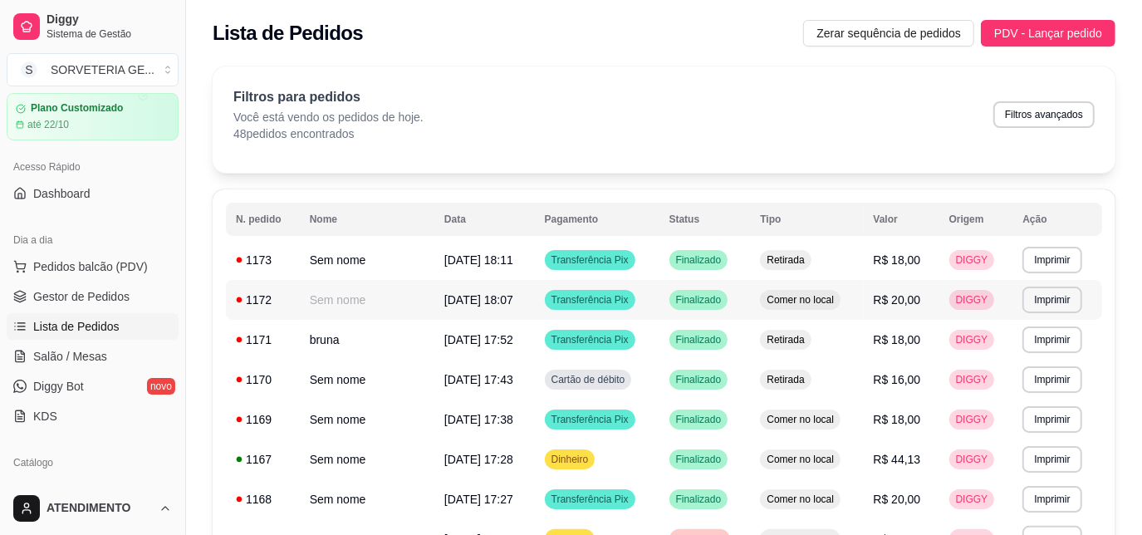
click at [430, 299] on td "Sem nome" at bounding box center [367, 300] width 135 height 40
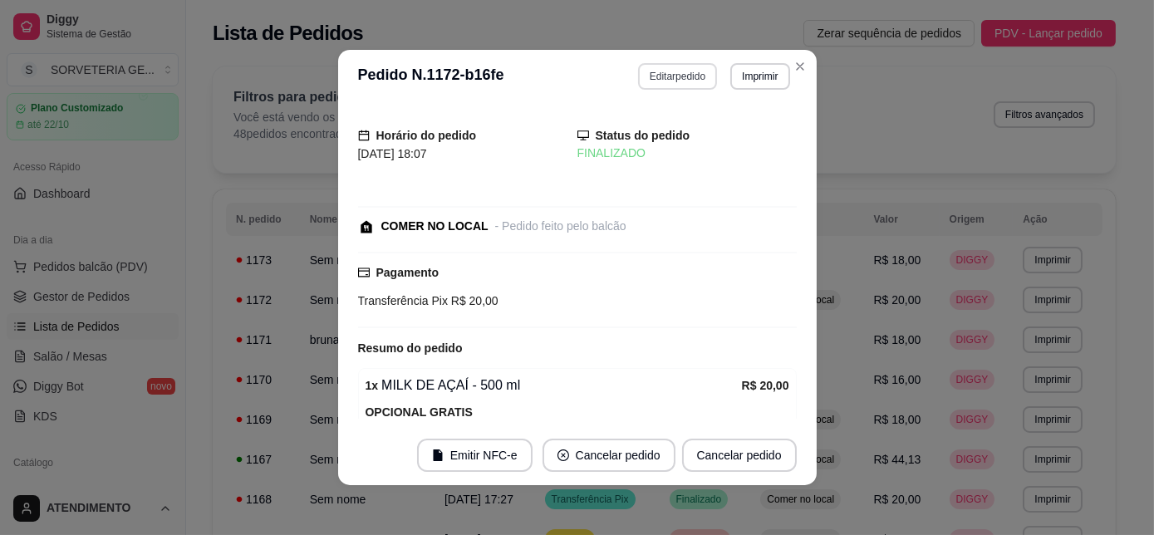
click at [690, 77] on button "Editar pedido" at bounding box center [677, 76] width 79 height 27
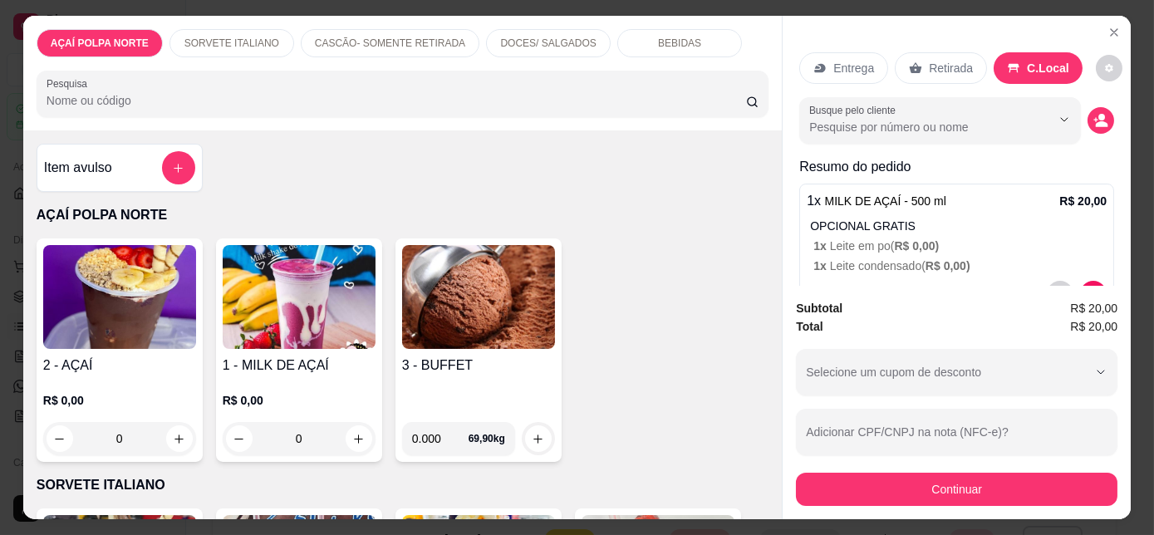
scroll to position [52, 0]
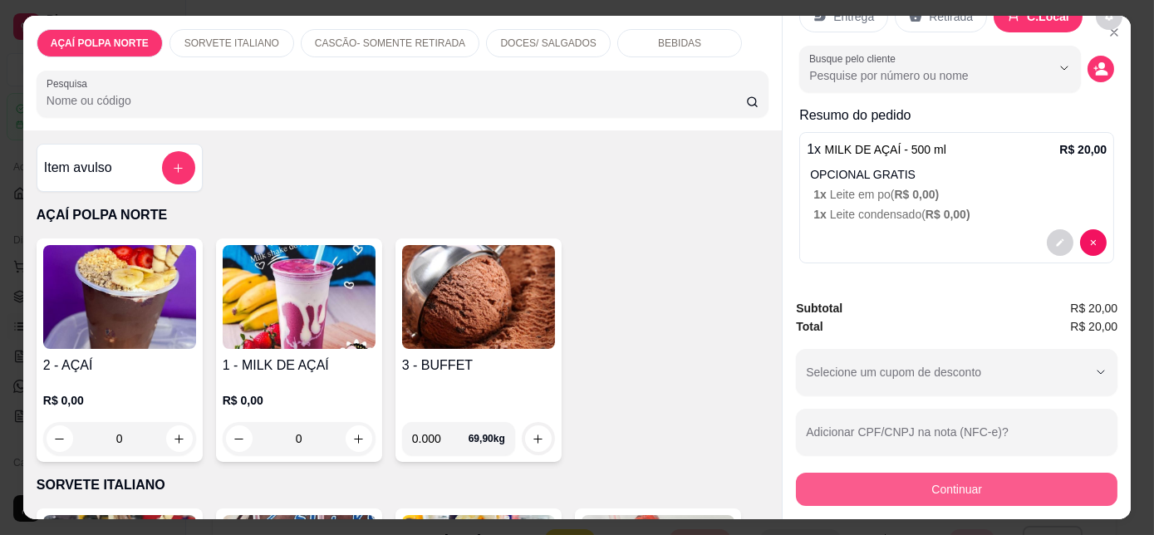
click at [920, 473] on button "Continuar" at bounding box center [957, 489] width 322 height 33
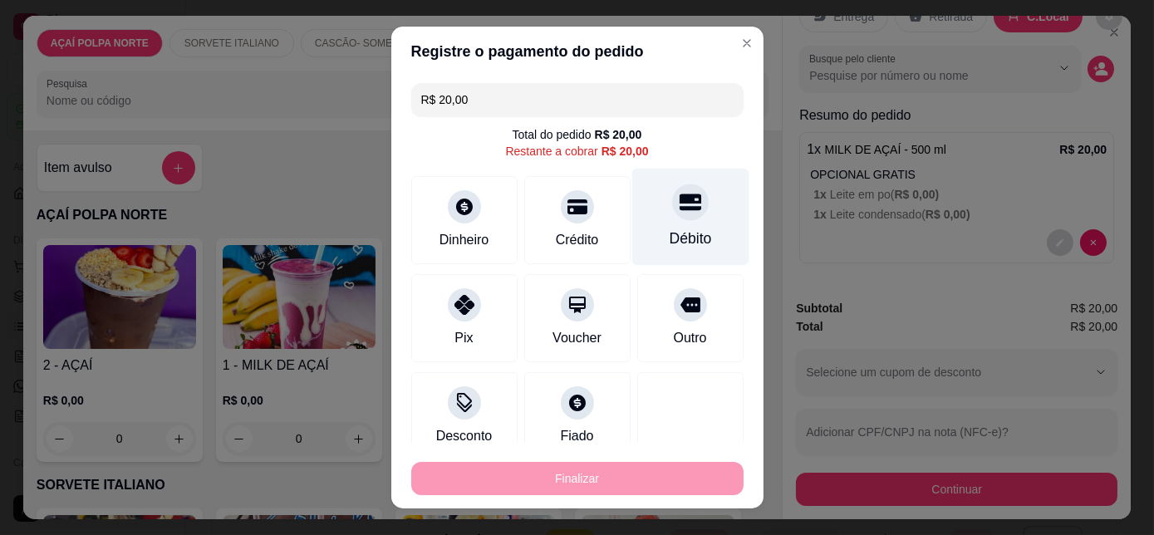
click at [669, 224] on div "Débito" at bounding box center [689, 217] width 117 height 97
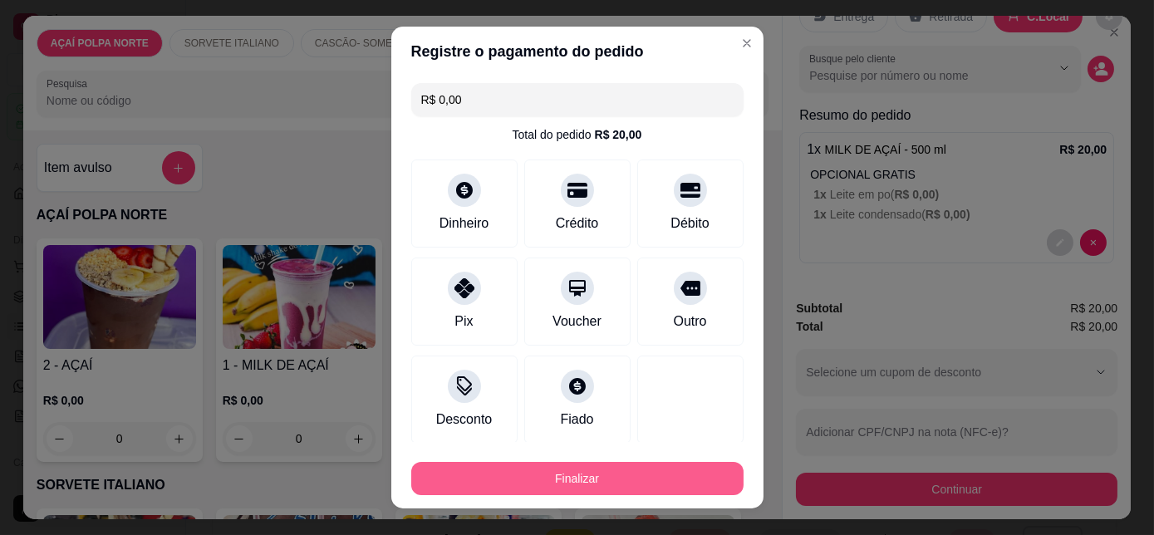
click at [661, 479] on button "Finalizar" at bounding box center [577, 478] width 332 height 33
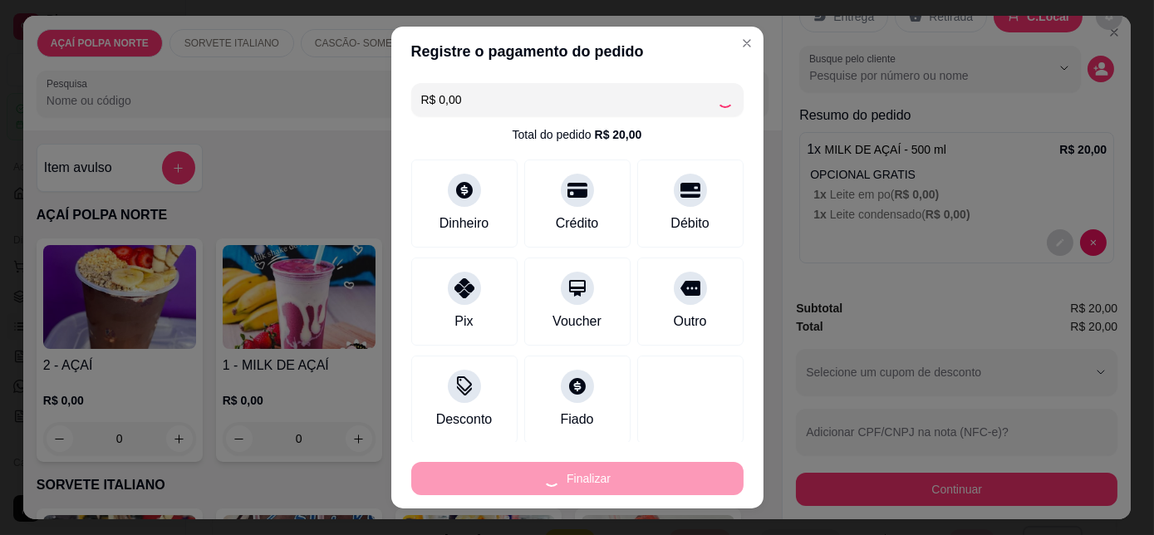
type input "-R$ 20,00"
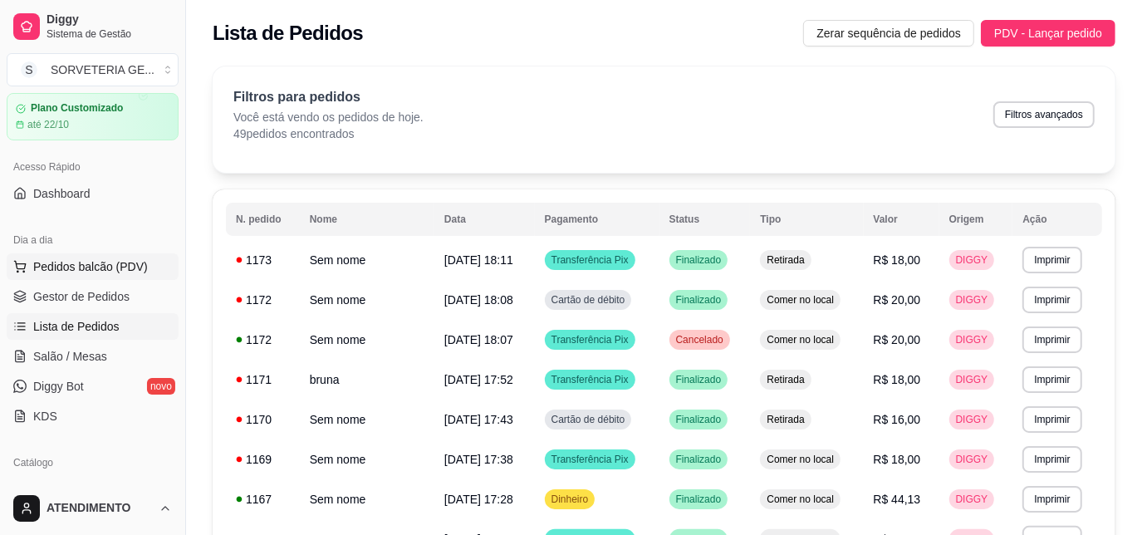
click at [91, 261] on span "Pedidos balcão (PDV)" at bounding box center [90, 266] width 115 height 17
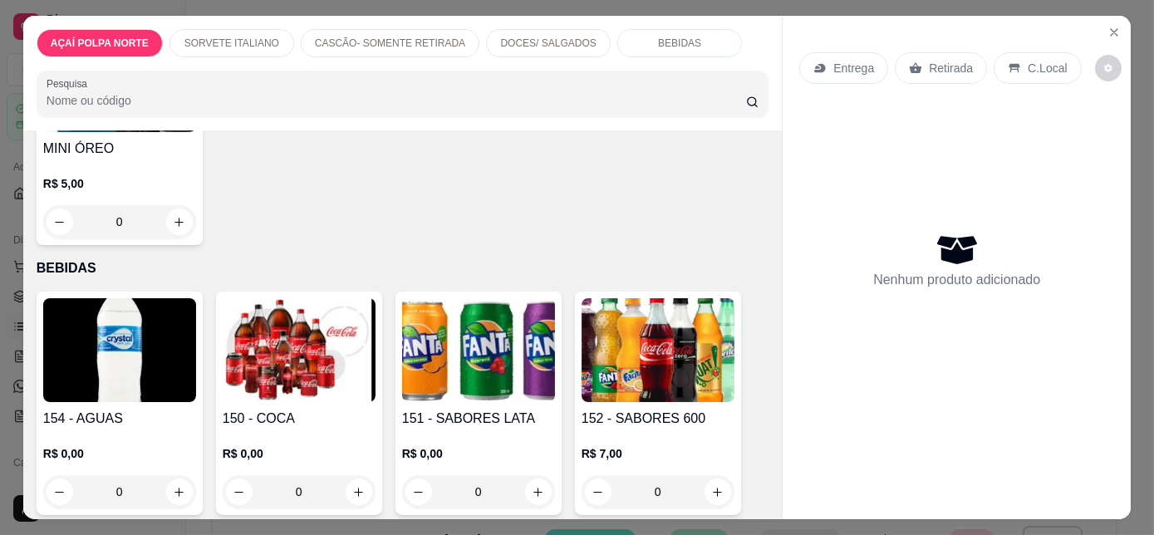
scroll to position [1435, 0]
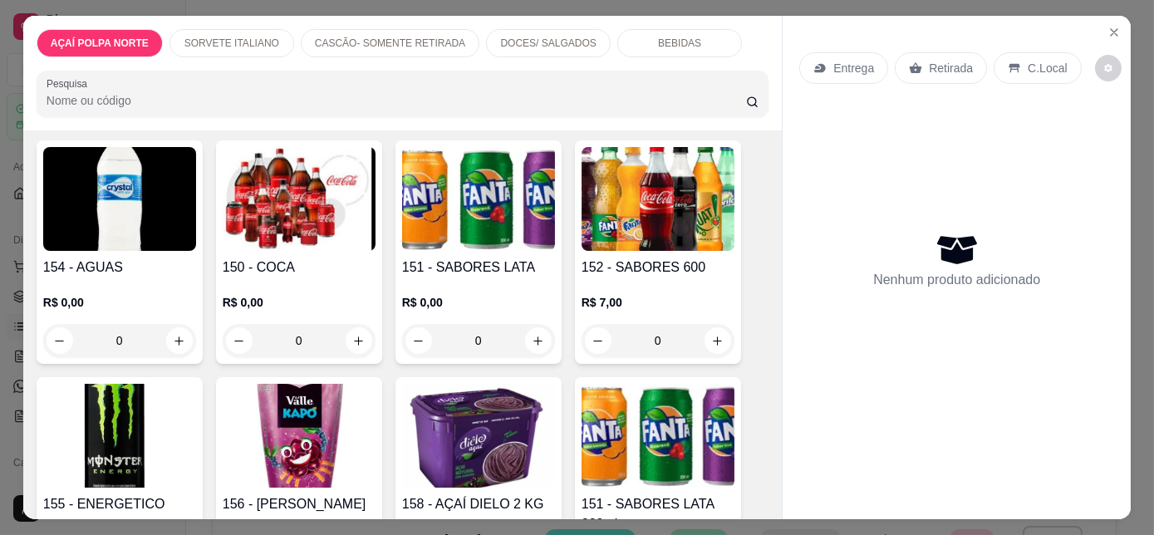
click at [274, 280] on div "R$ 0,00 0" at bounding box center [299, 318] width 153 height 80
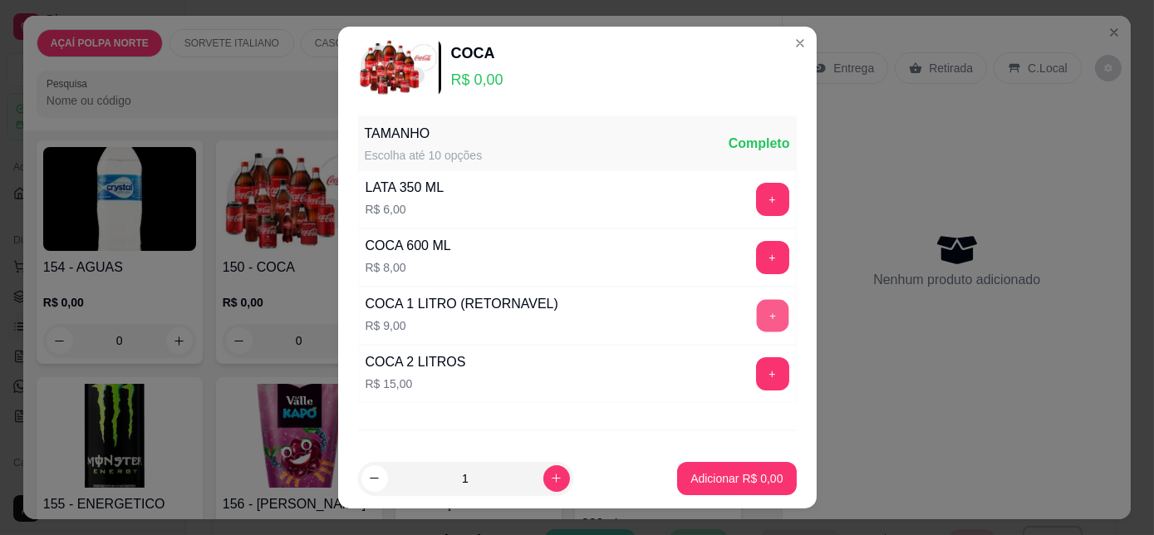
click at [756, 321] on button "+" at bounding box center [772, 316] width 32 height 32
click at [730, 473] on p "Adicionar R$ 9,00" at bounding box center [736, 478] width 92 height 17
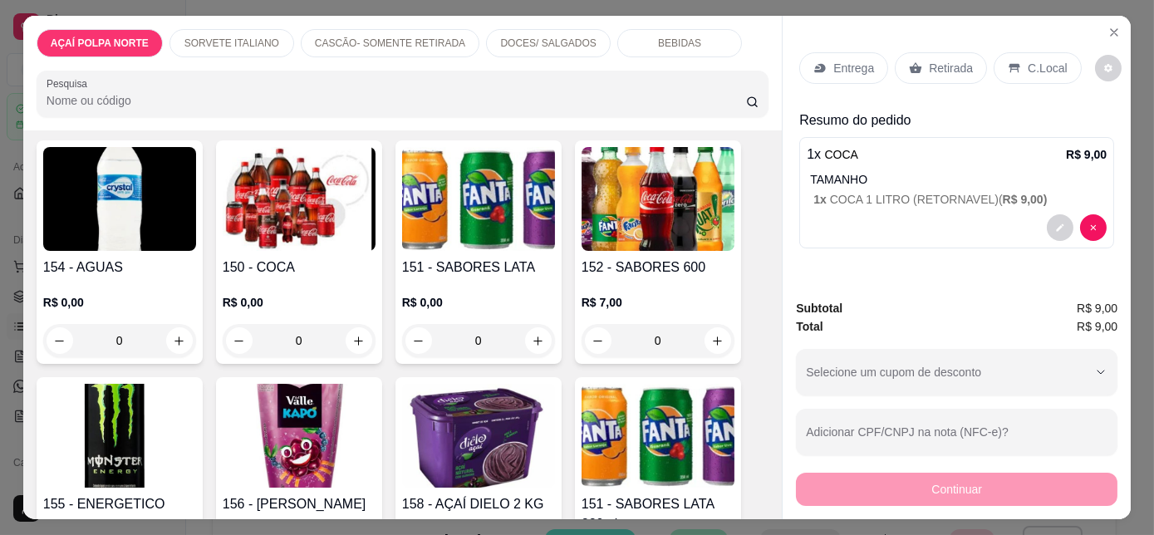
click at [950, 67] on p "Retirada" at bounding box center [951, 68] width 44 height 17
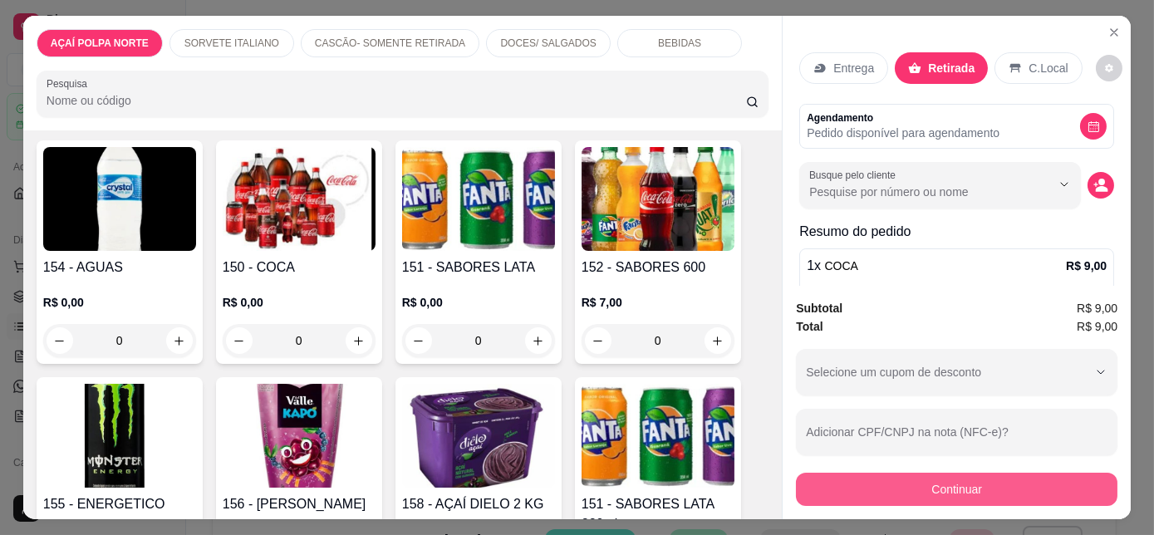
click at [1016, 488] on button "Continuar" at bounding box center [957, 489] width 322 height 33
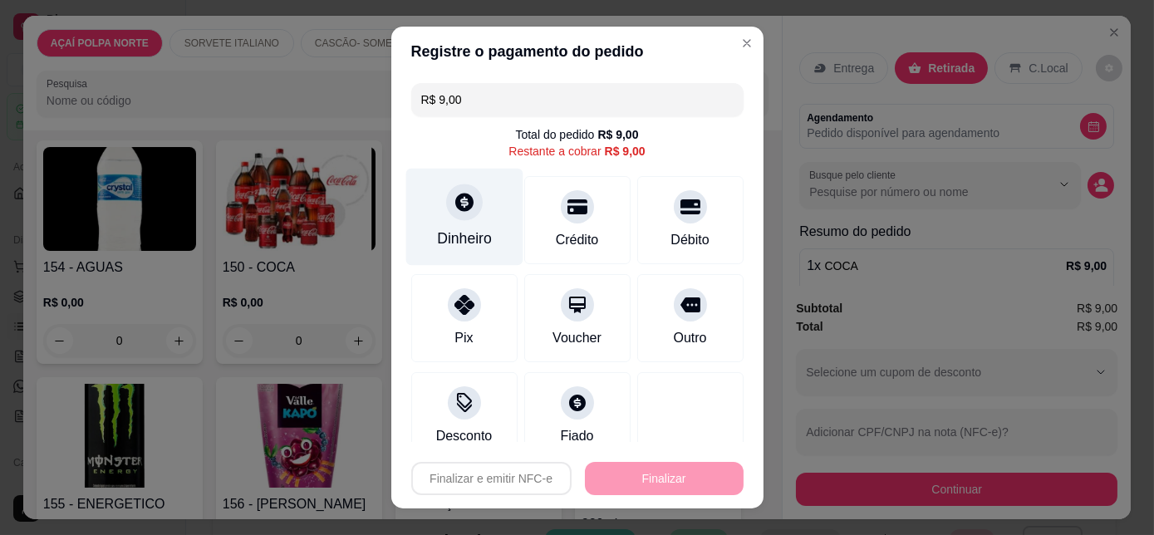
click at [474, 217] on div "Dinheiro" at bounding box center [463, 217] width 117 height 97
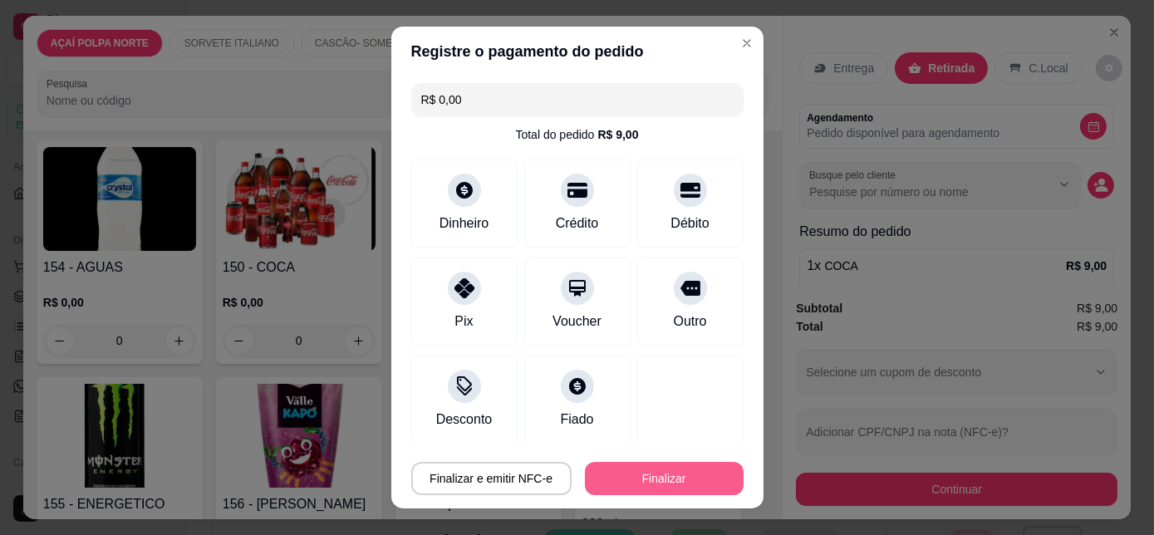
click at [692, 489] on button "Finalizar" at bounding box center [664, 478] width 159 height 33
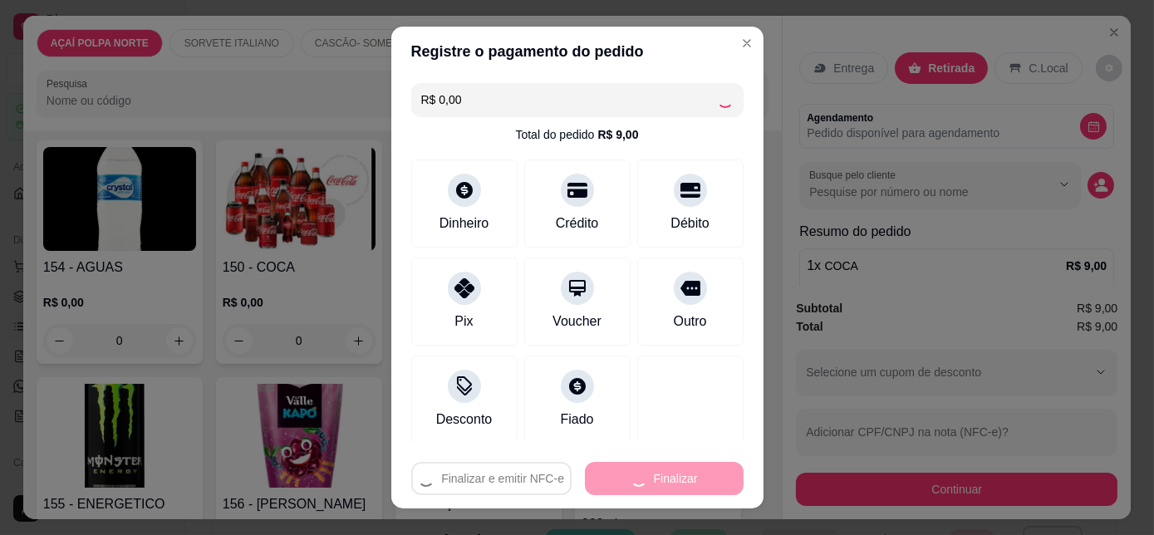
type input "-R$ 9,00"
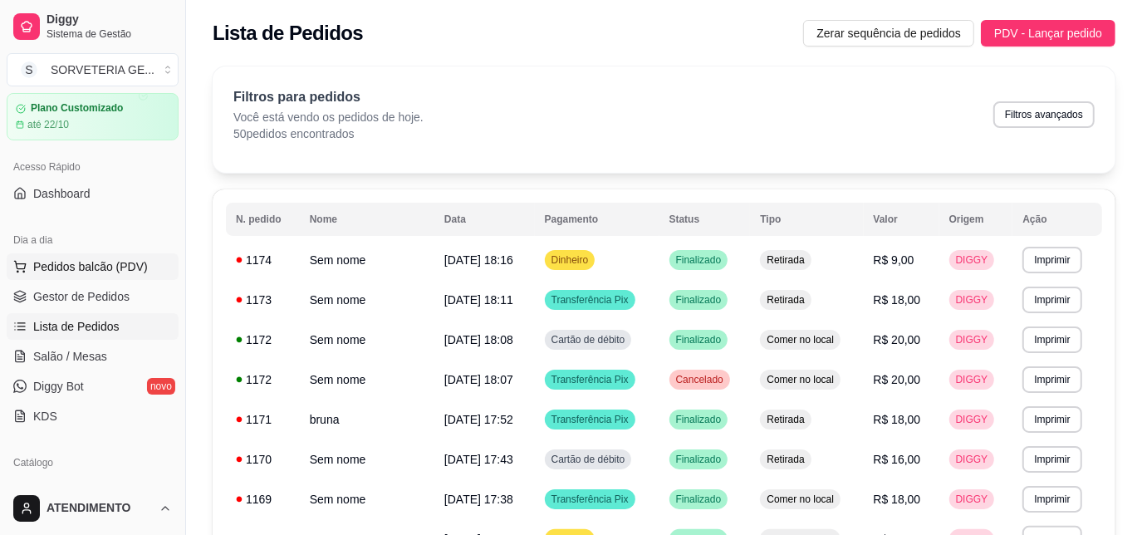
click at [115, 254] on button "Pedidos balcão (PDV)" at bounding box center [93, 266] width 172 height 27
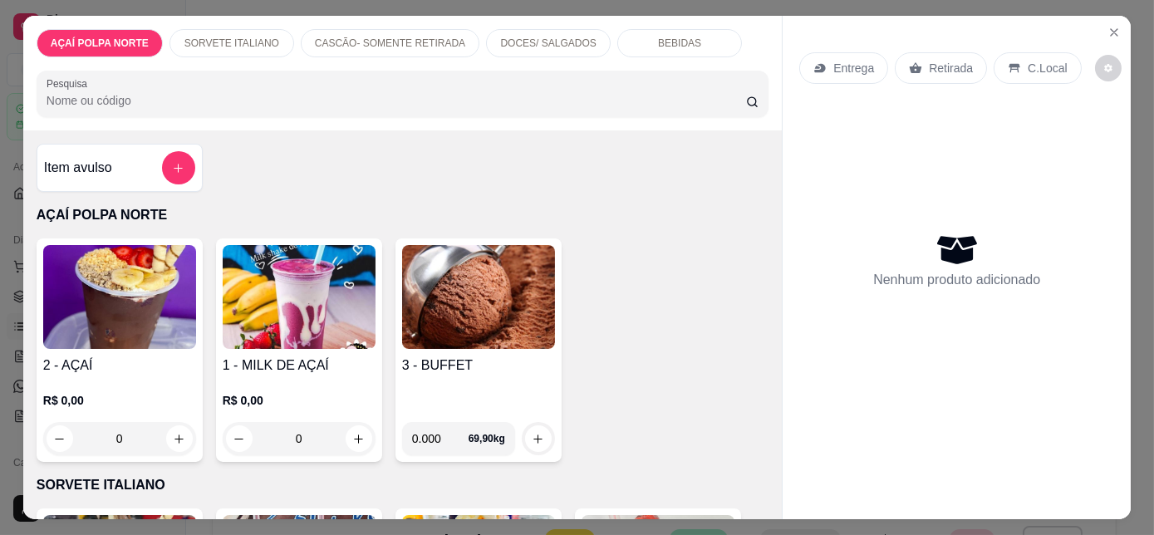
click at [159, 303] on img at bounding box center [119, 297] width 153 height 104
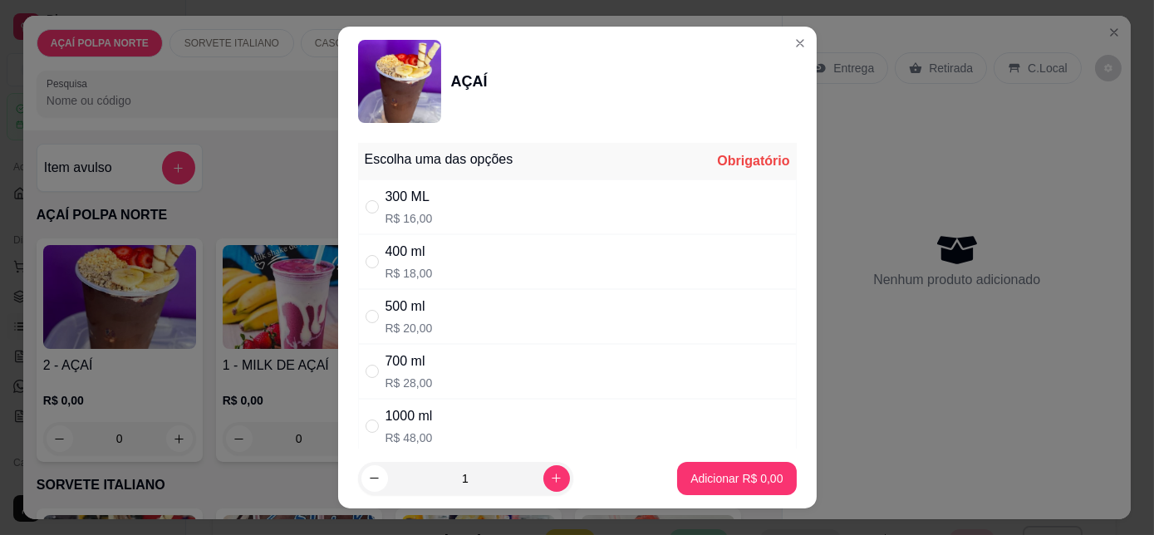
click at [437, 250] on div "400 ml R$ 18,00" at bounding box center [577, 261] width 439 height 55
radio input "true"
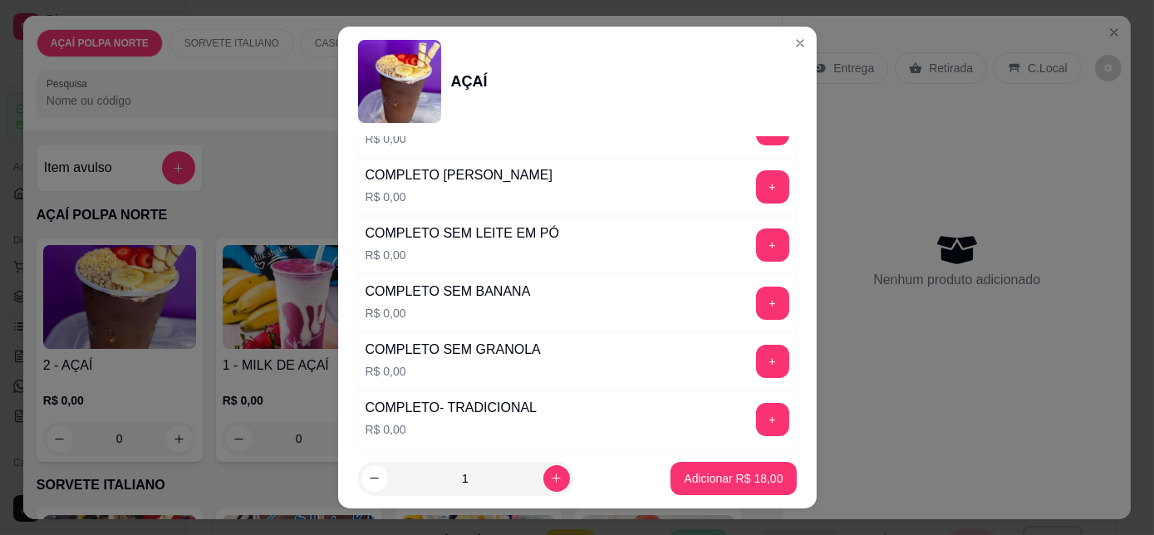
scroll to position [680, 0]
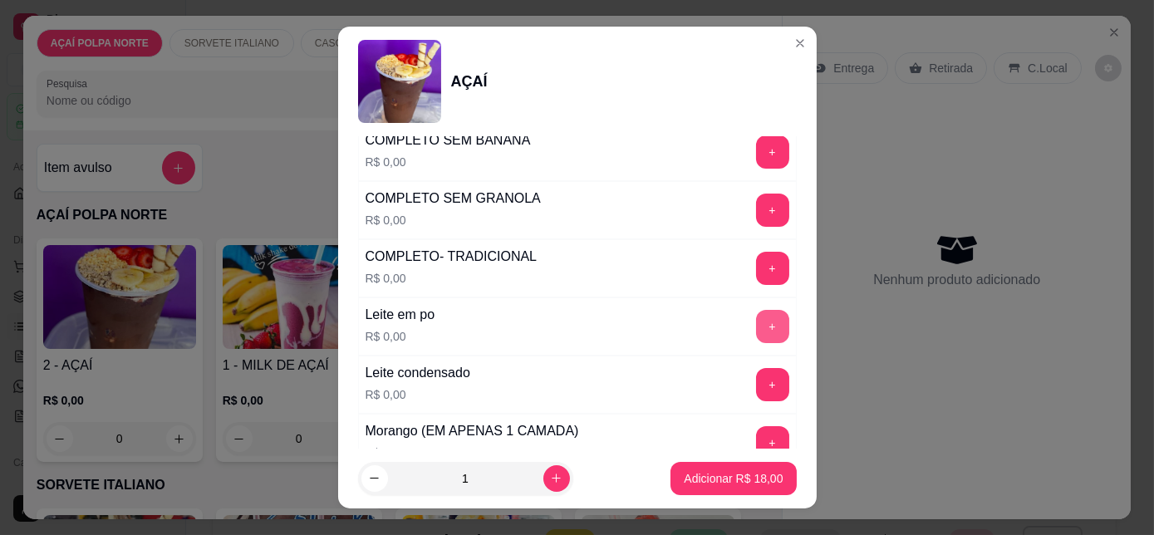
click at [756, 321] on button "+" at bounding box center [772, 326] width 33 height 33
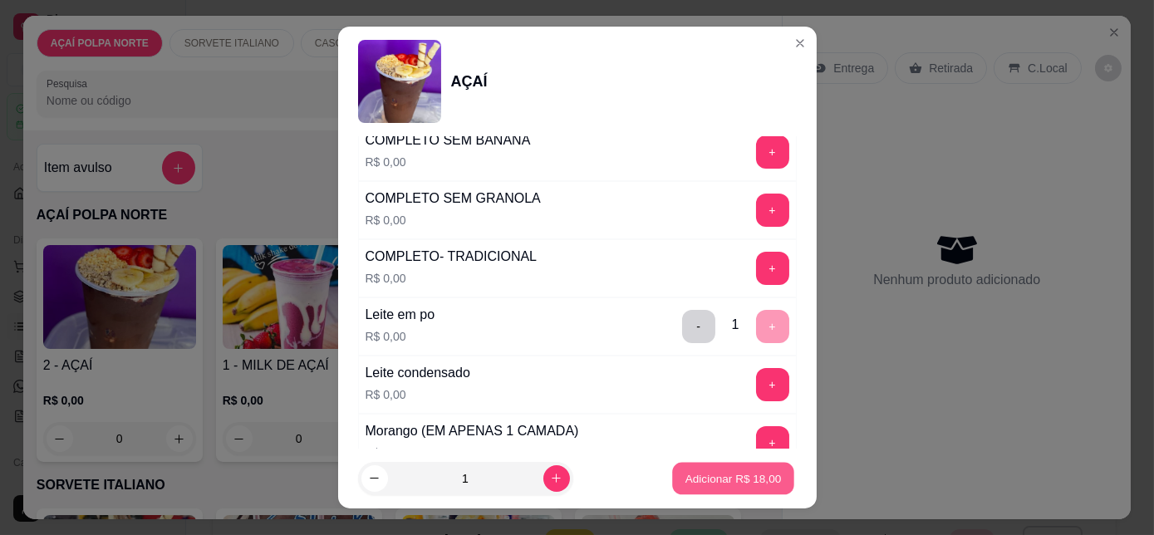
click at [755, 476] on p "Adicionar R$ 18,00" at bounding box center [733, 478] width 96 height 16
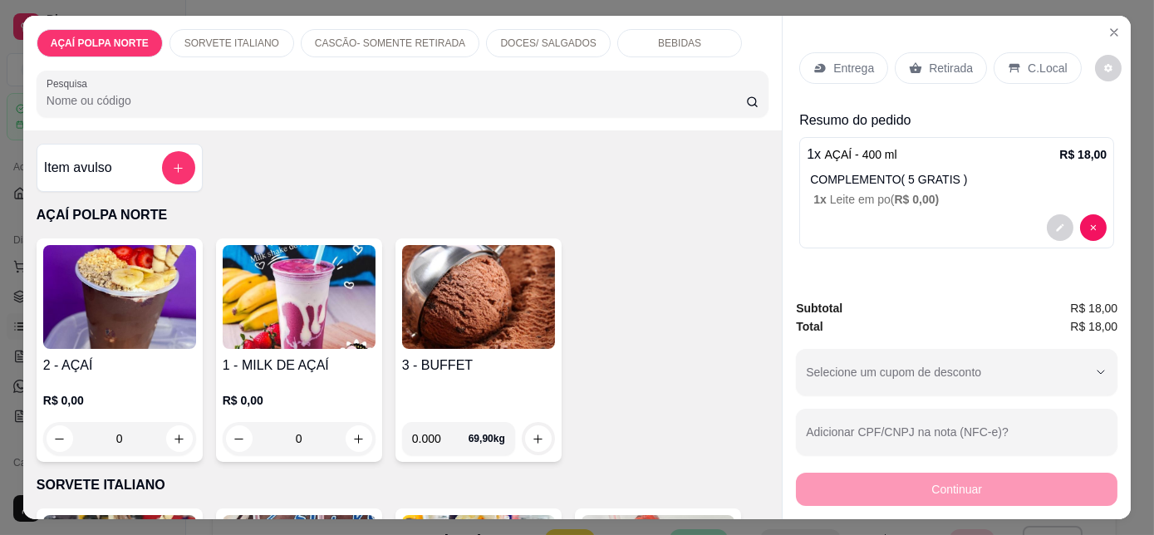
click at [1031, 69] on p "C.Local" at bounding box center [1047, 68] width 39 height 17
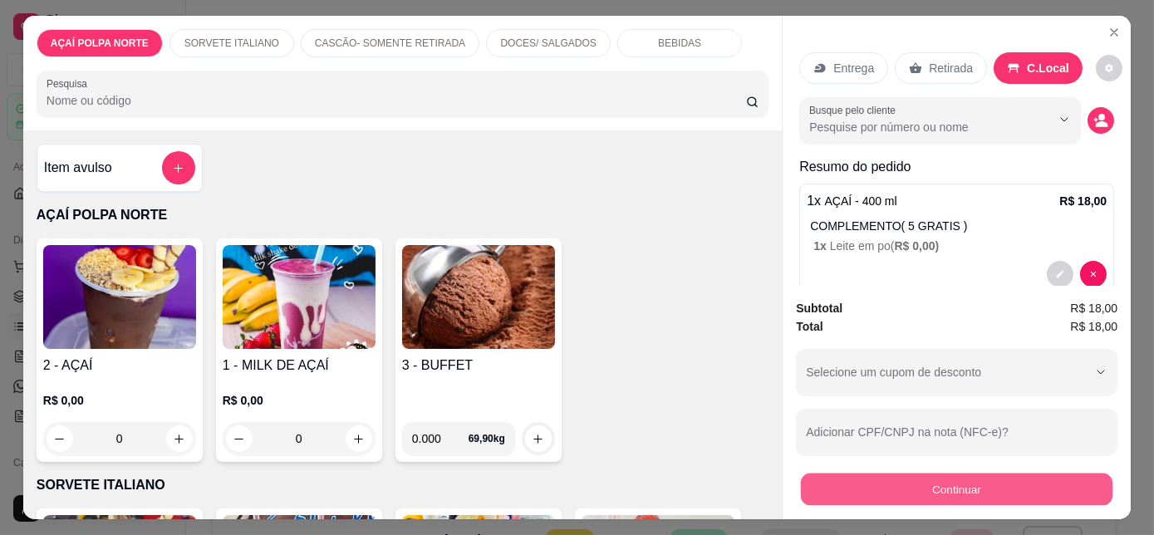
click at [1034, 473] on button "Continuar" at bounding box center [957, 489] width 312 height 32
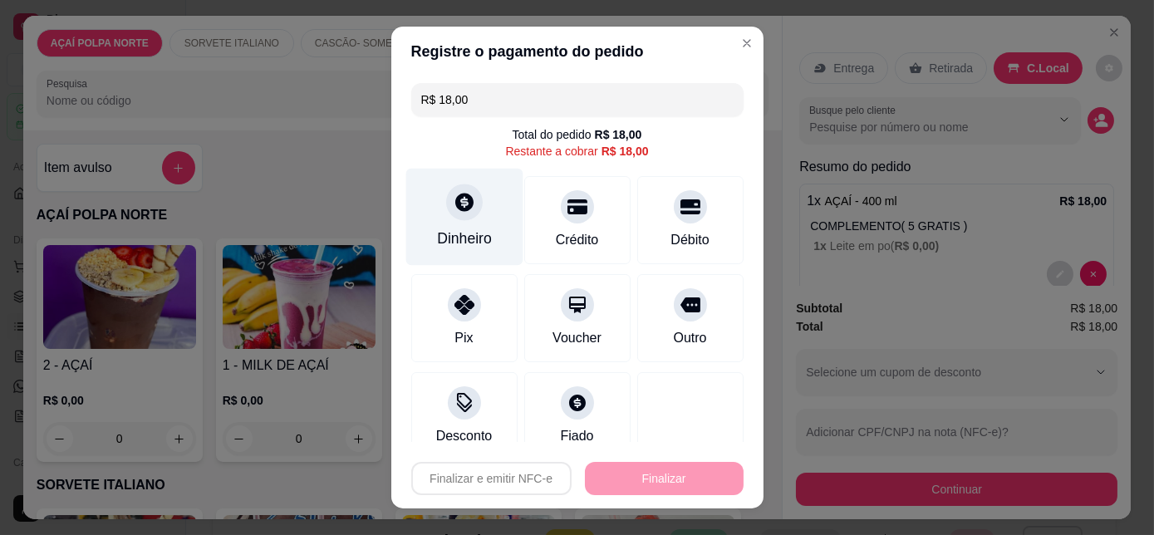
click at [465, 212] on icon at bounding box center [464, 202] width 22 height 22
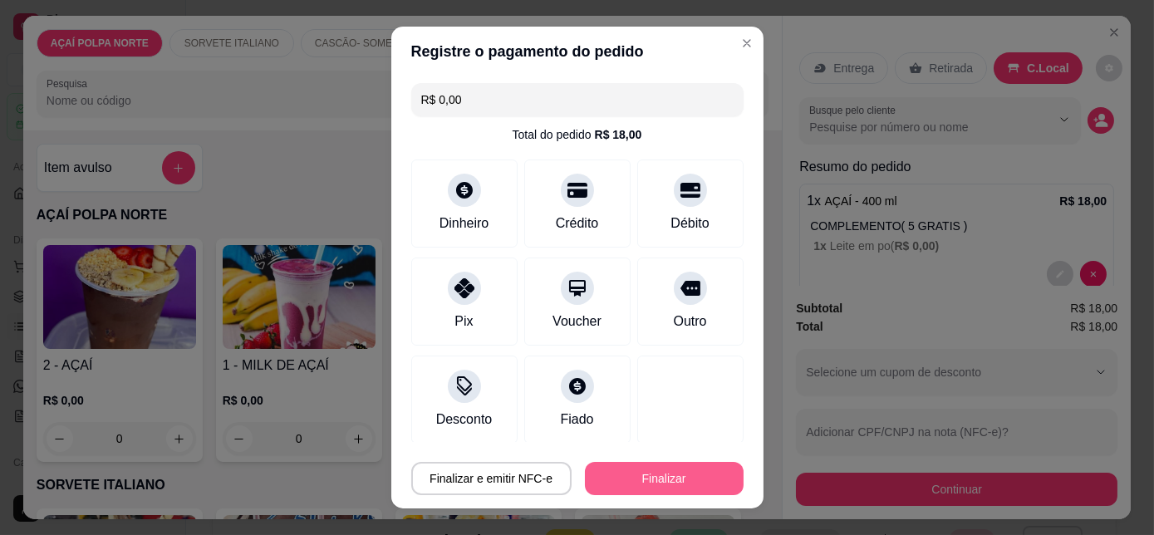
click at [683, 472] on button "Finalizar" at bounding box center [664, 478] width 159 height 33
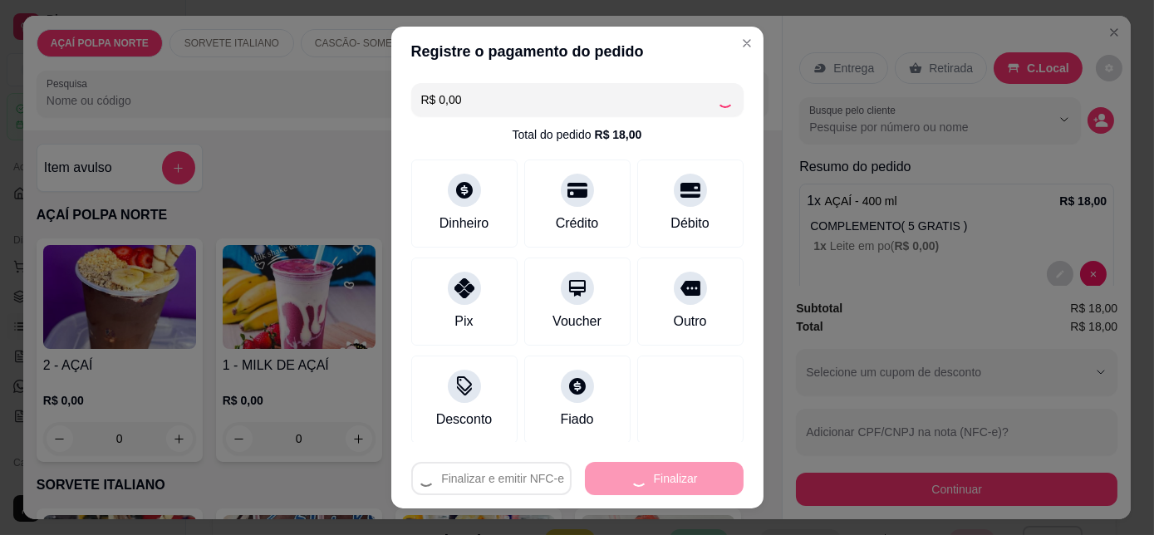
type input "-R$ 18,00"
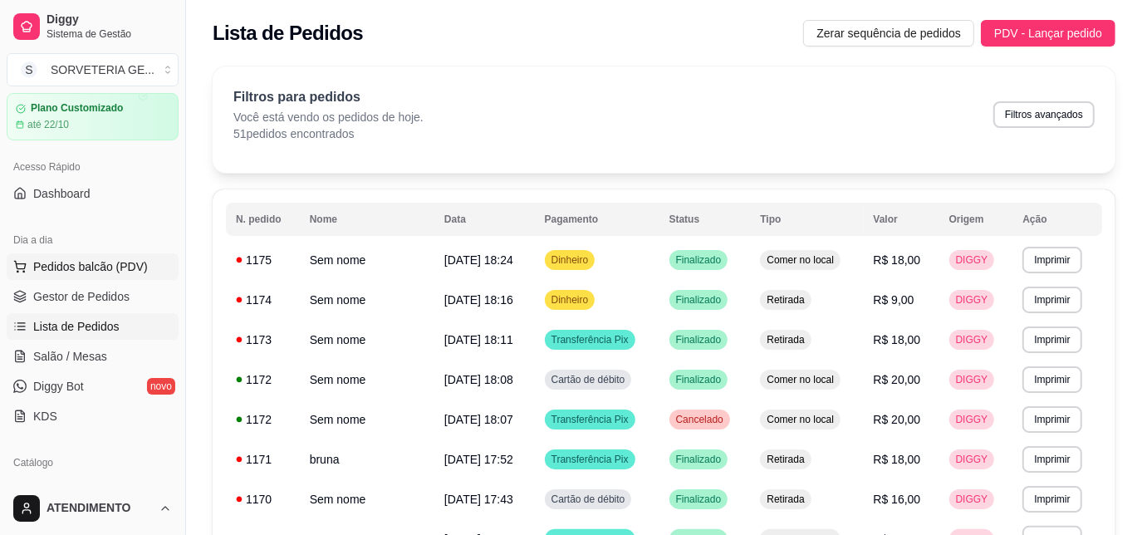
click at [109, 272] on span "Pedidos balcão (PDV)" at bounding box center [90, 266] width 115 height 17
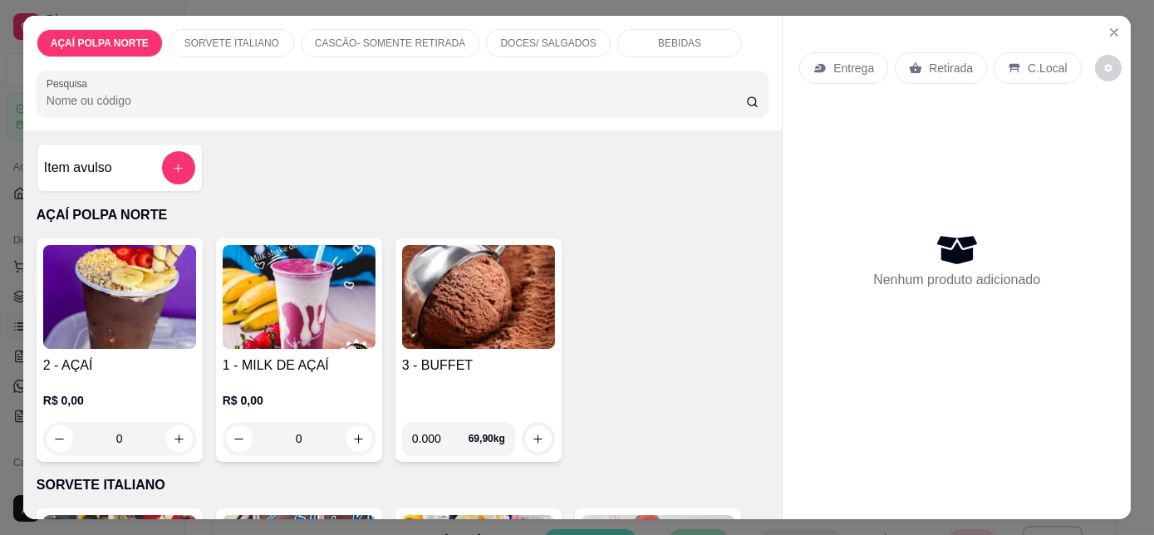
click at [81, 317] on img at bounding box center [119, 297] width 153 height 104
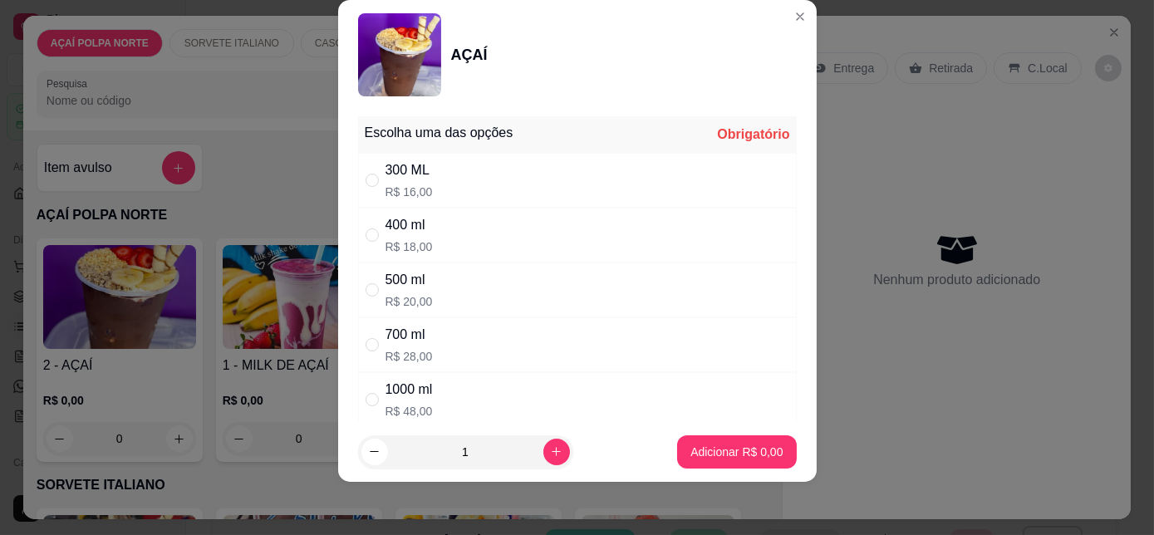
scroll to position [150, 0]
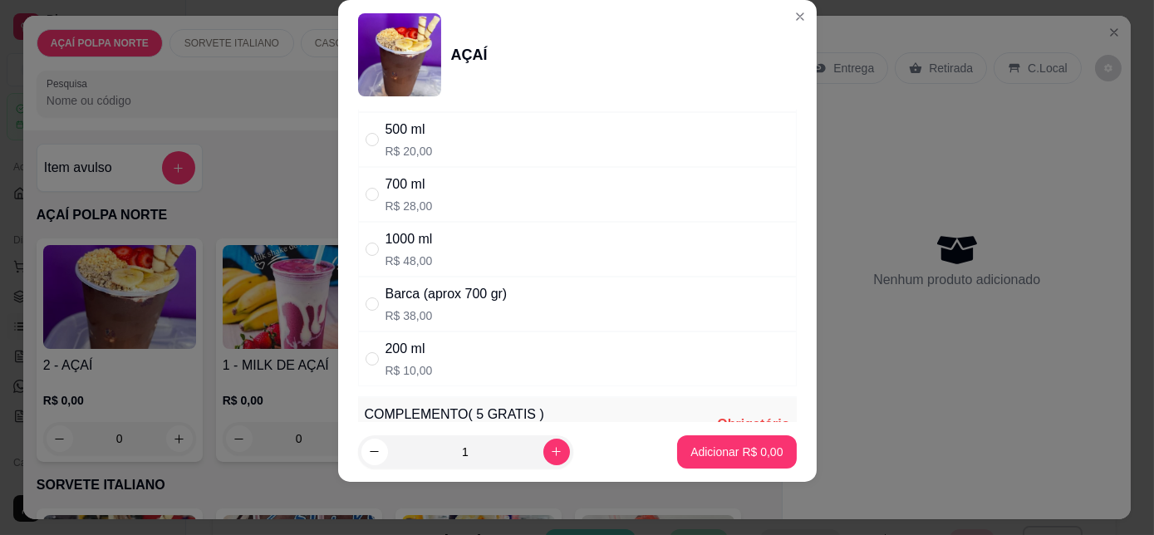
click at [436, 343] on div "200 ml R$ 10,00" at bounding box center [577, 359] width 439 height 55
radio input "true"
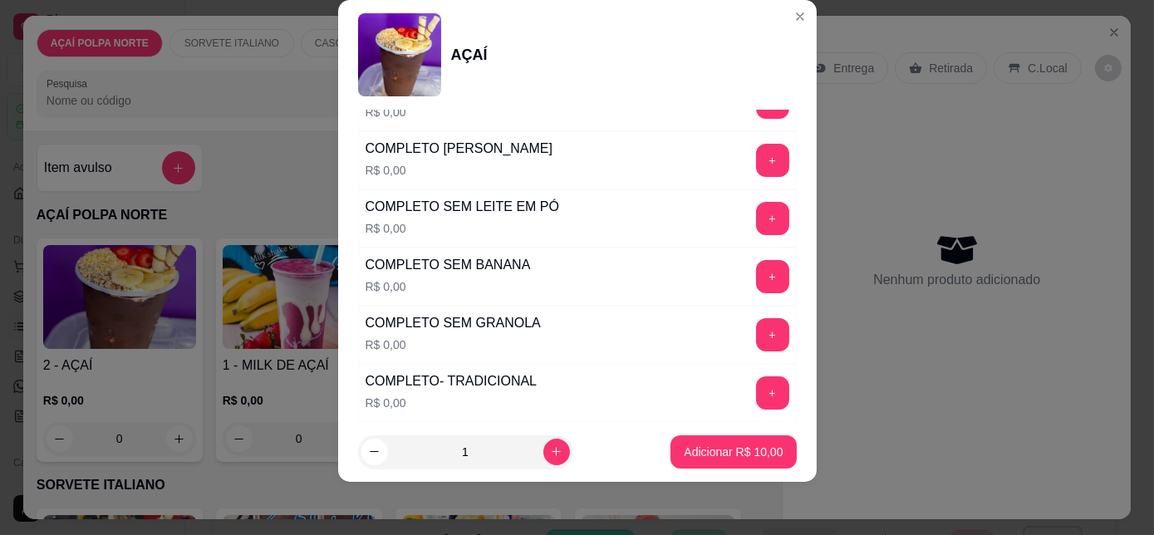
scroll to position [680, 0]
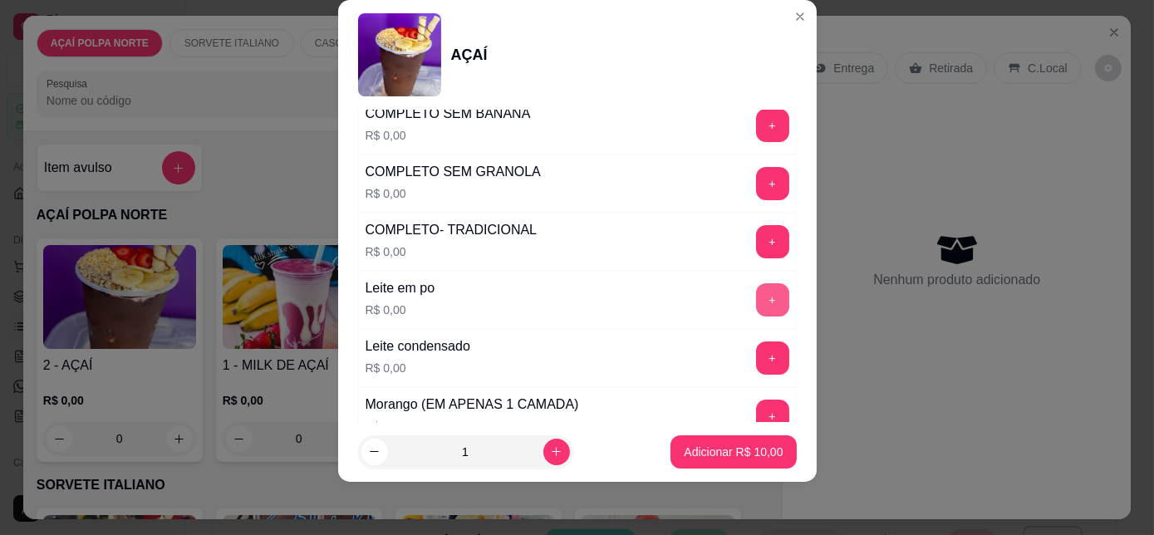
click at [756, 304] on button "+" at bounding box center [772, 299] width 33 height 33
click at [756, 345] on button "+" at bounding box center [772, 357] width 33 height 33
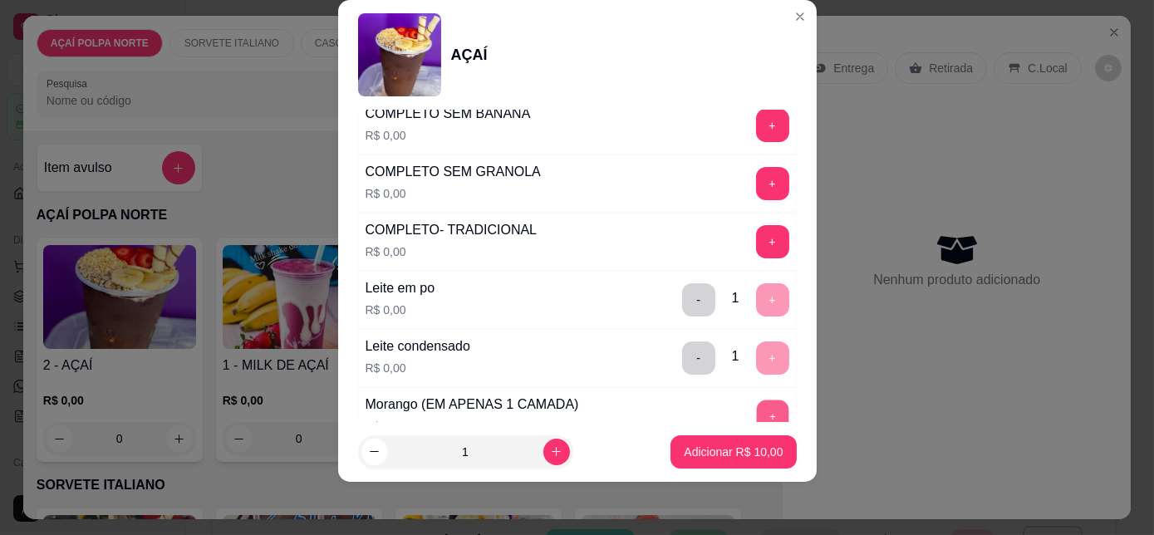
click at [756, 400] on button "+" at bounding box center [772, 416] width 32 height 32
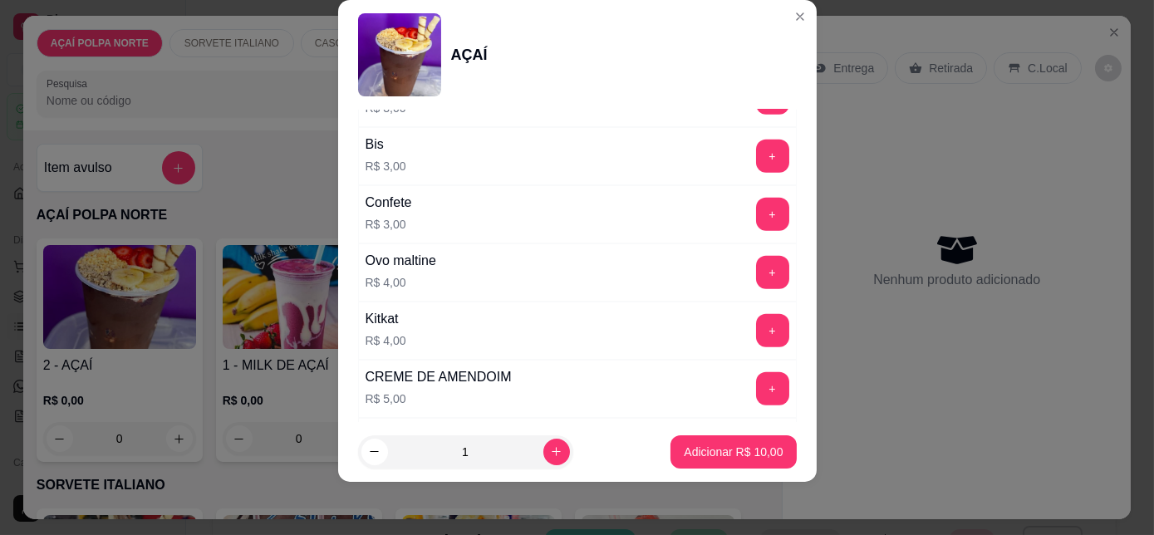
scroll to position [1963, 0]
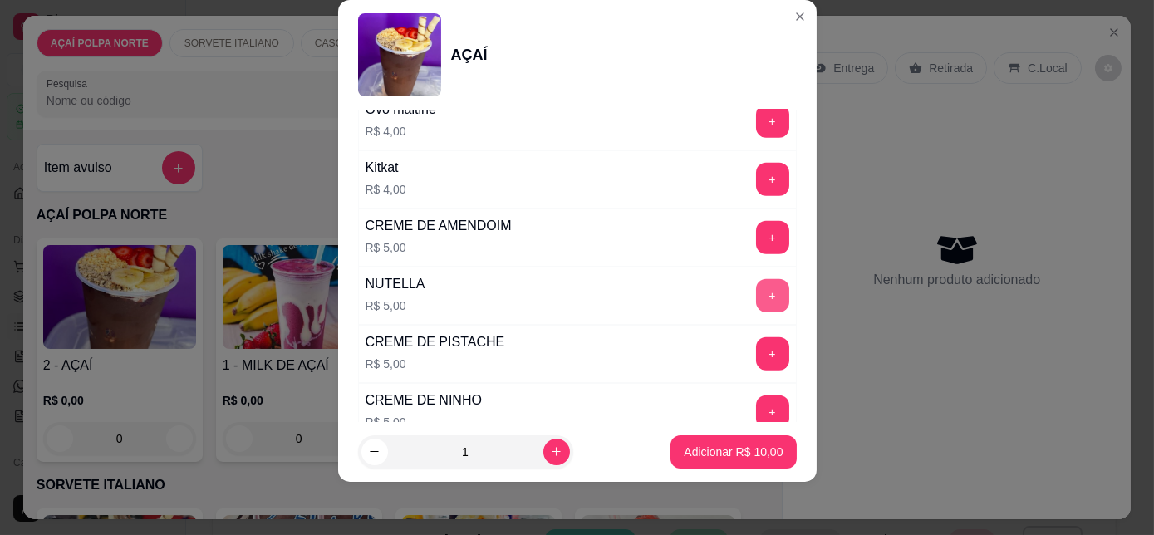
click at [756, 281] on button "+" at bounding box center [772, 295] width 33 height 33
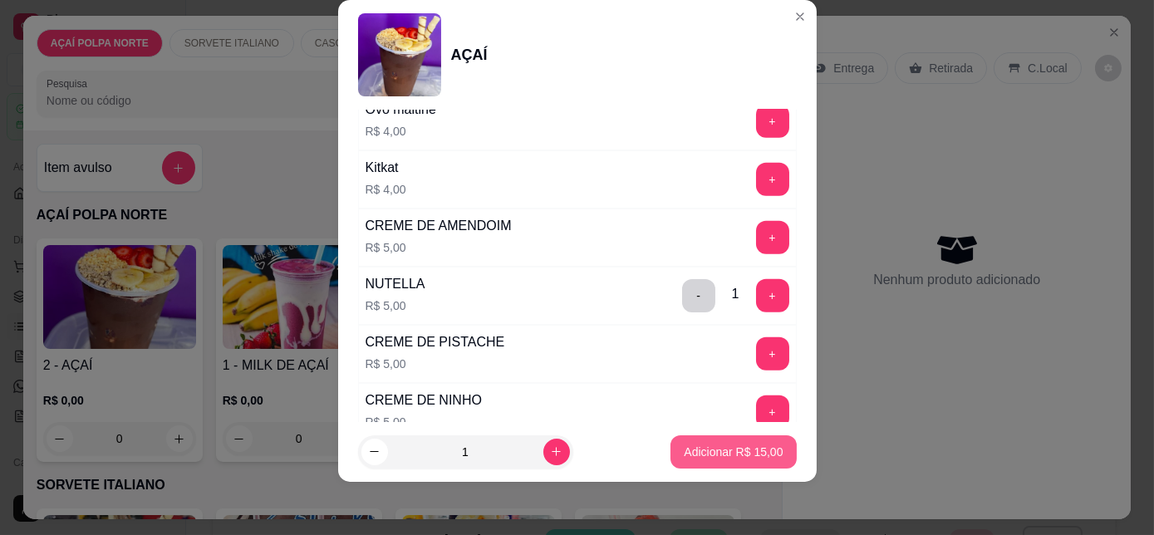
click at [742, 444] on p "Adicionar R$ 15,00" at bounding box center [733, 452] width 99 height 17
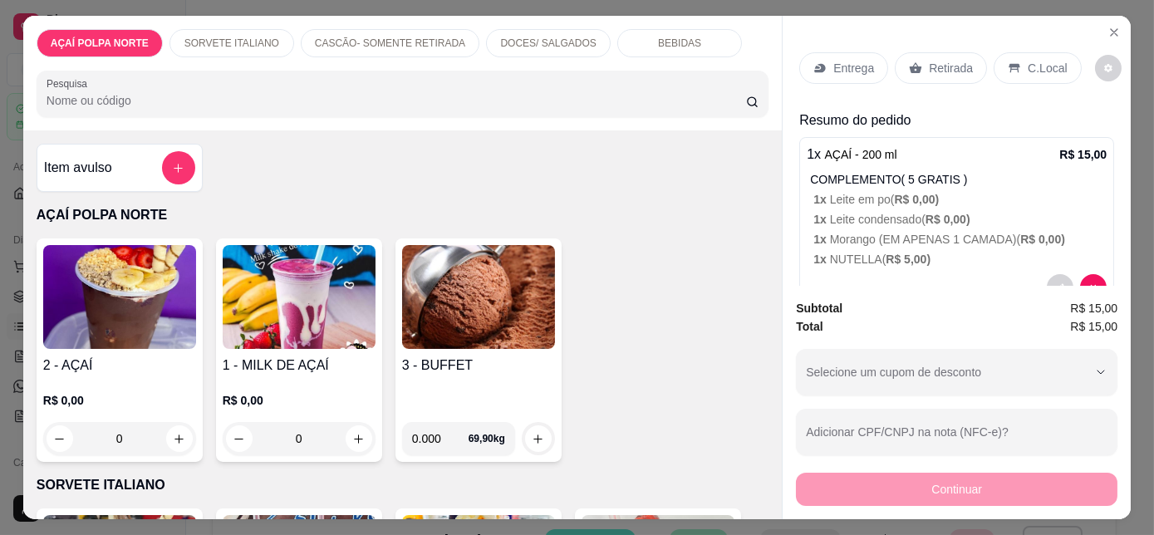
click at [166, 308] on img at bounding box center [119, 297] width 153 height 104
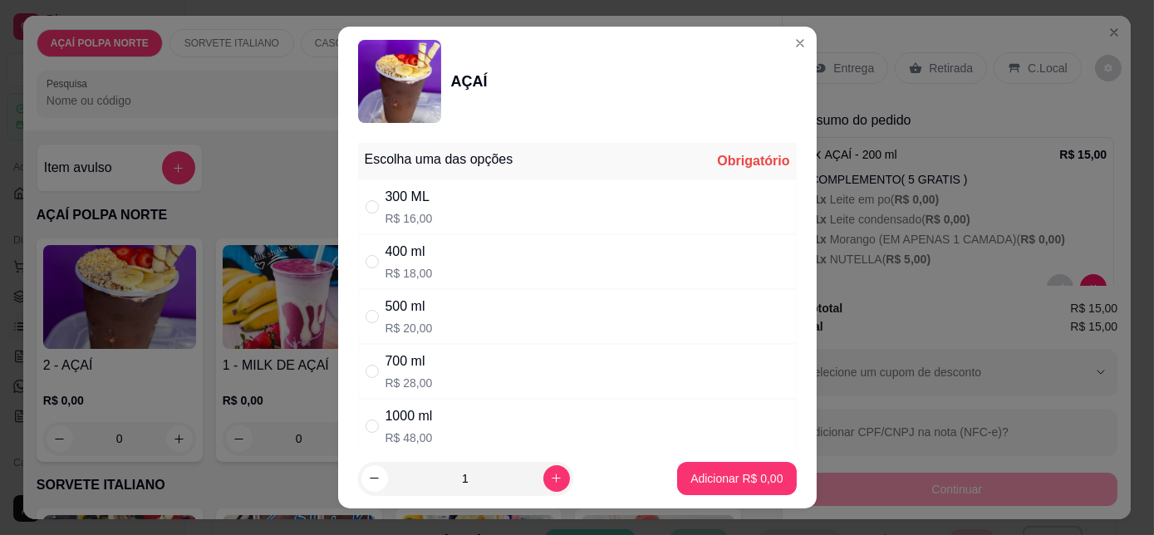
click at [533, 224] on div "300 ML R$ 16,00" at bounding box center [577, 206] width 439 height 55
radio input "true"
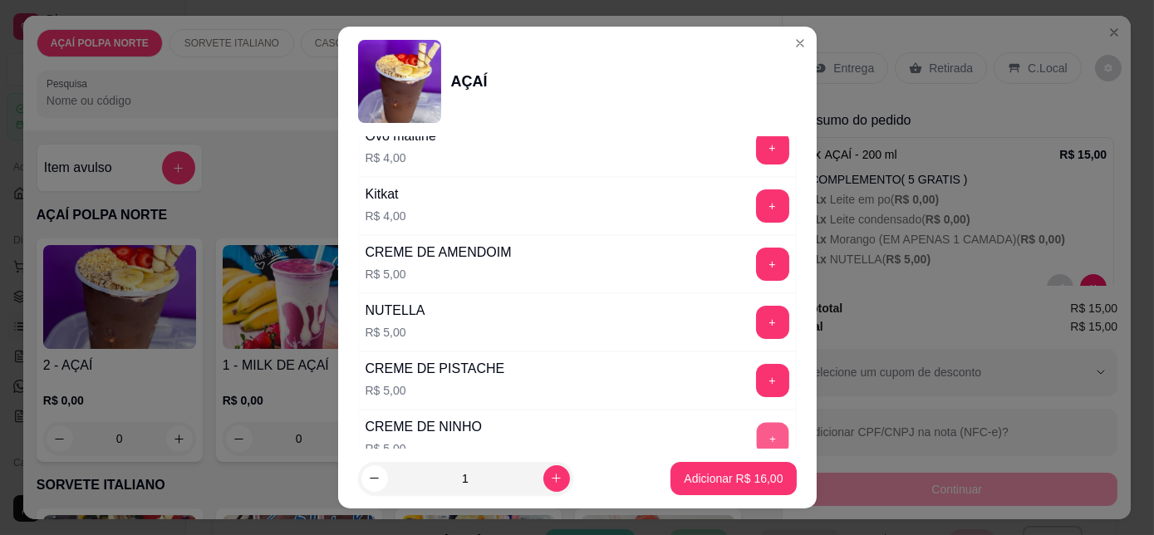
click at [756, 423] on button "+" at bounding box center [772, 439] width 32 height 32
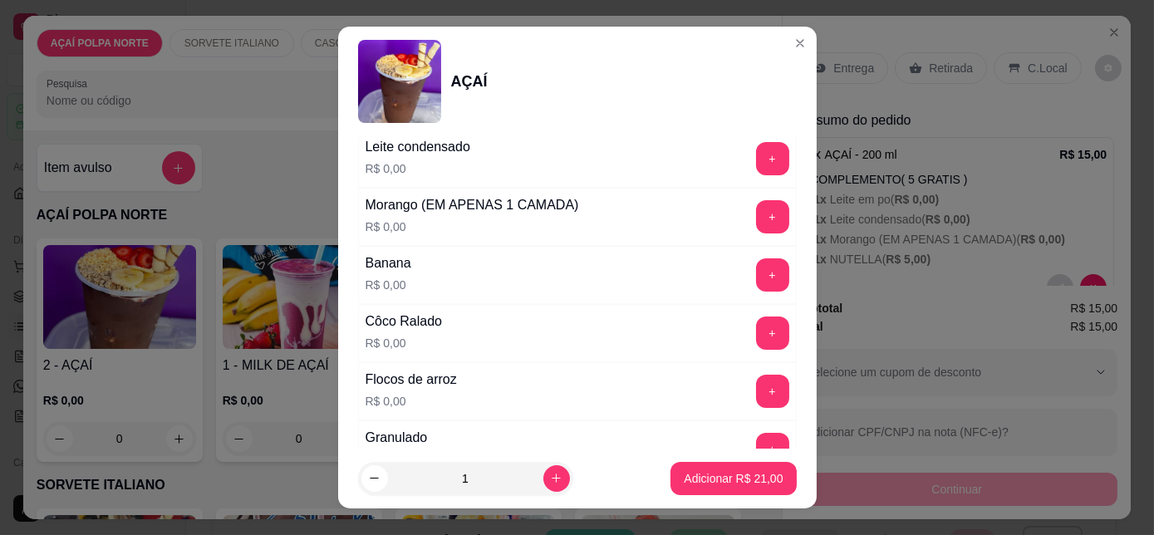
scroll to position [831, 0]
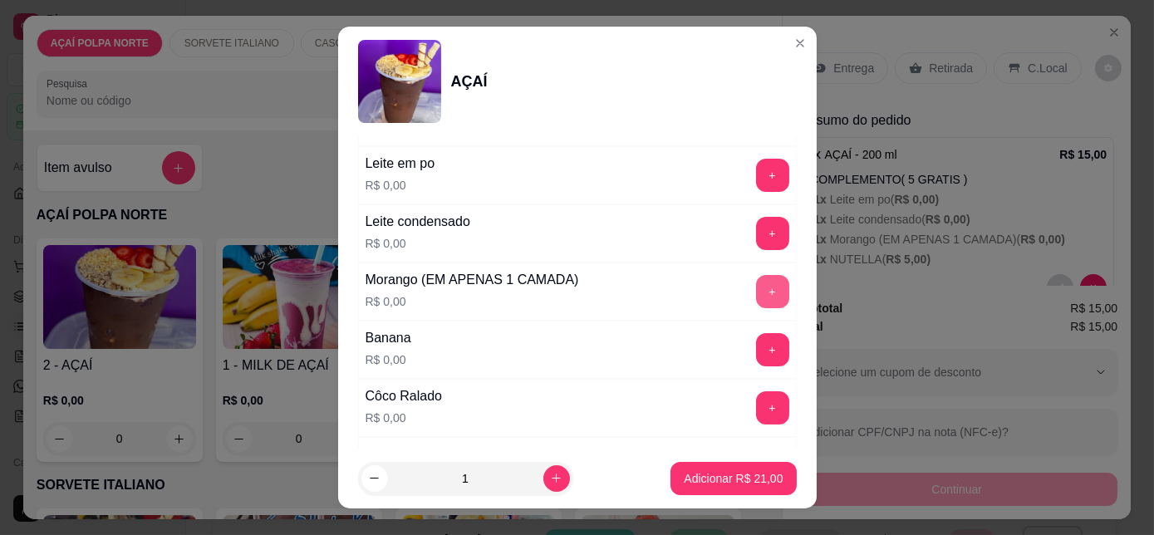
click at [756, 292] on button "+" at bounding box center [772, 291] width 33 height 33
click at [751, 490] on button "Adicionar R$ 21,00" at bounding box center [733, 478] width 125 height 33
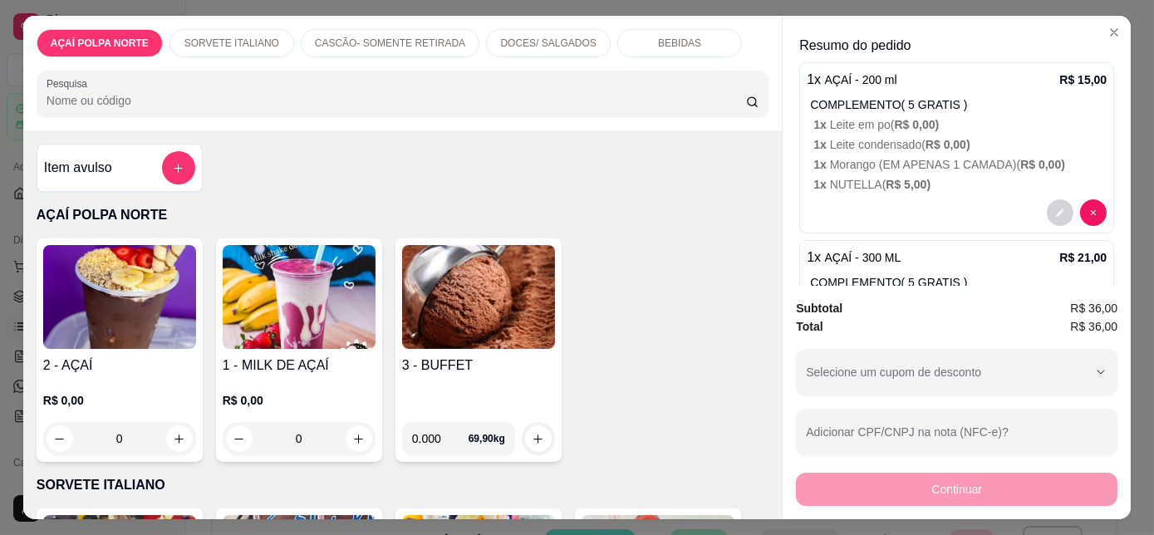
scroll to position [183, 0]
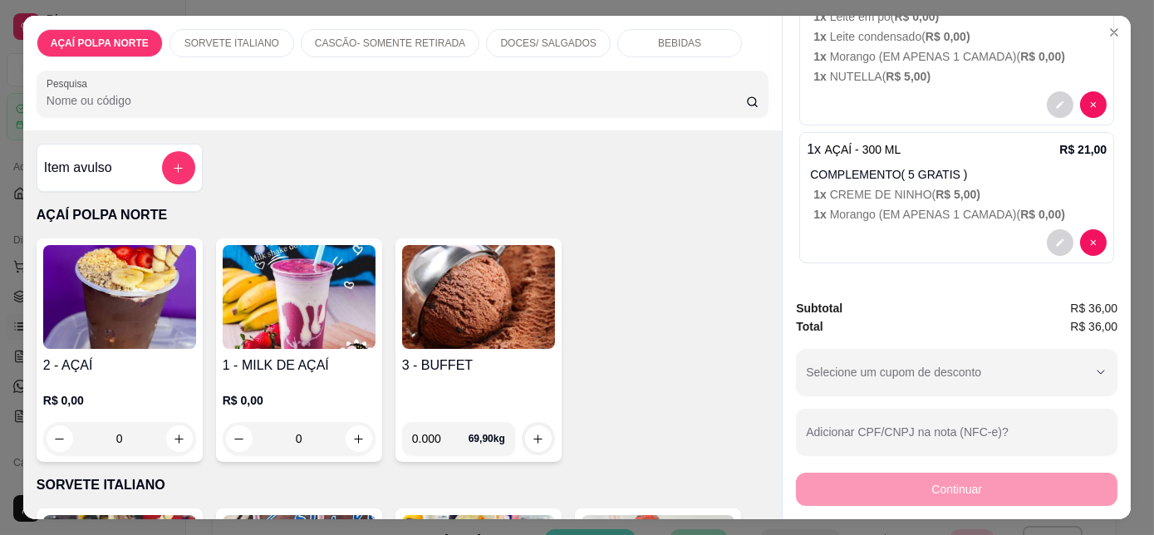
click at [140, 306] on img at bounding box center [119, 297] width 153 height 104
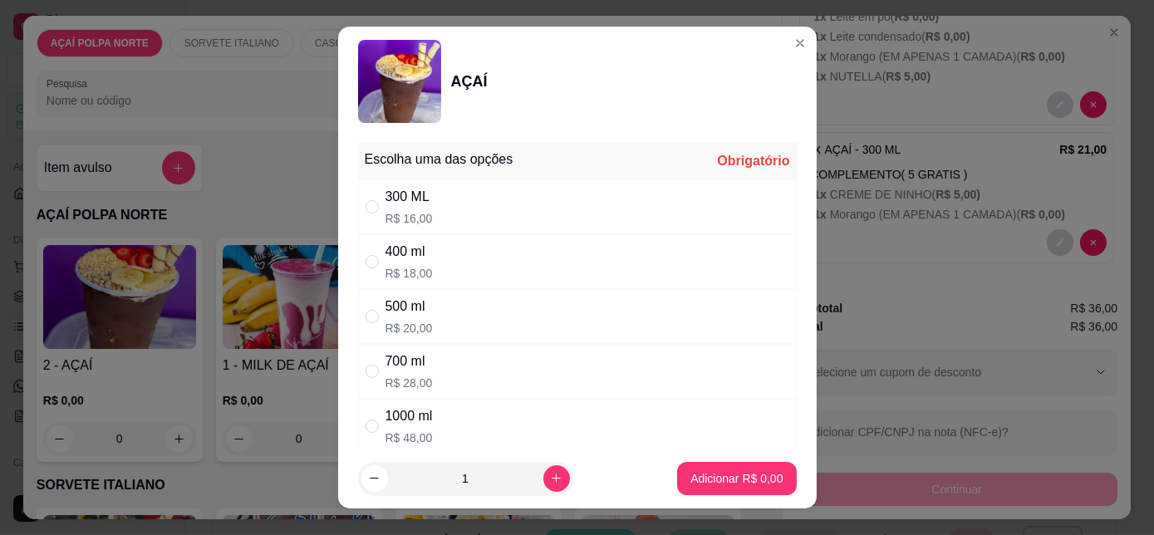
click at [489, 205] on div "300 ML R$ 16,00" at bounding box center [577, 206] width 439 height 55
radio input "true"
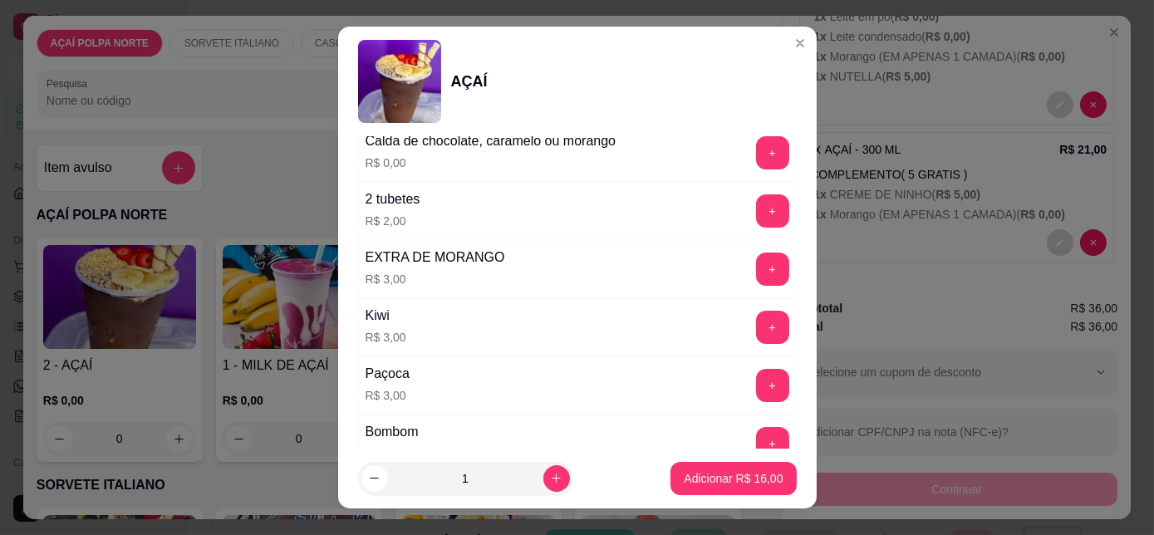
scroll to position [1963, 0]
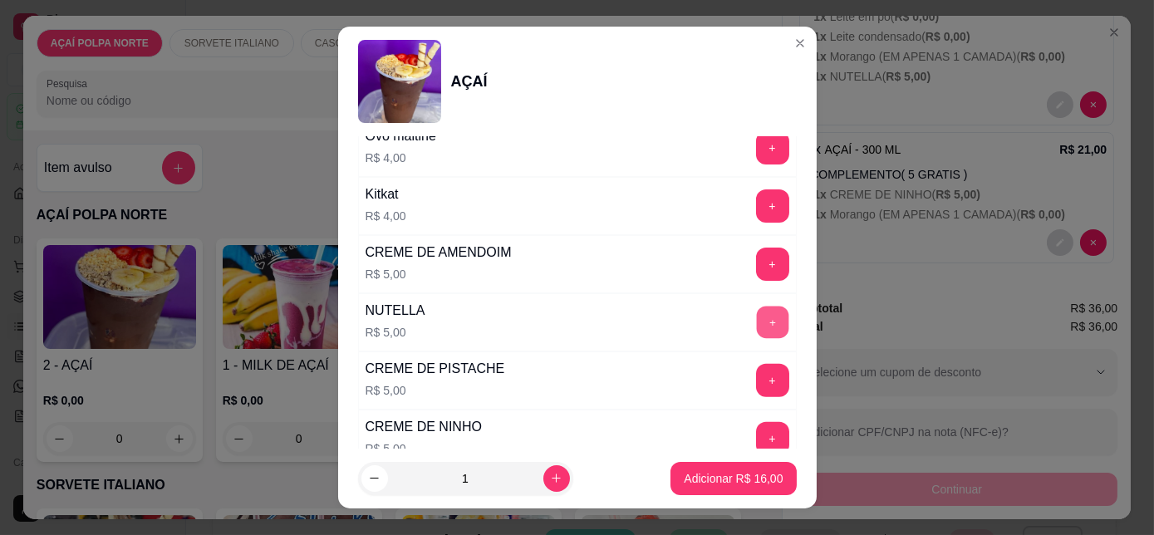
click at [756, 307] on button "+" at bounding box center [772, 323] width 32 height 32
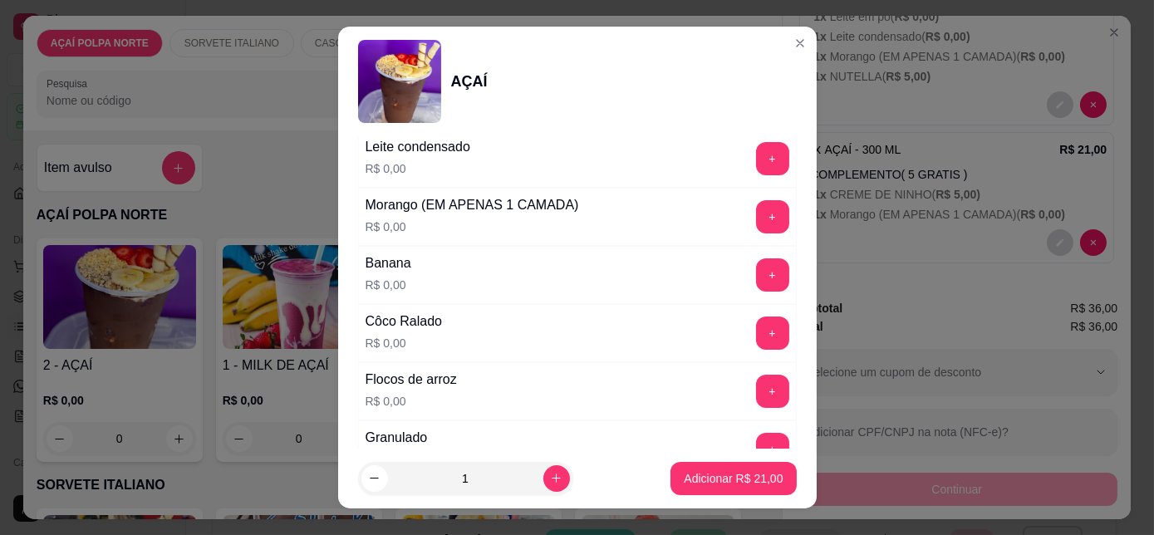
scroll to position [831, 0]
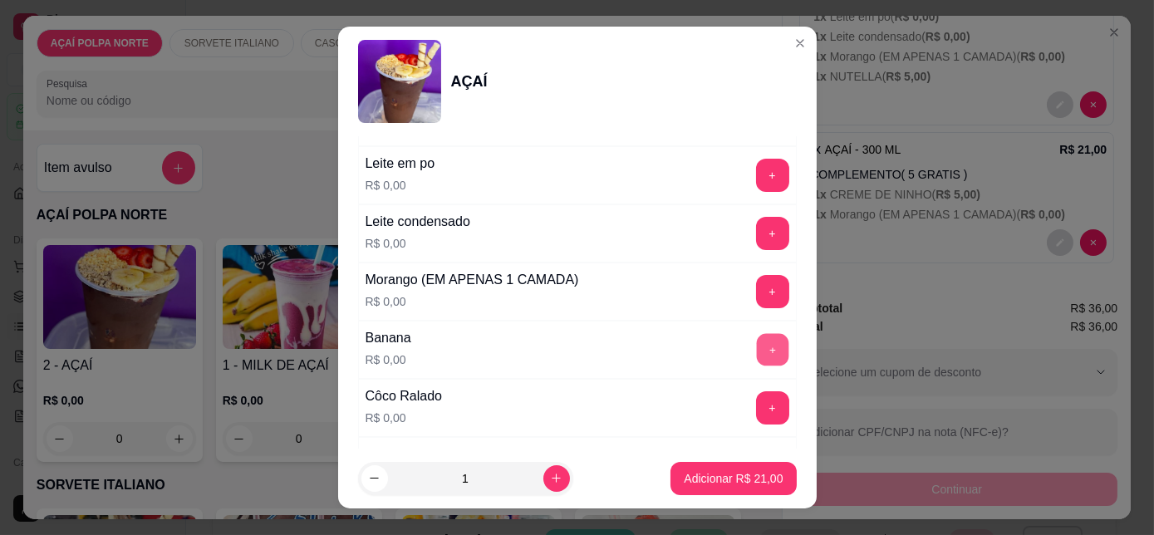
click at [757, 334] on button "+" at bounding box center [772, 350] width 32 height 32
click at [752, 300] on div "+" at bounding box center [772, 291] width 47 height 33
click at [756, 297] on button "+" at bounding box center [772, 291] width 33 height 33
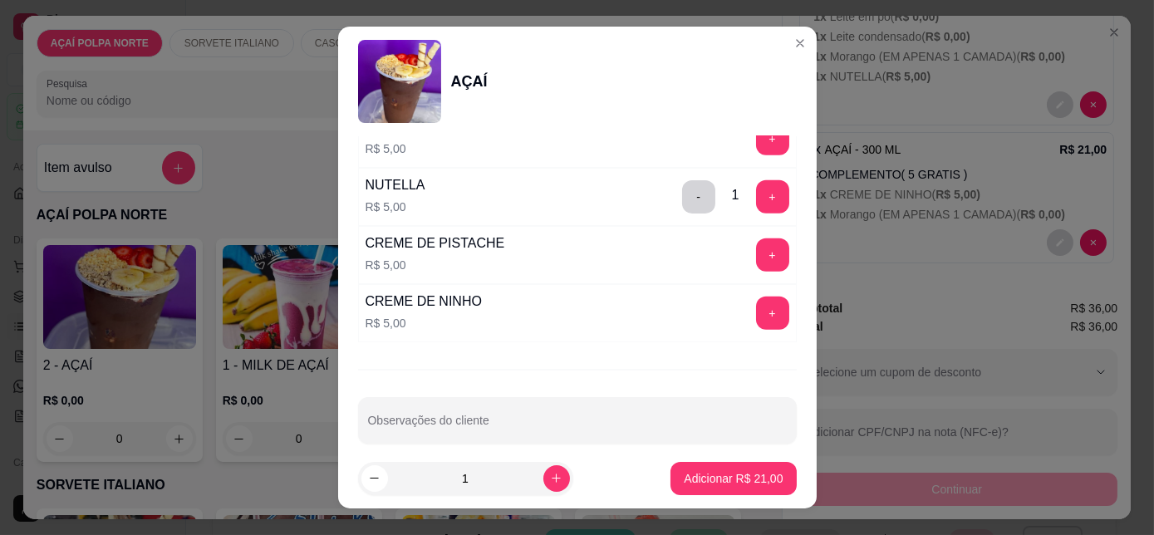
scroll to position [27, 0]
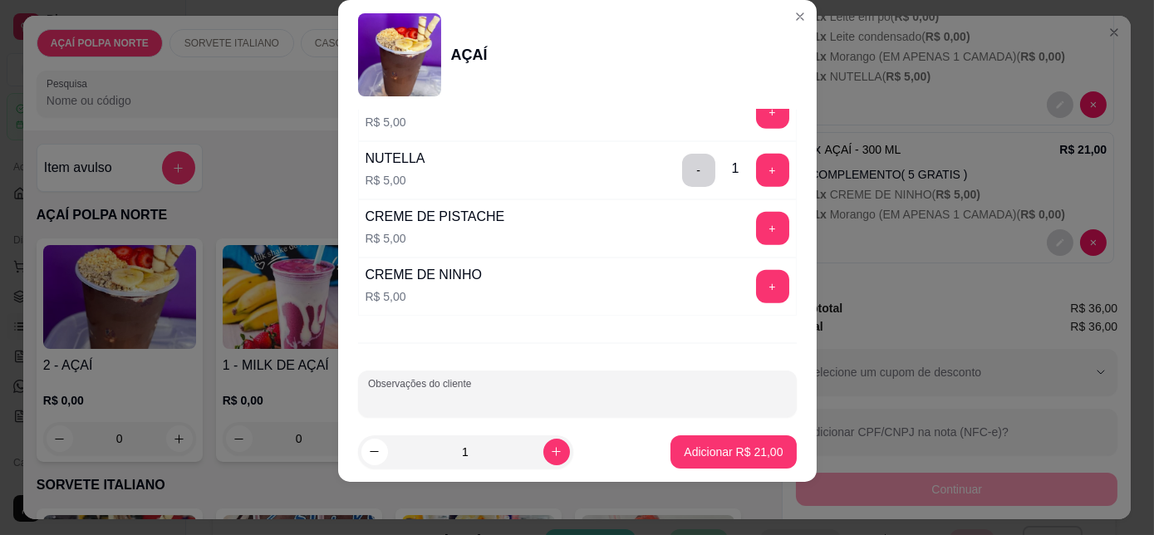
click at [583, 392] on input "Observações do cliente" at bounding box center [577, 400] width 419 height 17
type input "granola"
click at [729, 445] on p "Adicionar R$ 21,00" at bounding box center [733, 452] width 99 height 17
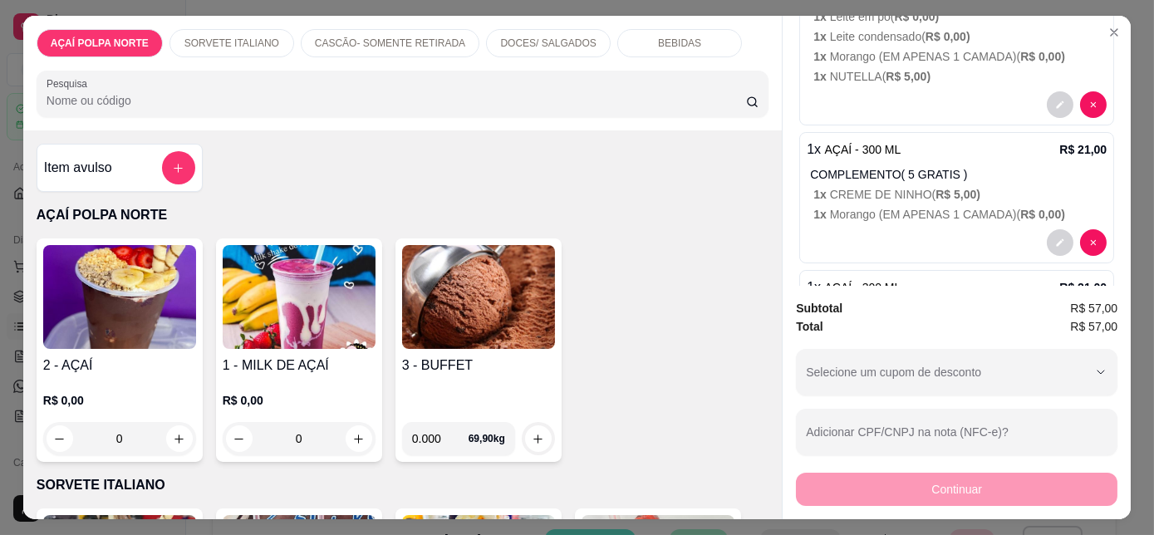
click at [134, 314] on img at bounding box center [119, 297] width 153 height 104
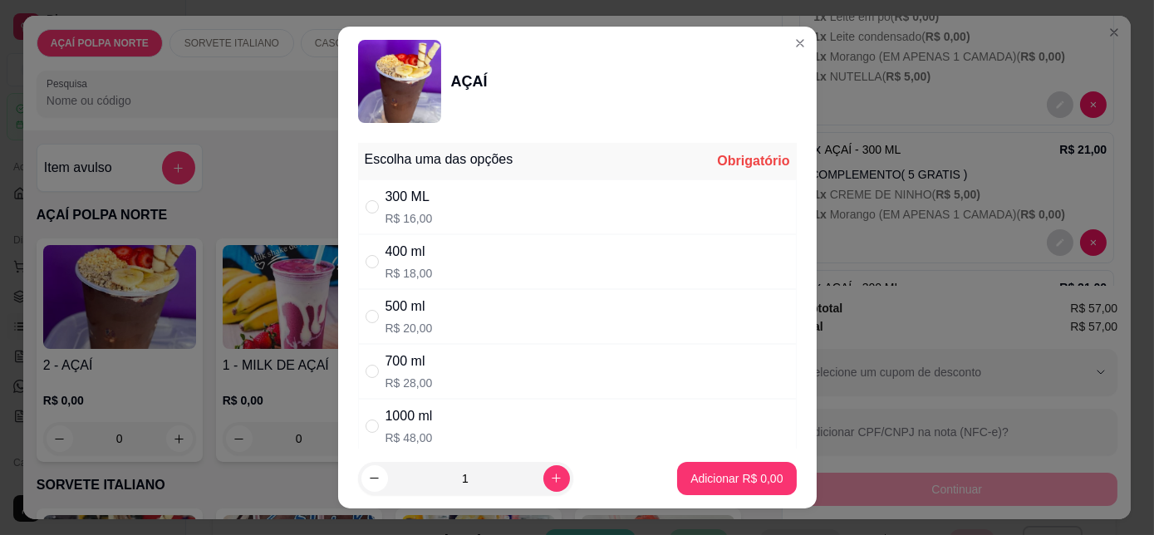
click at [460, 199] on div "300 ML R$ 16,00" at bounding box center [577, 206] width 439 height 55
radio input "true"
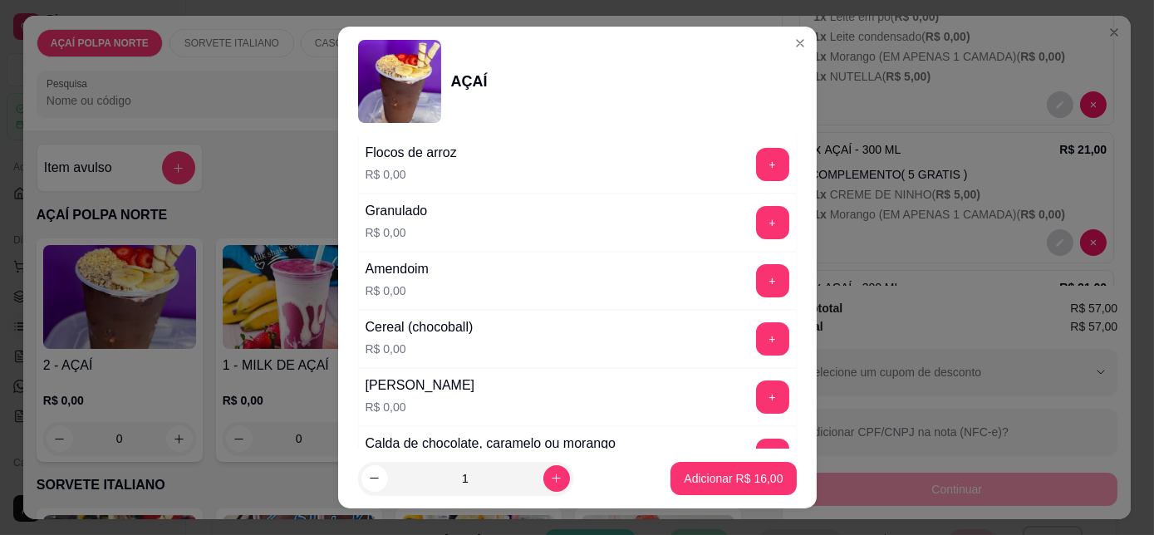
scroll to position [981, 0]
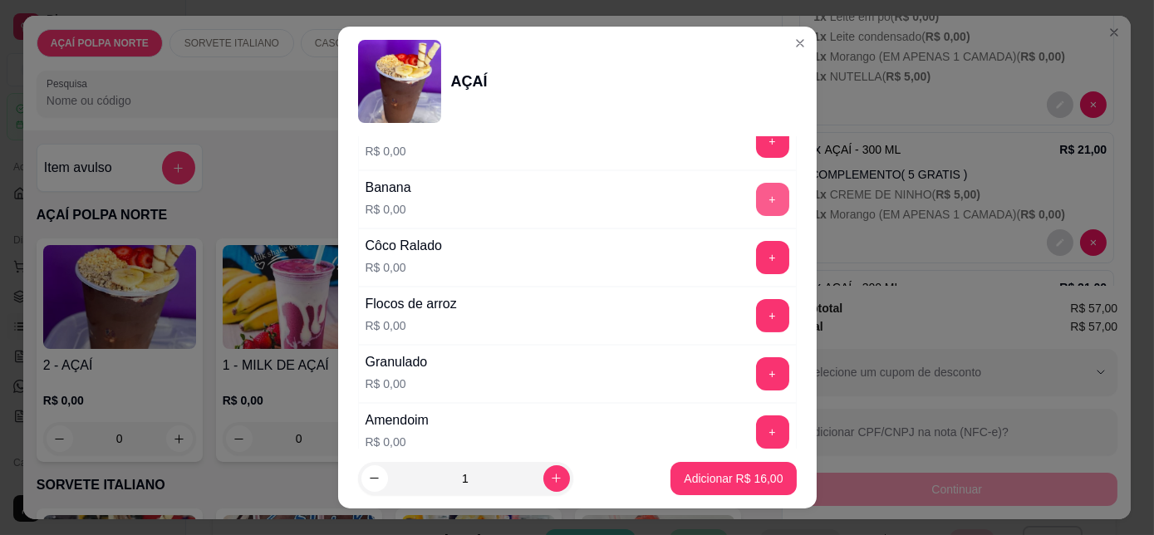
click at [756, 195] on button "+" at bounding box center [772, 199] width 33 height 33
click at [756, 147] on button "+" at bounding box center [772, 141] width 32 height 32
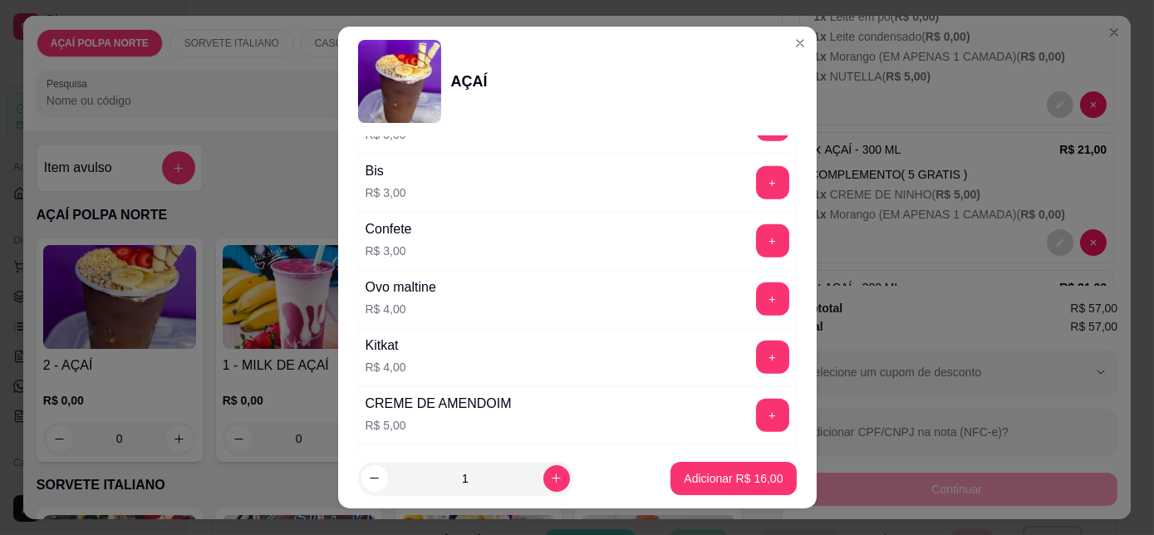
scroll to position [2039, 0]
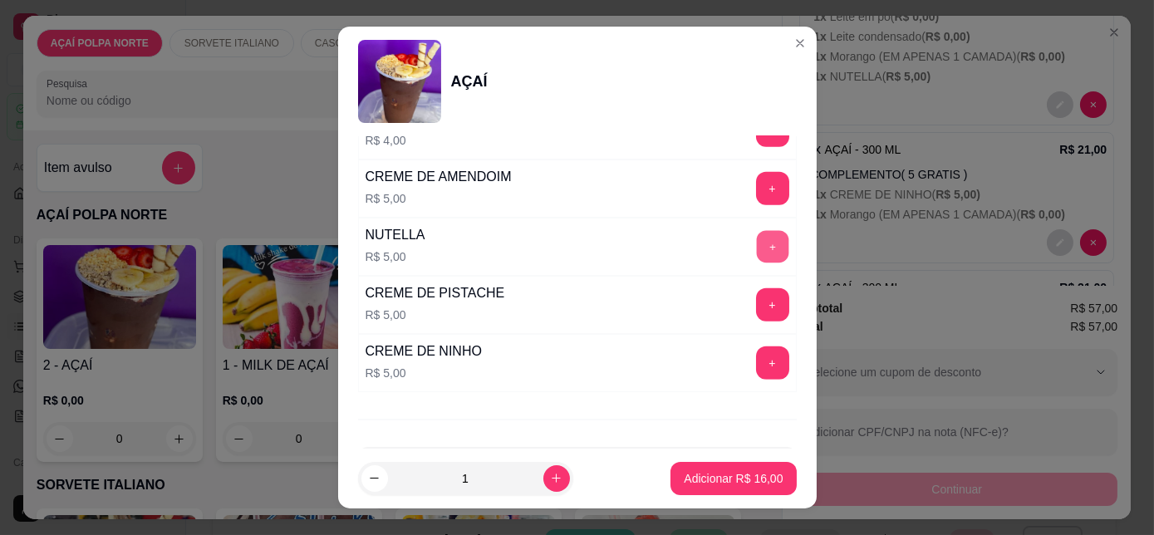
click at [756, 234] on button "+" at bounding box center [772, 247] width 32 height 32
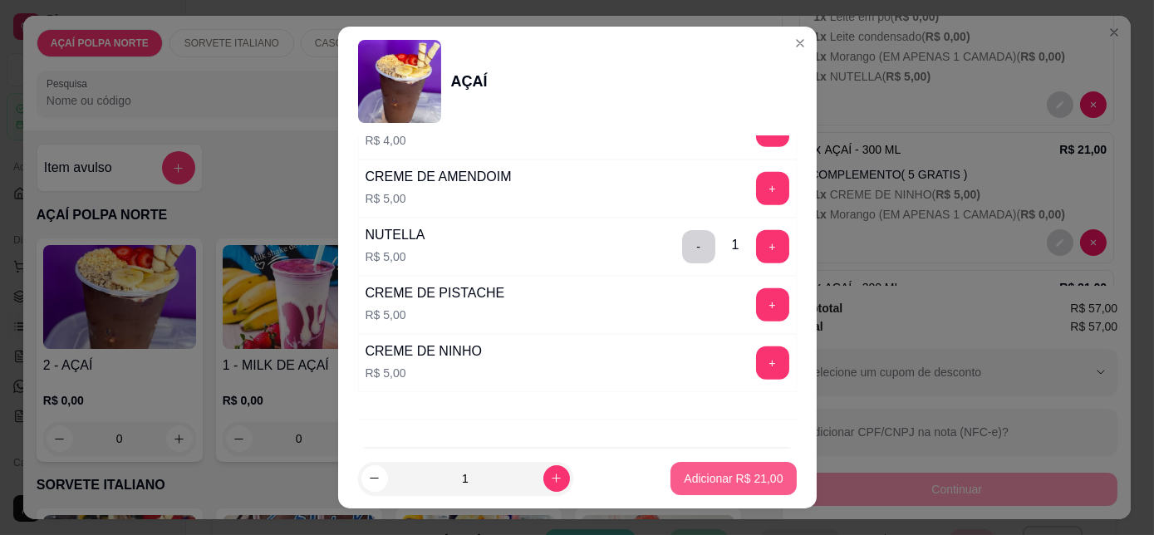
click at [739, 483] on p "Adicionar R$ 21,00" at bounding box center [733, 478] width 99 height 17
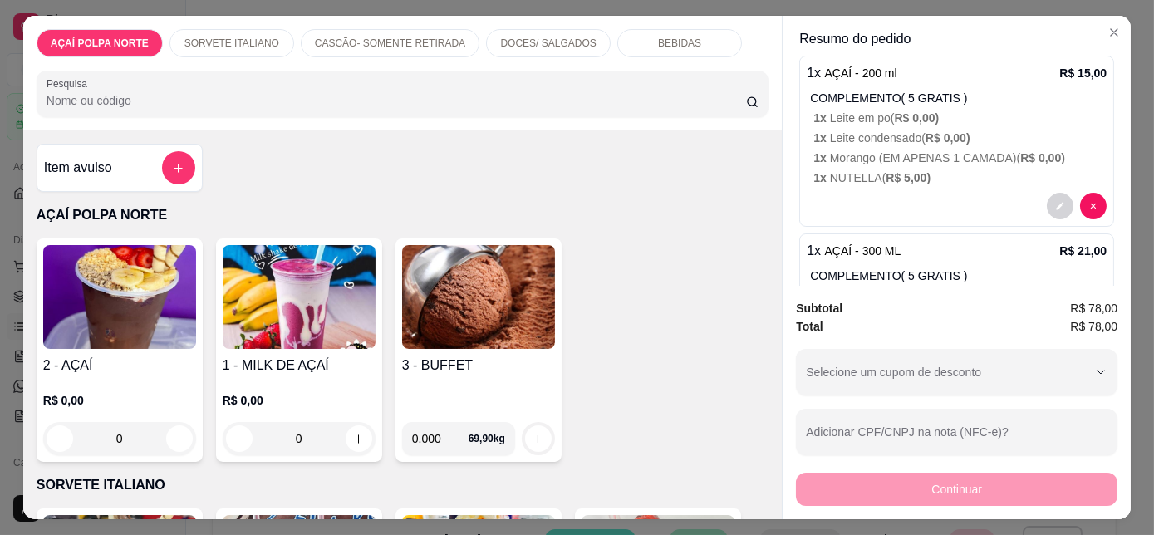
scroll to position [0, 0]
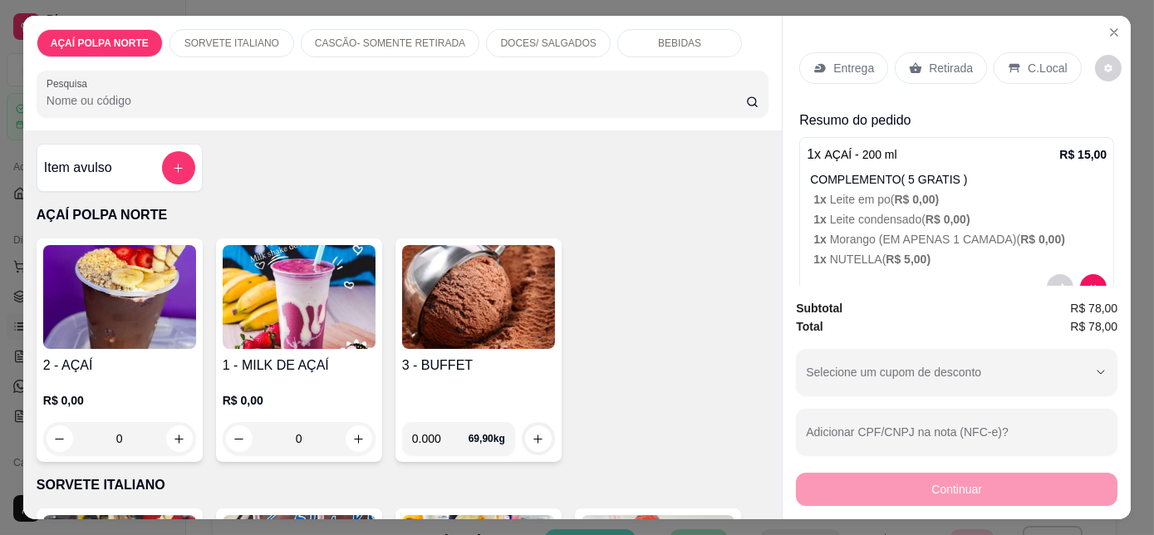
click at [946, 64] on p "Retirada" at bounding box center [951, 68] width 44 height 17
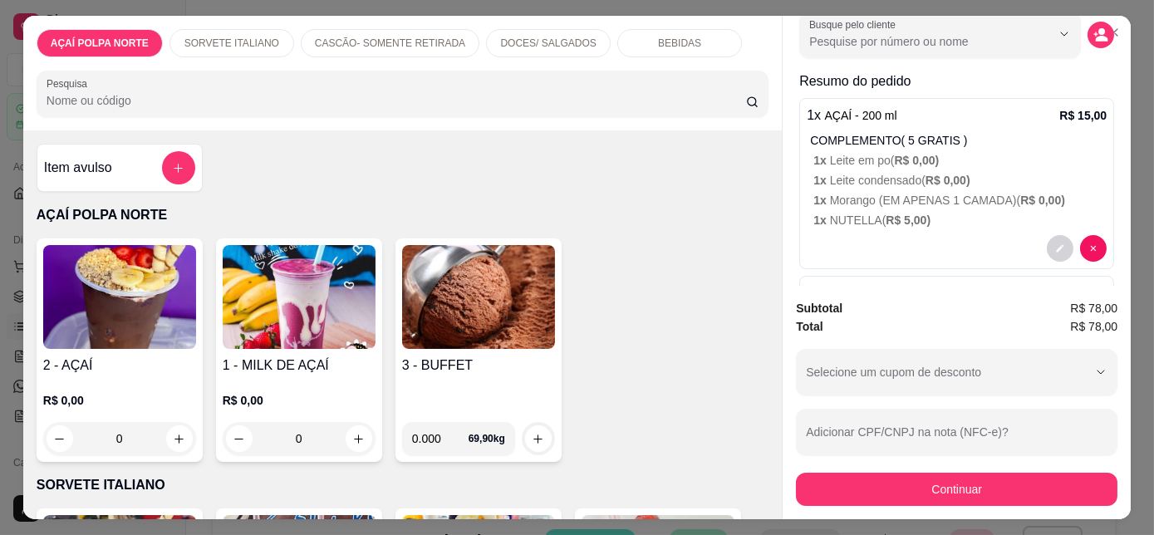
scroll to position [42, 0]
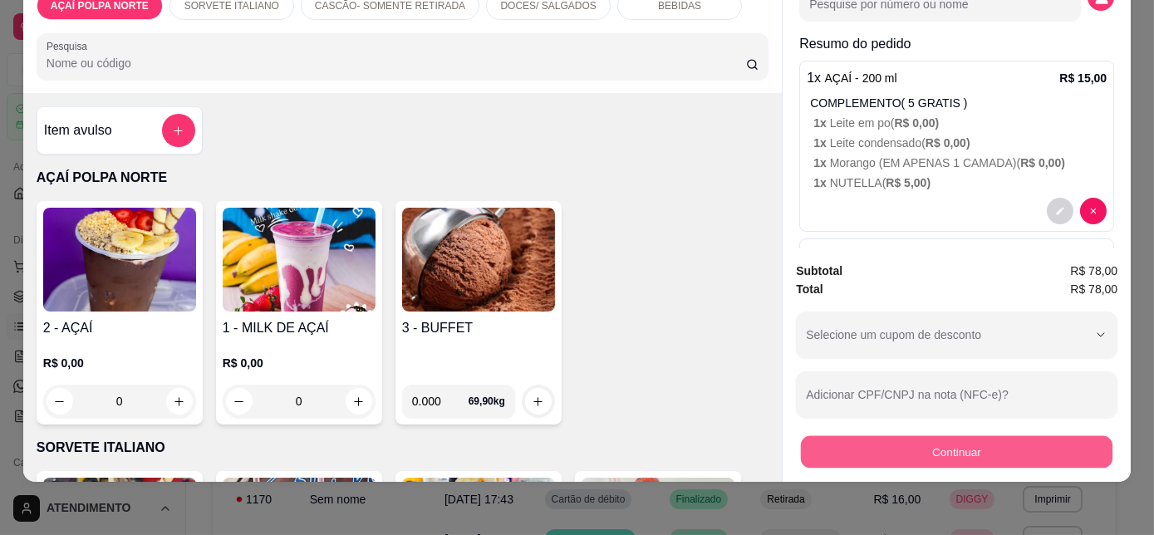
click at [924, 435] on button "Continuar" at bounding box center [957, 451] width 312 height 32
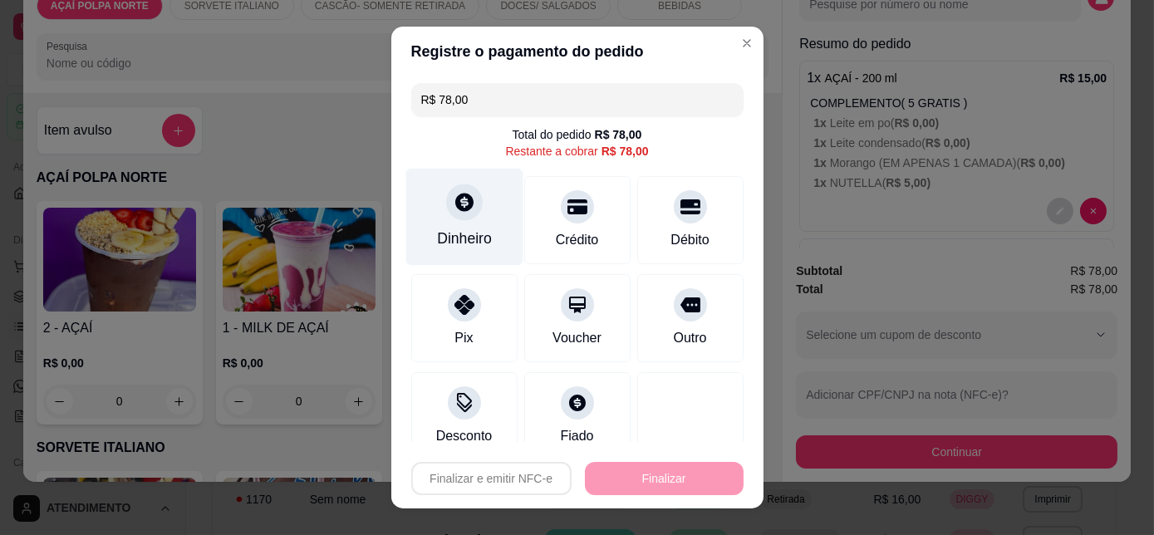
click at [487, 250] on div "Dinheiro" at bounding box center [463, 217] width 117 height 97
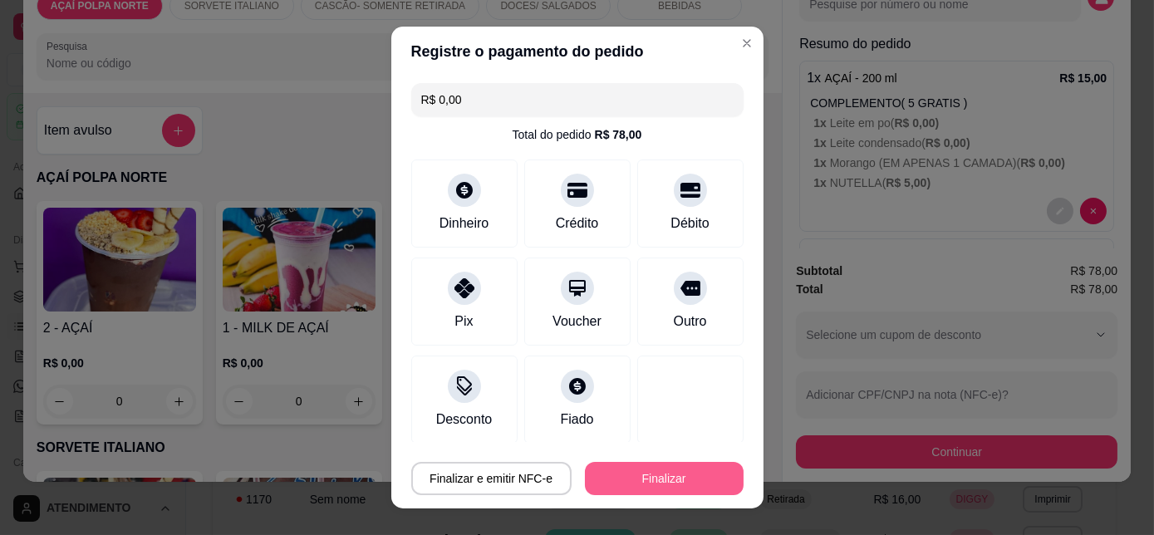
click at [626, 474] on button "Finalizar" at bounding box center [664, 478] width 159 height 33
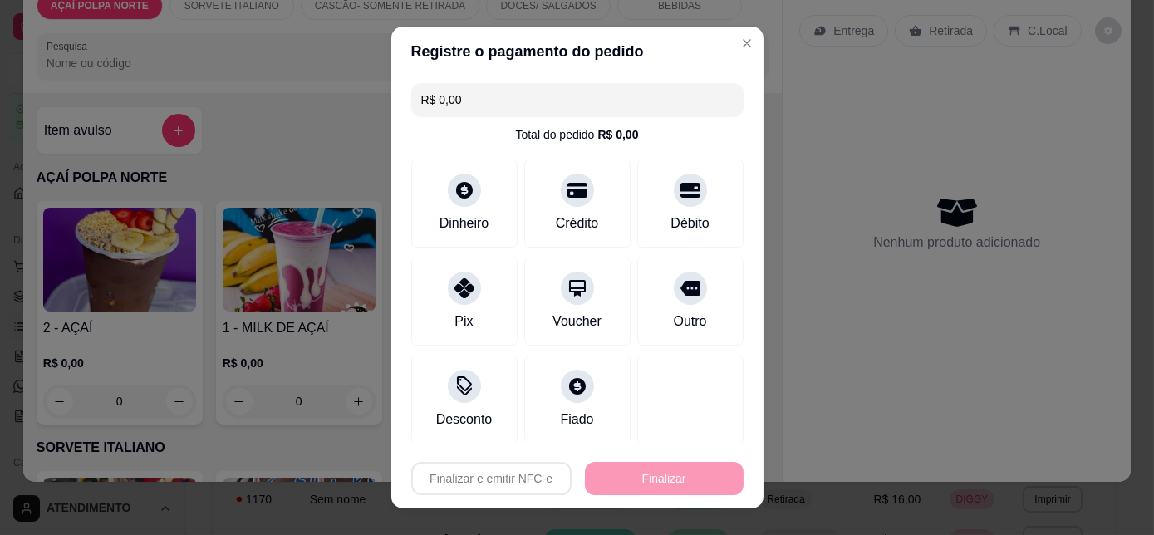
type input "-R$ 78,00"
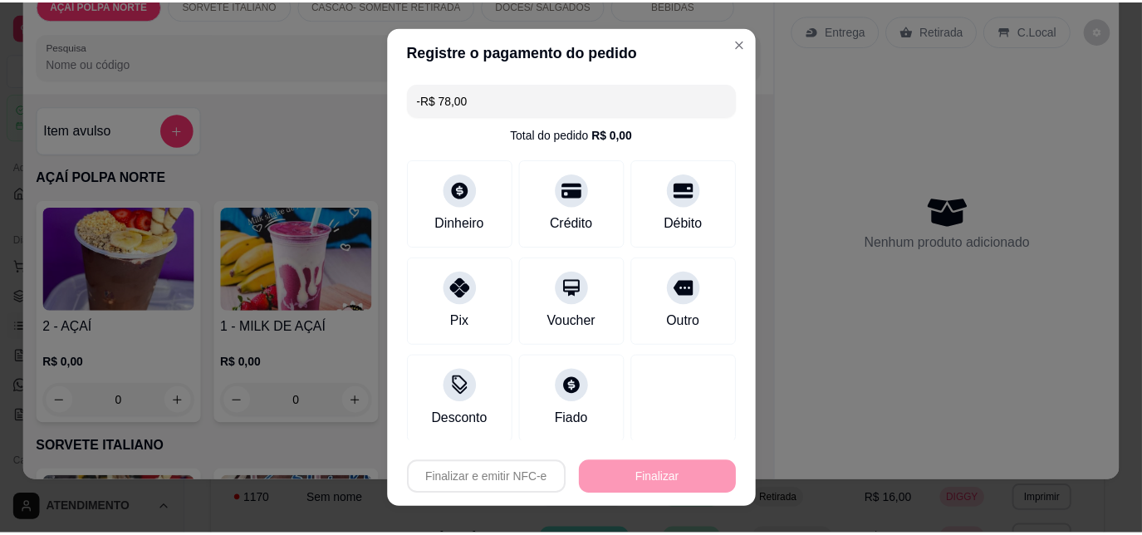
scroll to position [0, 0]
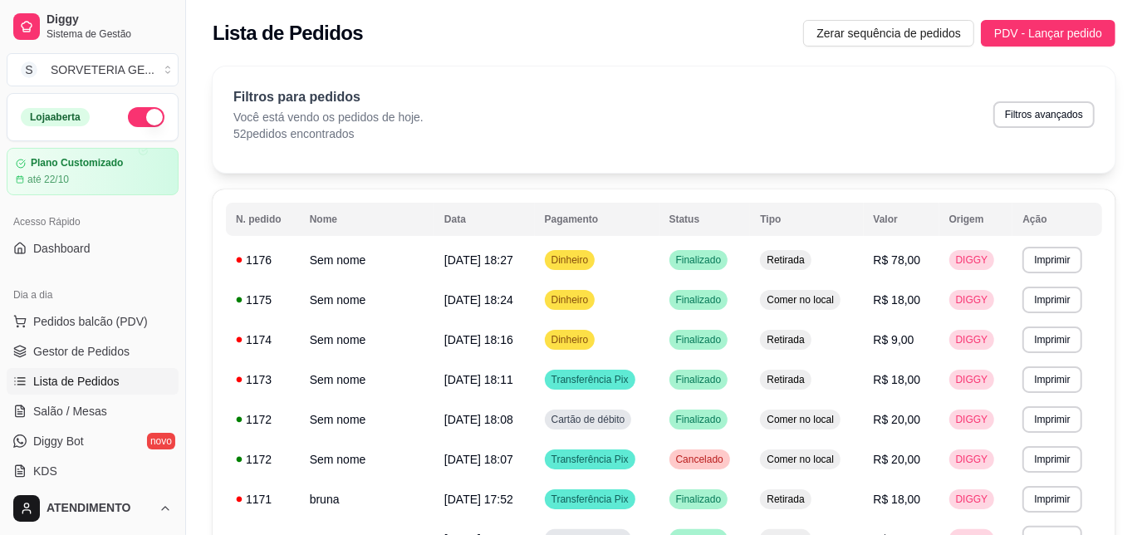
click at [131, 117] on button "button" at bounding box center [146, 117] width 37 height 20
